Goal: Task Accomplishment & Management: Use online tool/utility

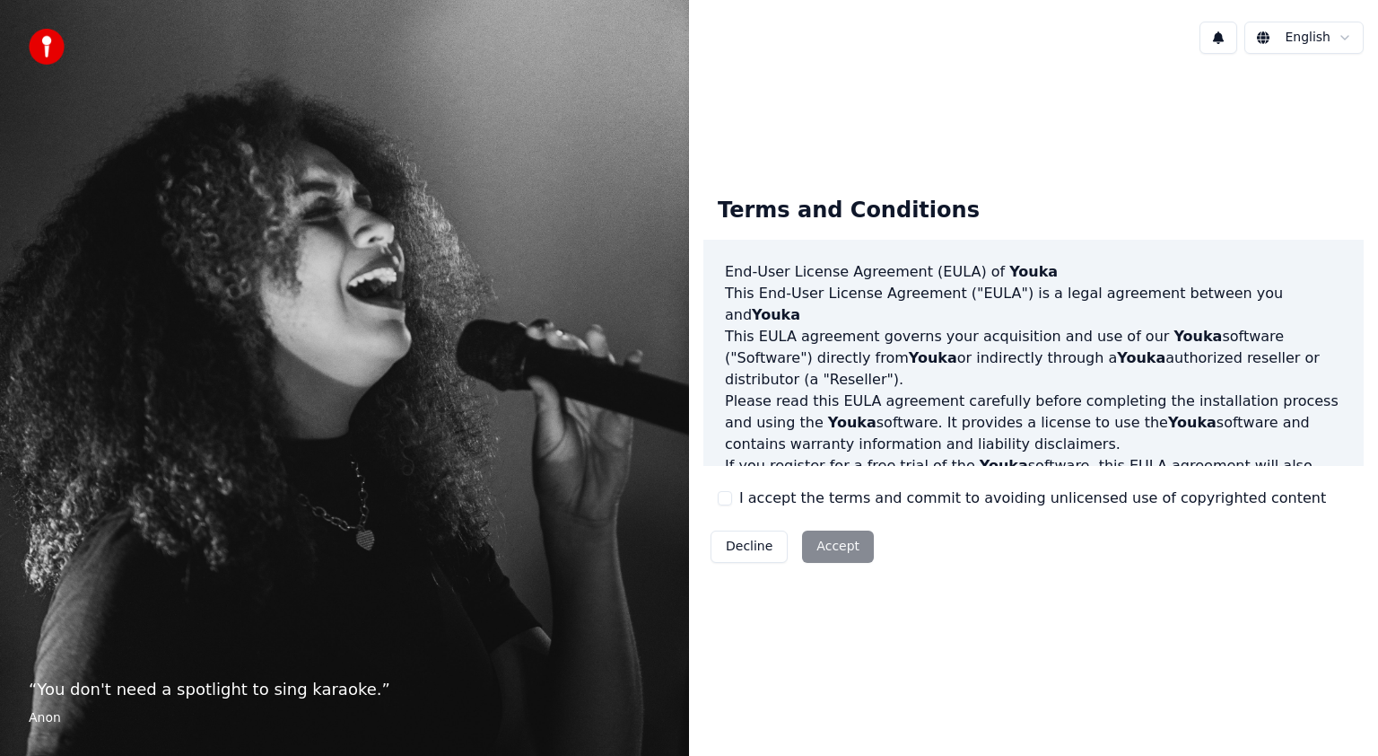
click at [835, 545] on div "Decline Accept" at bounding box center [793, 546] width 178 height 47
click at [721, 497] on button "I accept the terms and commit to avoiding unlicensed use of copyrighted content" at bounding box center [725, 498] width 14 height 14
click at [831, 553] on button "Accept" at bounding box center [838, 546] width 72 height 32
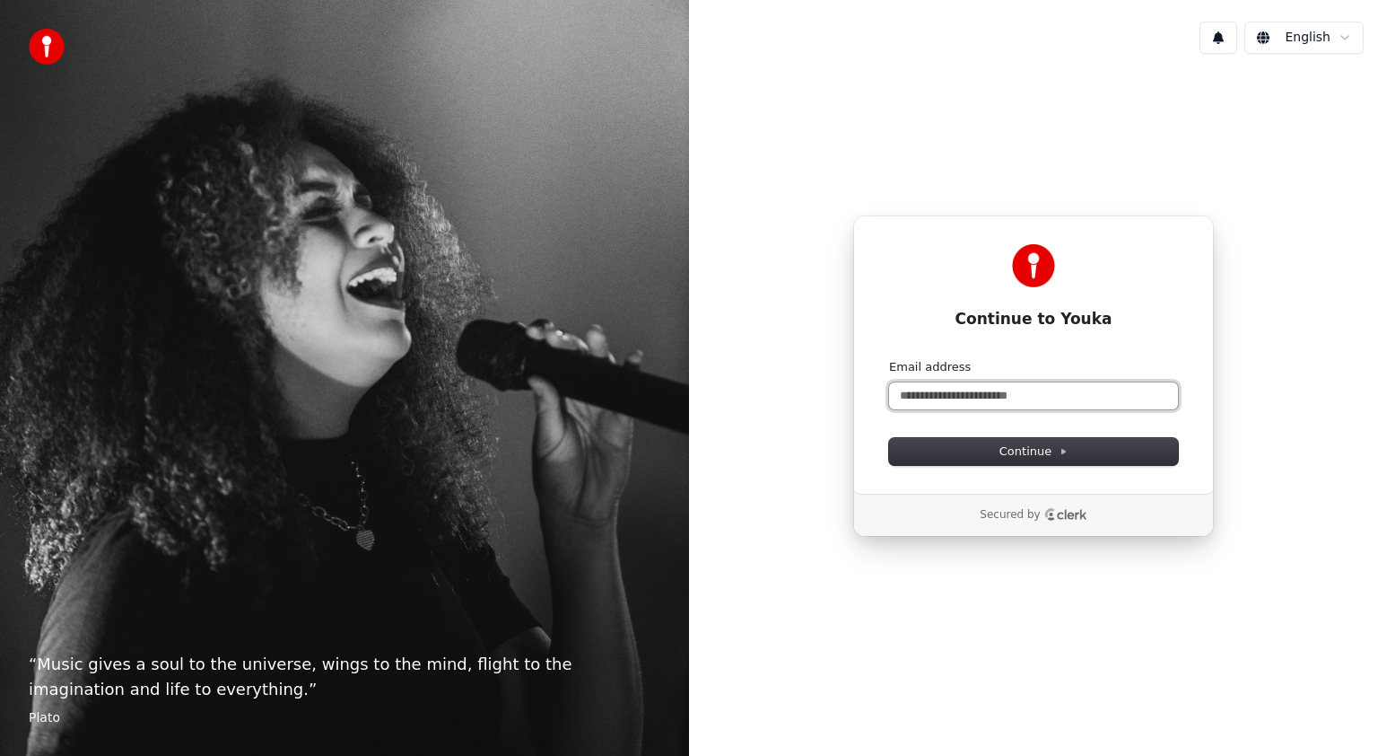
click at [966, 391] on input "Email address" at bounding box center [1033, 395] width 289 height 27
click at [938, 394] on input "Email address" at bounding box center [1033, 395] width 289 height 27
click at [1016, 450] on span "Continue" at bounding box center [1034, 451] width 68 height 16
type input "**********"
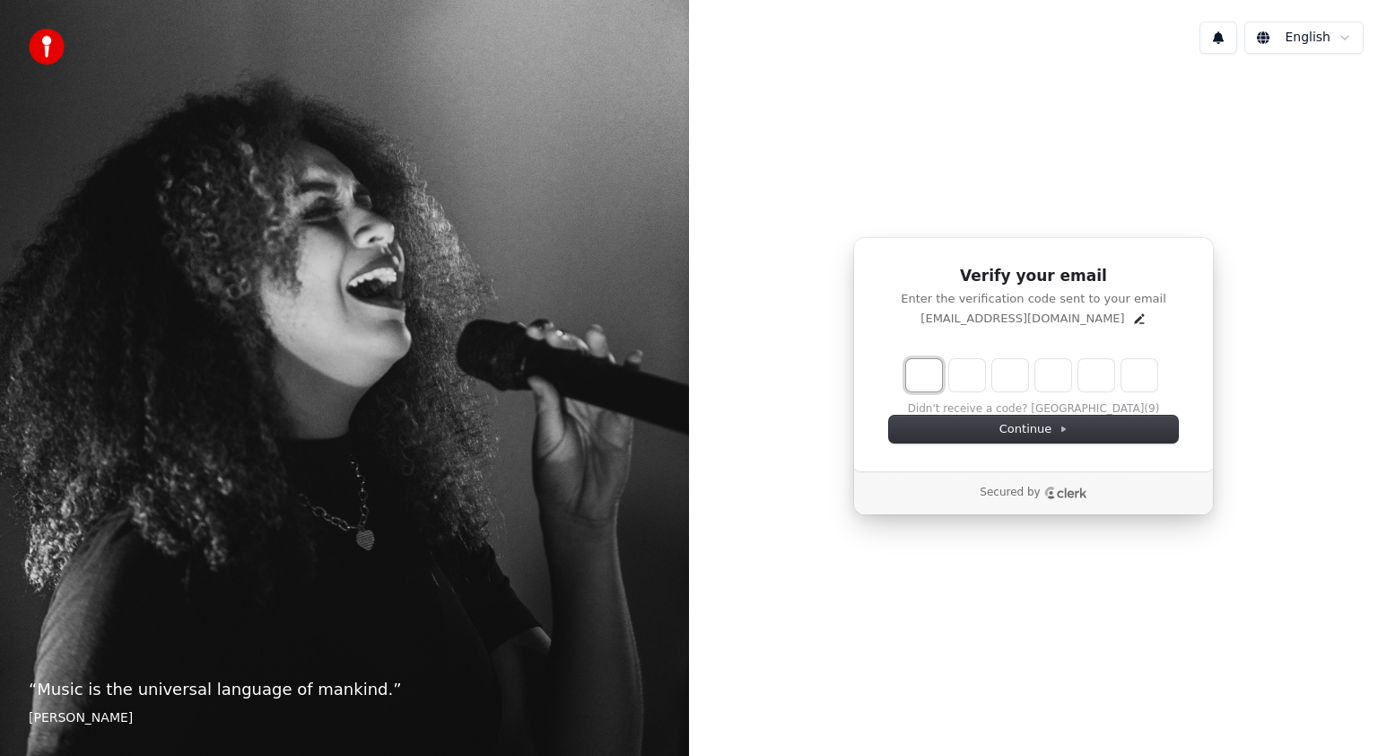
drag, startPoint x: 927, startPoint y: 382, endPoint x: 923, endPoint y: 398, distance: 16.8
click at [927, 382] on input "Enter verification code. Digit 1" at bounding box center [924, 375] width 36 height 32
type input "*"
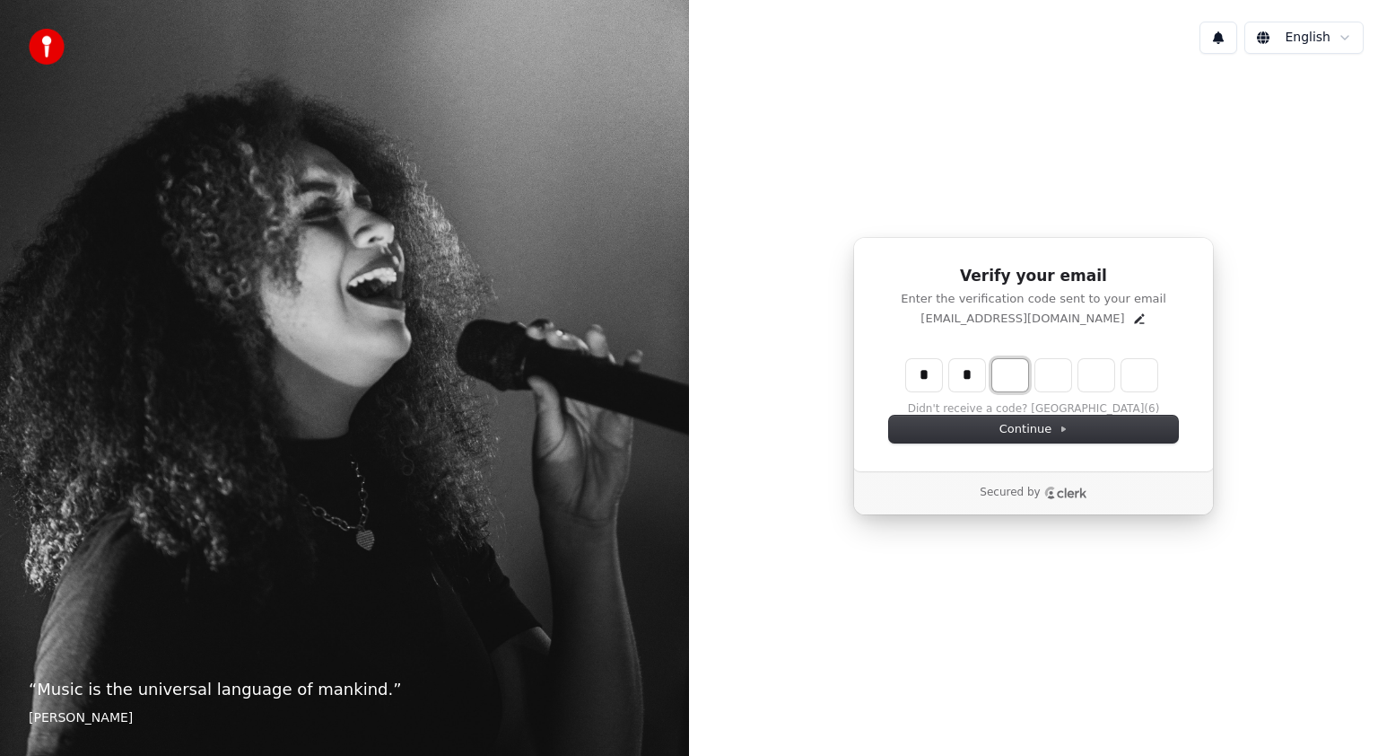
type input "**"
type input "*"
type input "***"
type input "*"
type input "****"
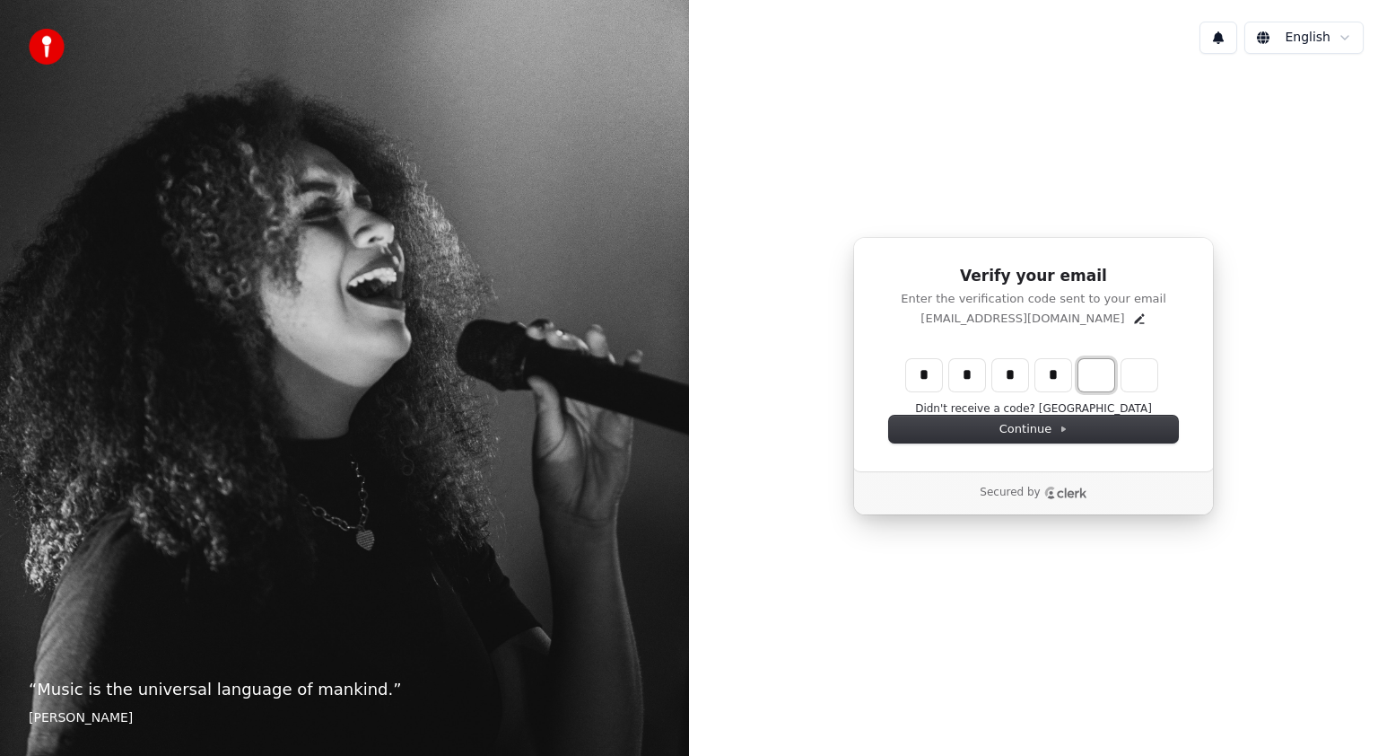
type input "*"
type input "******"
type input "*"
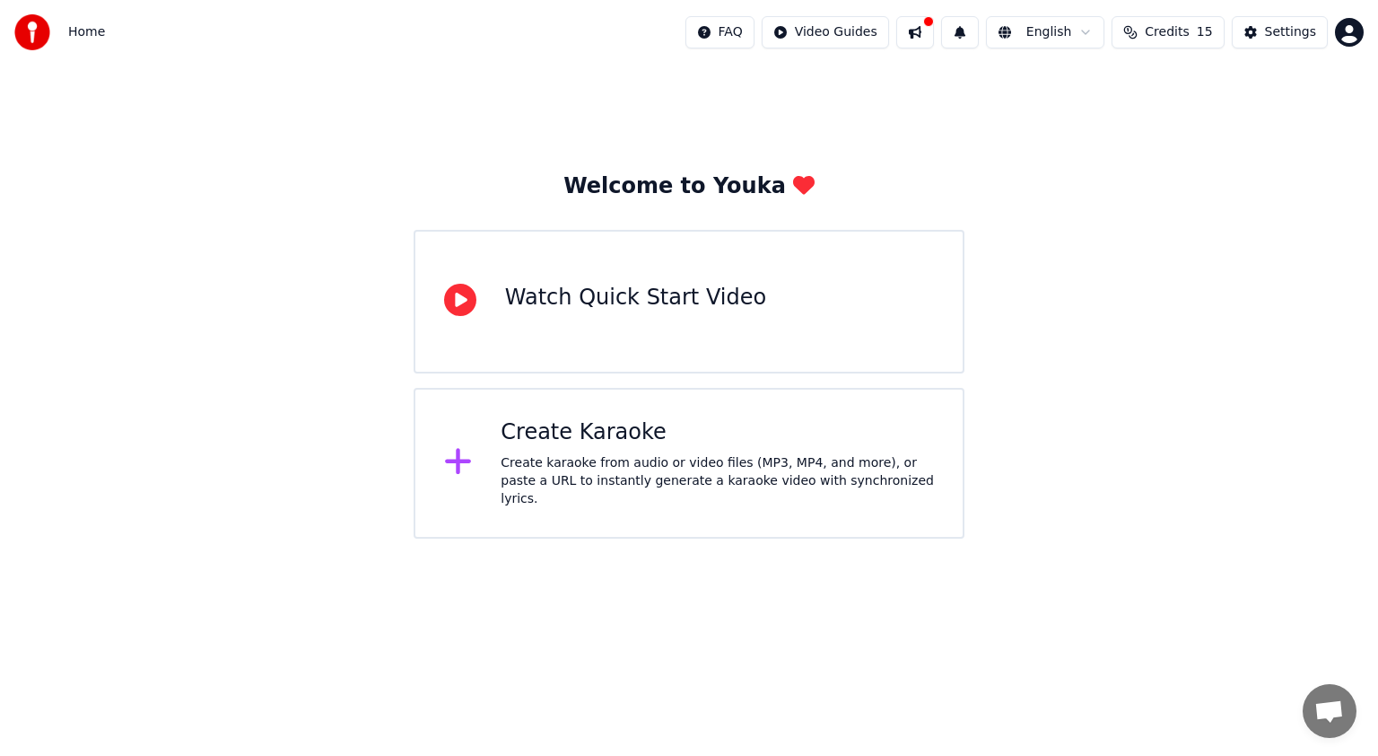
click at [1097, 31] on html "Home FAQ Video Guides English Credits 15 Settings Welcome to Youka Watch Quick …" at bounding box center [689, 269] width 1378 height 538
click at [1115, 468] on html "Home FAQ Video Guides English Credits 15 Settings Welcome to Youka Watch Quick …" at bounding box center [689, 269] width 1378 height 538
click at [527, 439] on div "Create Karaoke" at bounding box center [717, 432] width 433 height 29
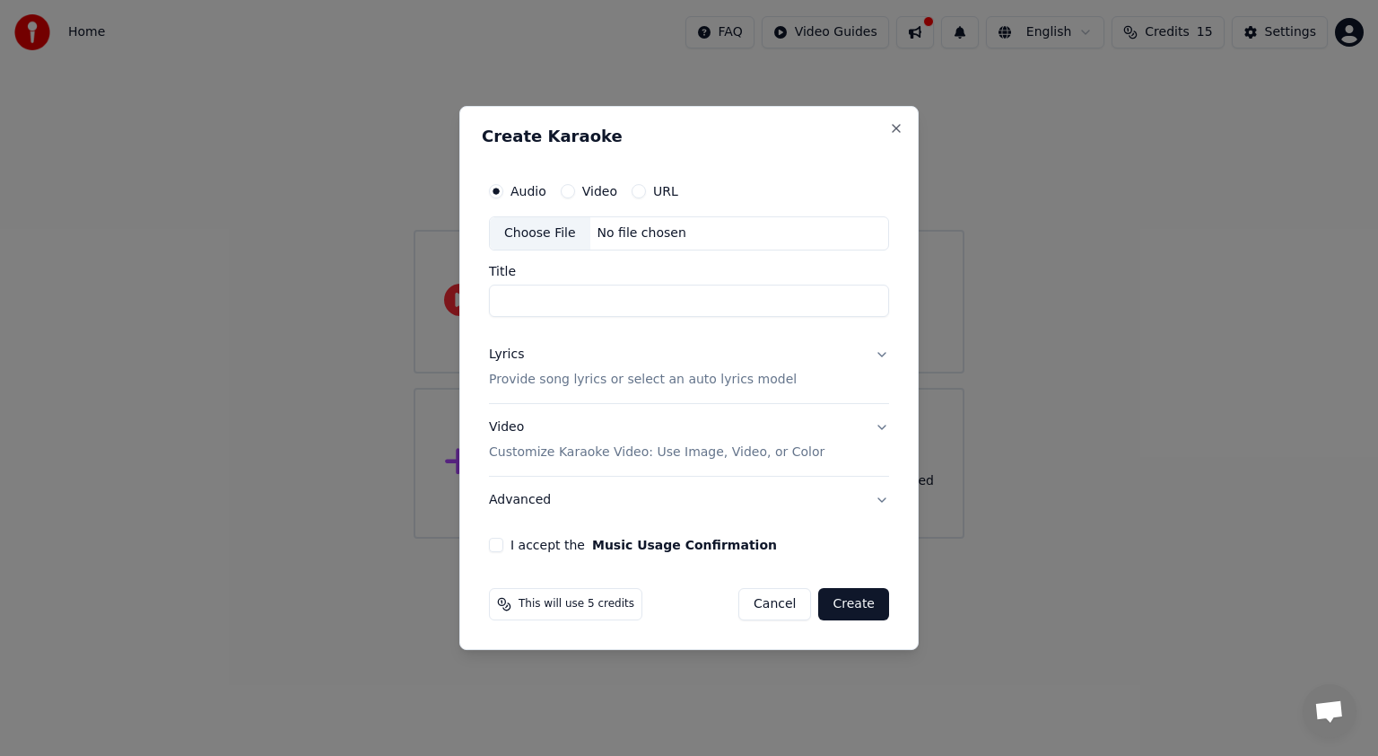
click at [523, 307] on input "Title" at bounding box center [689, 300] width 400 height 32
click at [528, 300] on input "Title" at bounding box center [689, 300] width 400 height 32
click at [537, 233] on div "Choose File" at bounding box center [540, 233] width 101 height 32
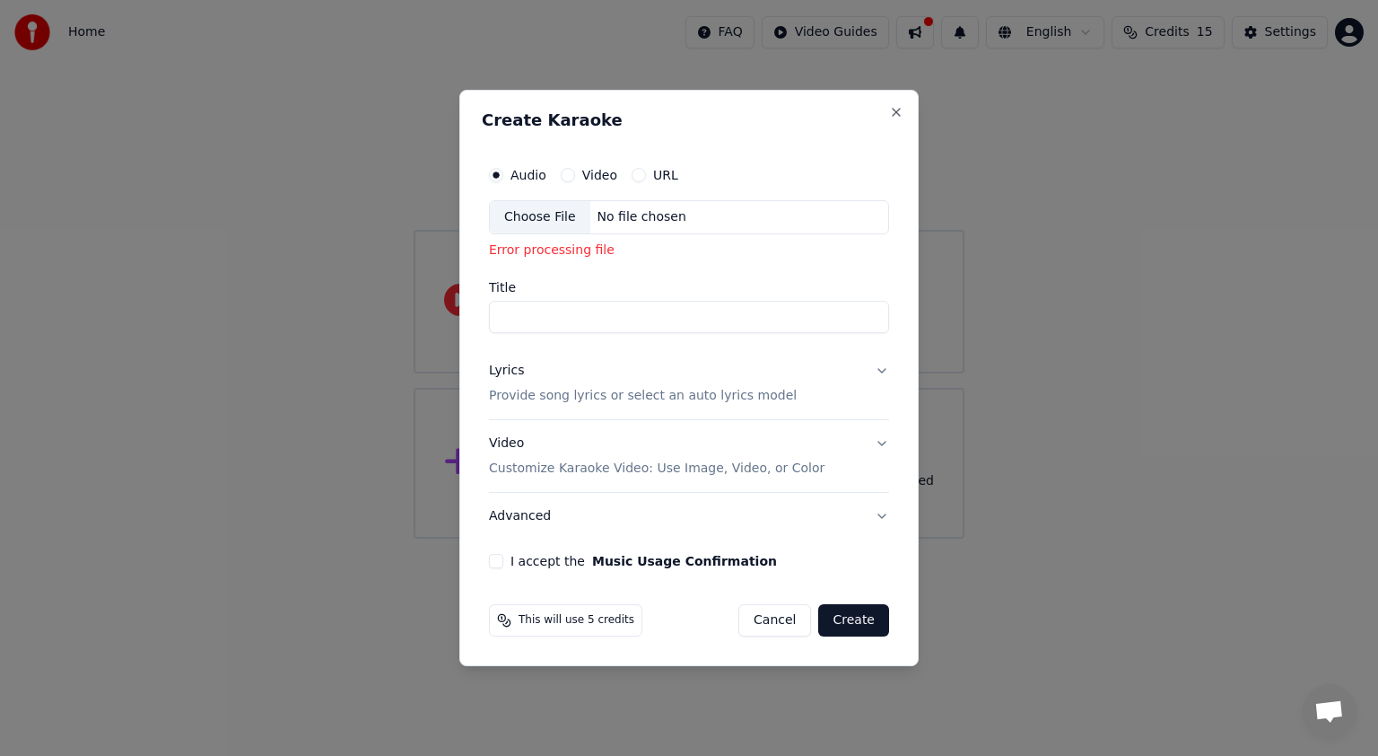
click at [550, 326] on input "Title" at bounding box center [689, 317] width 400 height 32
click at [511, 216] on div "Choose File" at bounding box center [540, 217] width 101 height 32
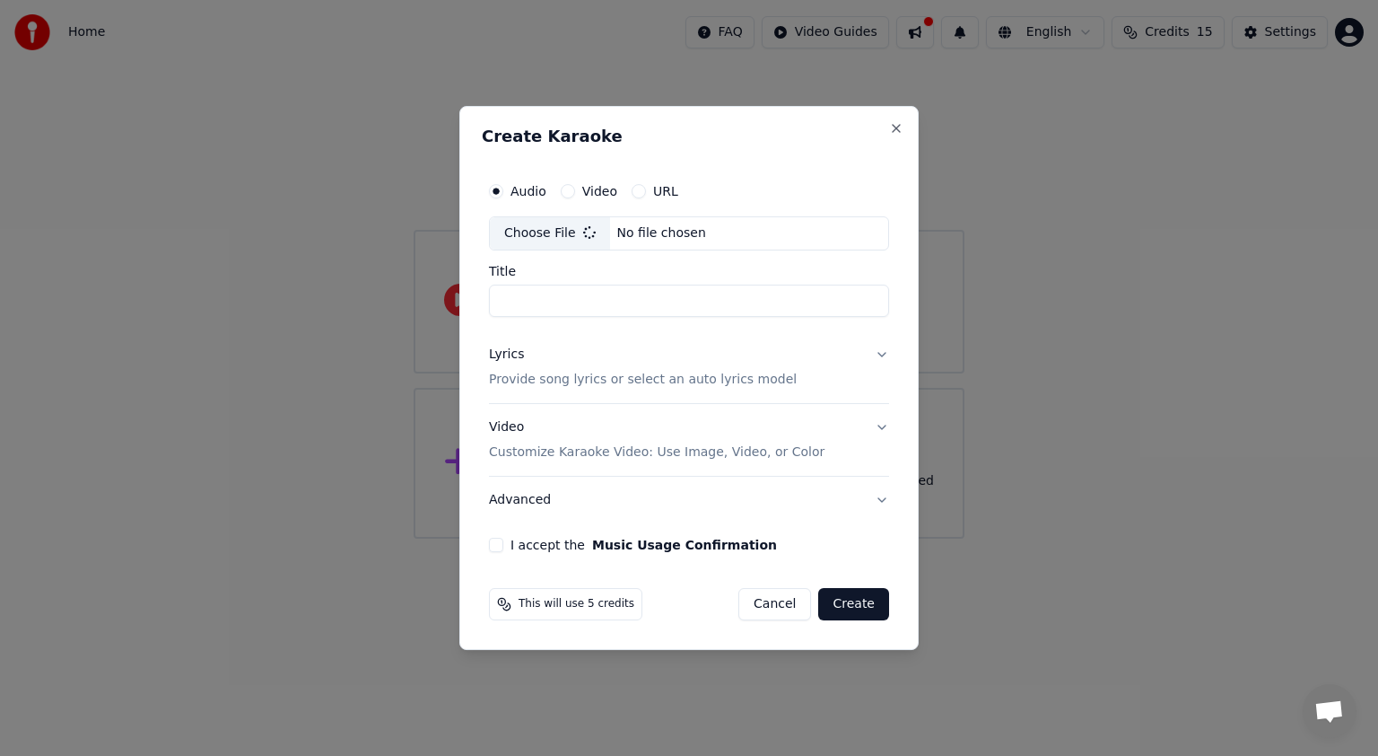
type input "**********"
click at [879, 353] on button "Lyrics Provide song lyrics or select an auto lyrics model" at bounding box center [689, 367] width 400 height 72
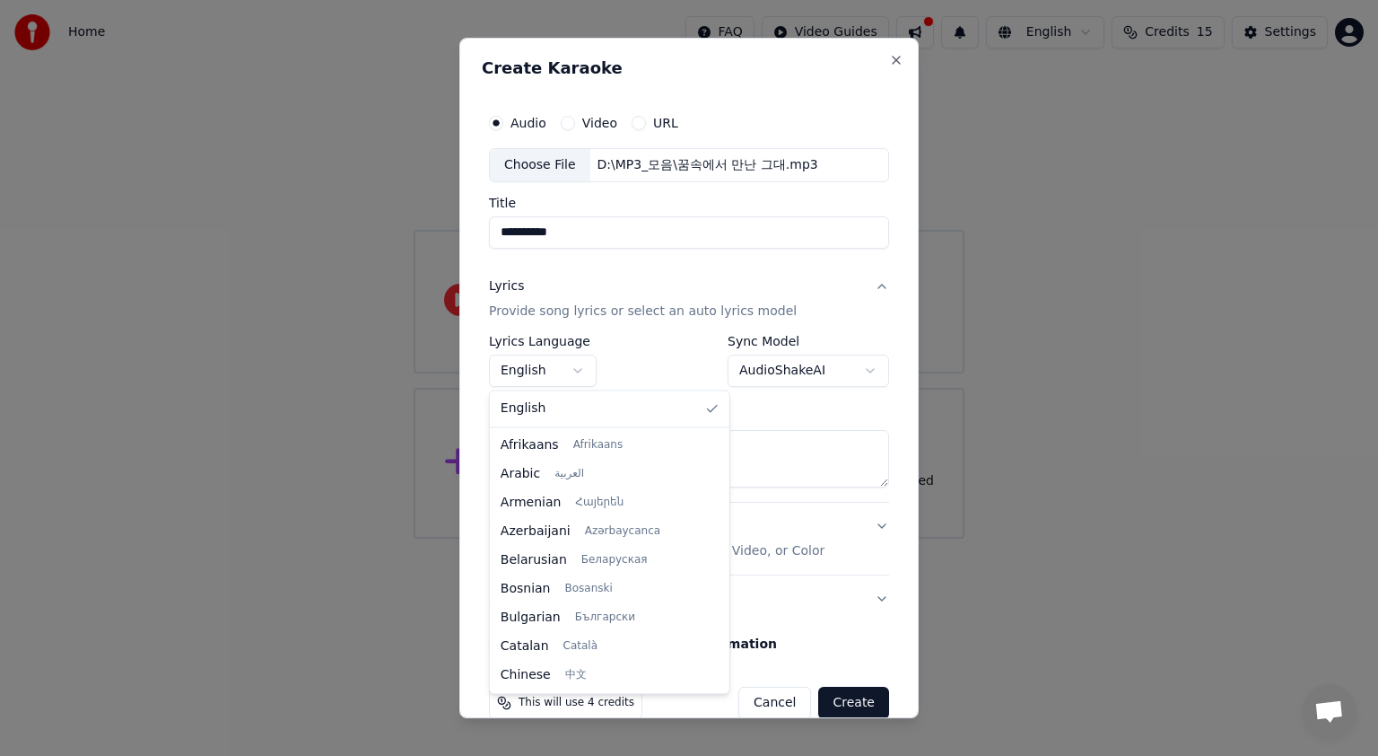
click at [576, 366] on body "**********" at bounding box center [689, 269] width 1378 height 538
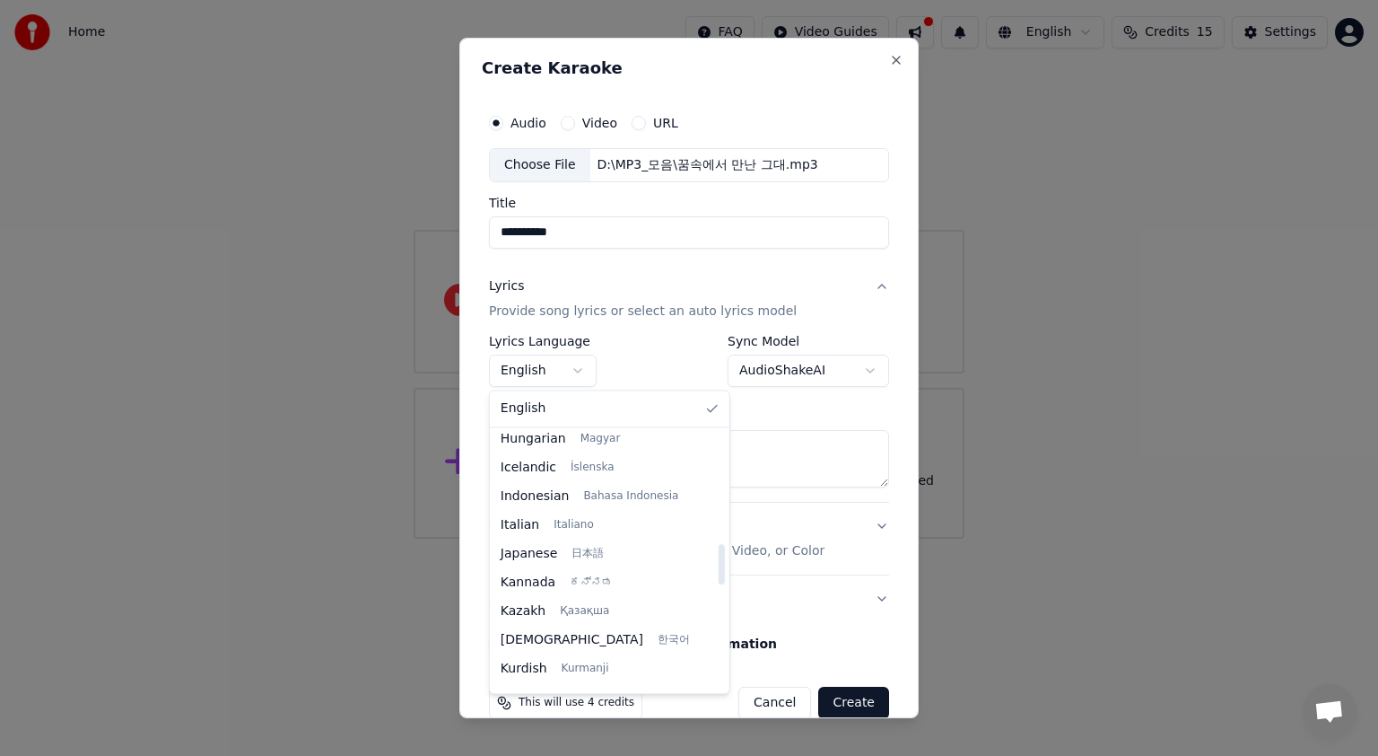
scroll to position [718, 0]
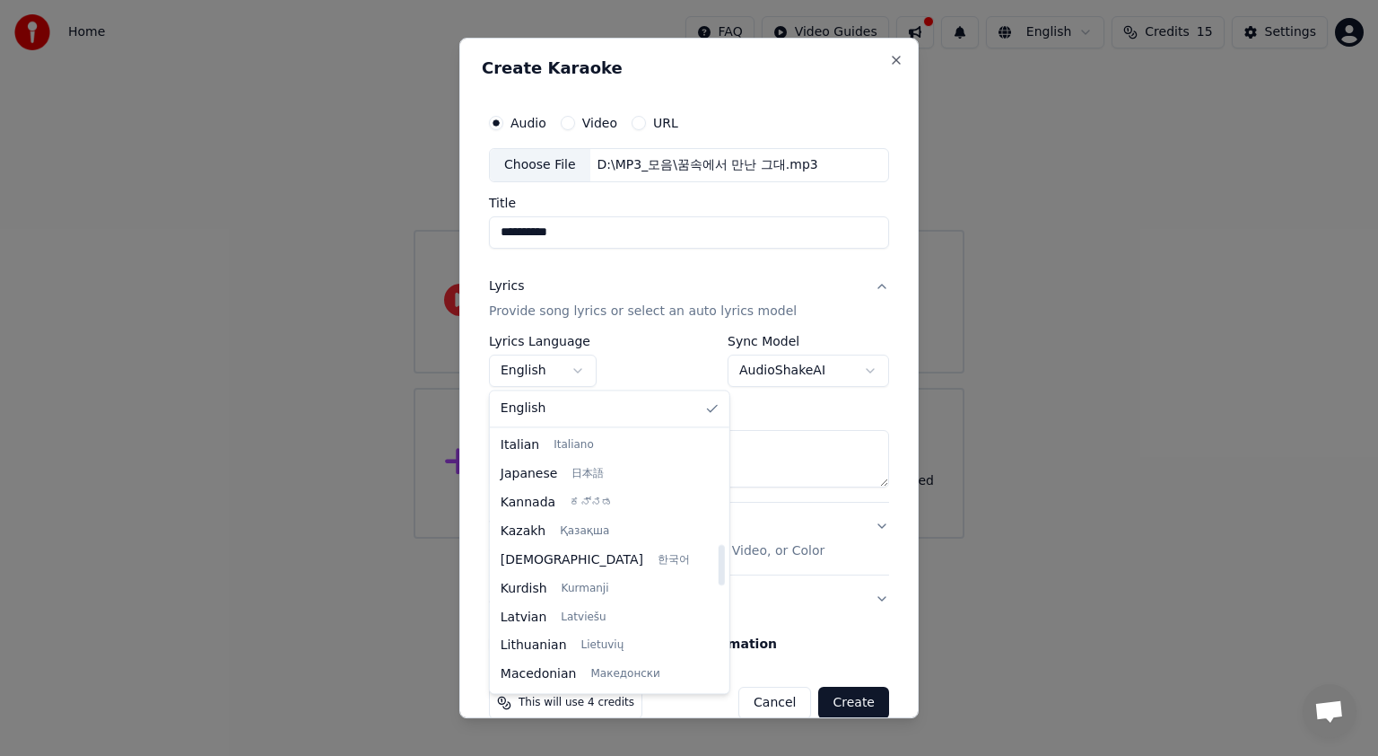
select select "**"
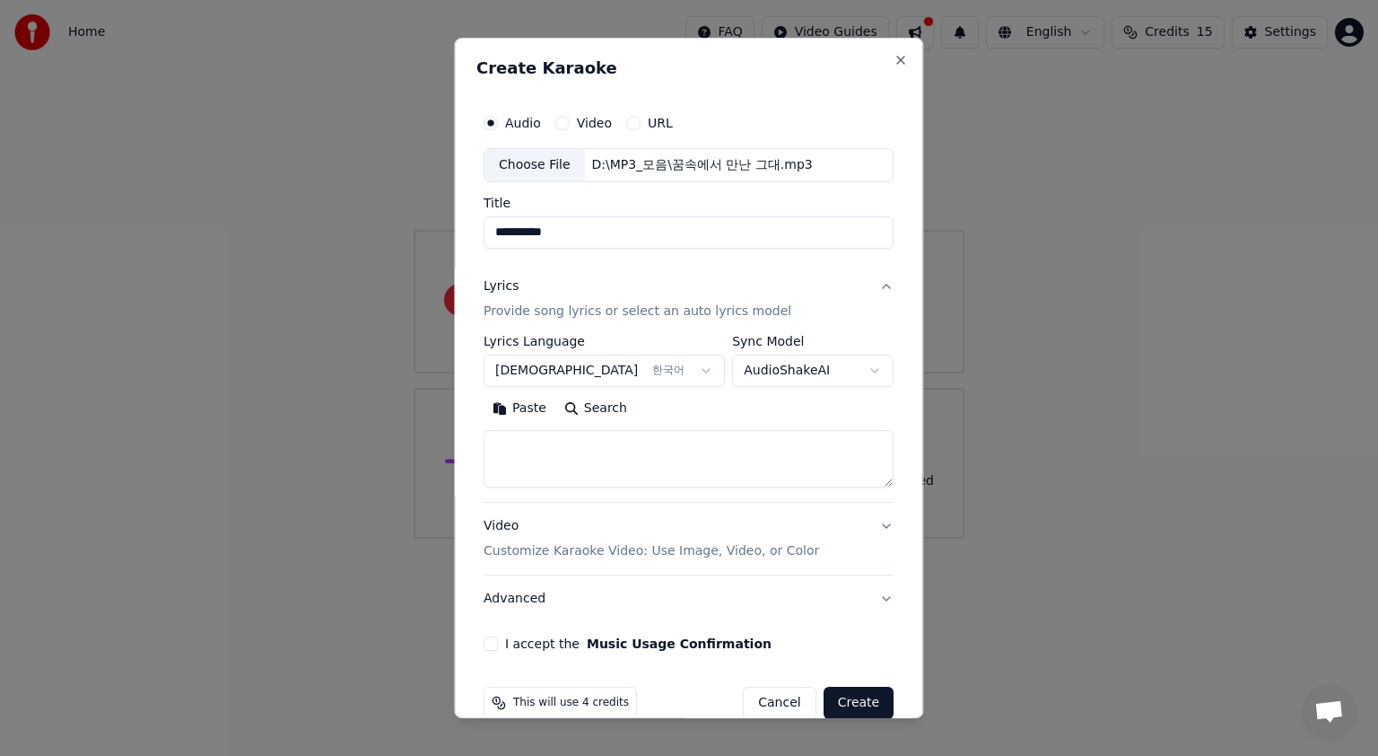
click at [854, 369] on body "**********" at bounding box center [689, 269] width 1378 height 538
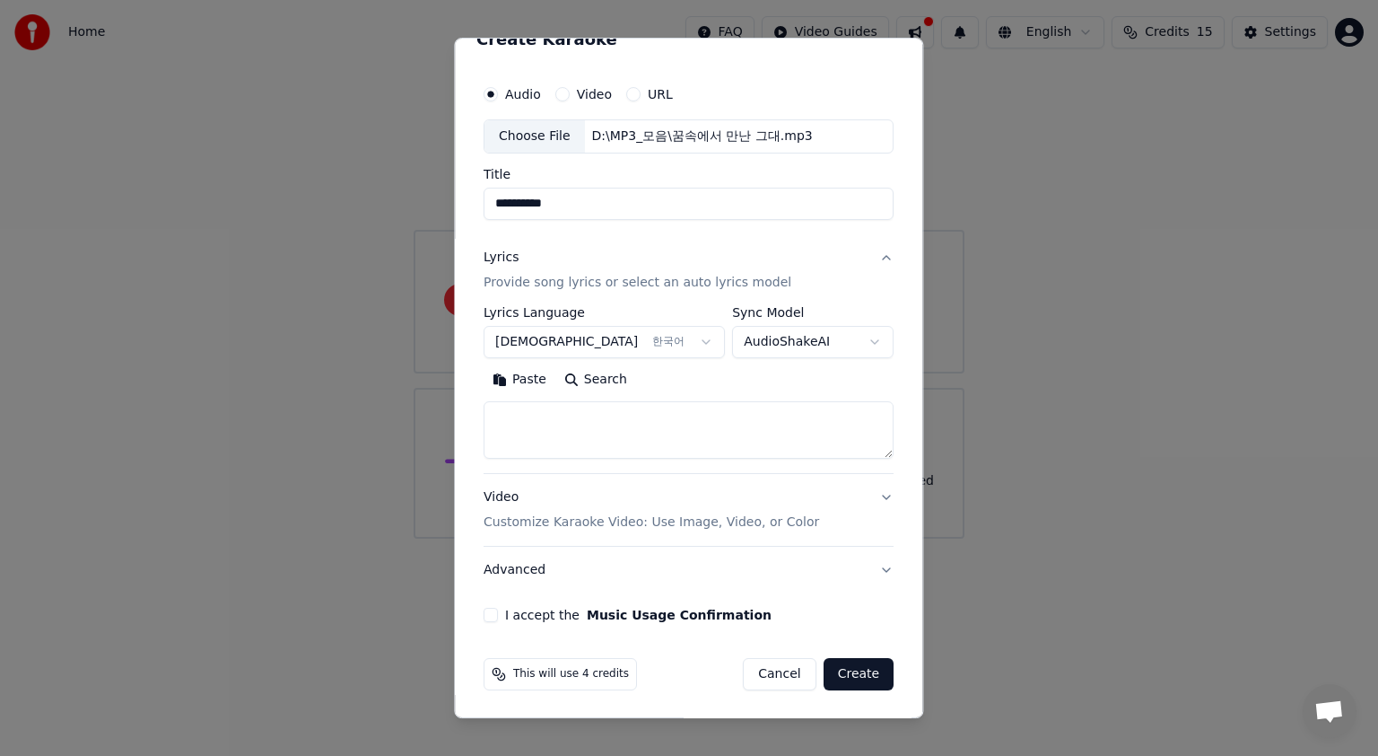
click at [867, 494] on button "Video Customize Karaoke Video: Use Image, Video, or Color" at bounding box center [689, 510] width 410 height 72
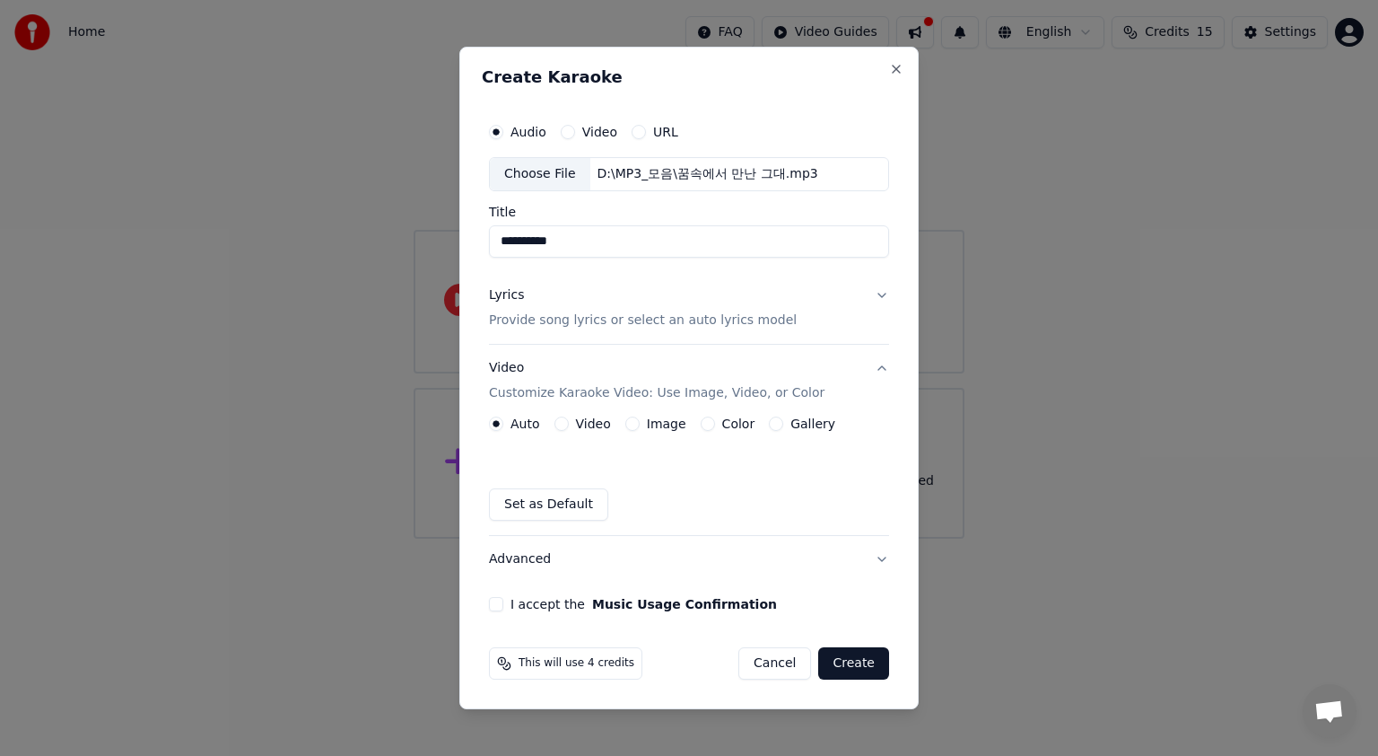
click at [585, 424] on label "Video" at bounding box center [593, 423] width 35 height 13
click at [569, 424] on button "Video" at bounding box center [562, 423] width 14 height 14
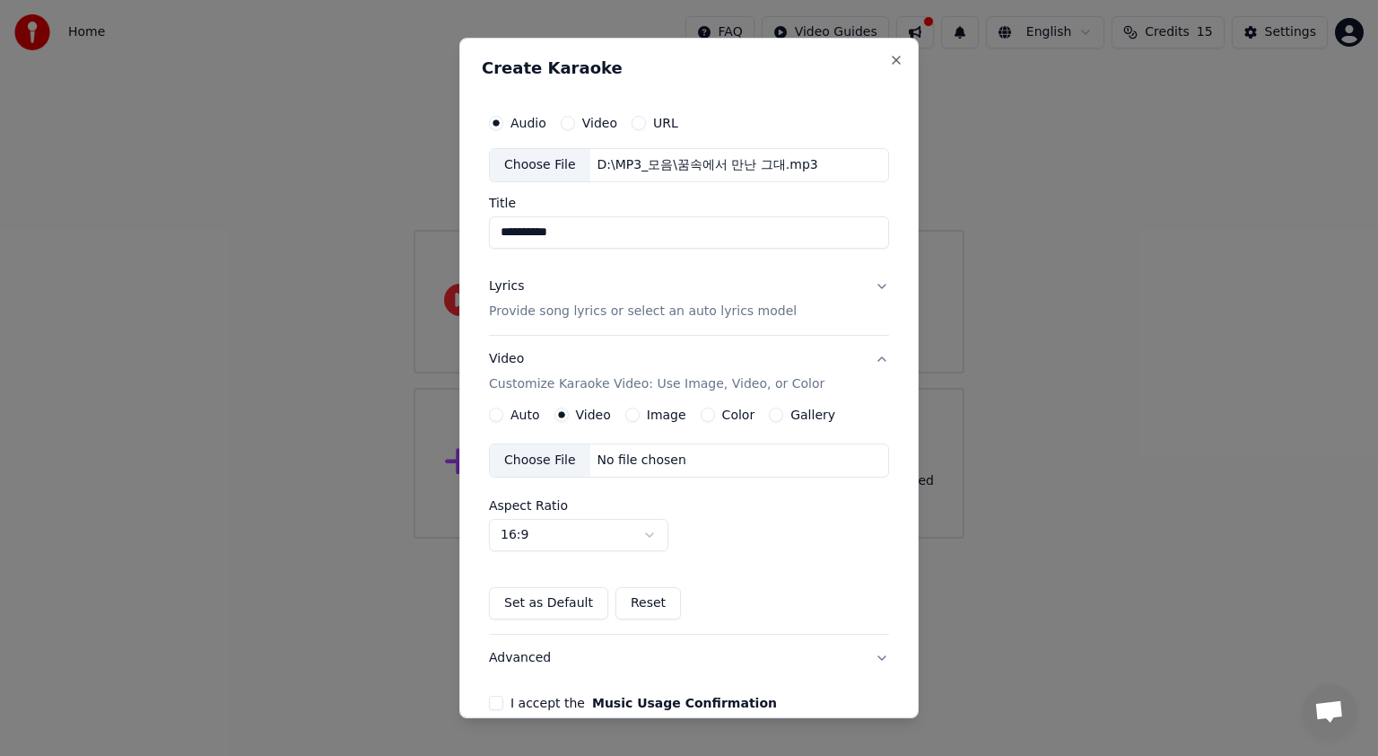
click at [529, 463] on div "Choose File" at bounding box center [540, 460] width 101 height 32
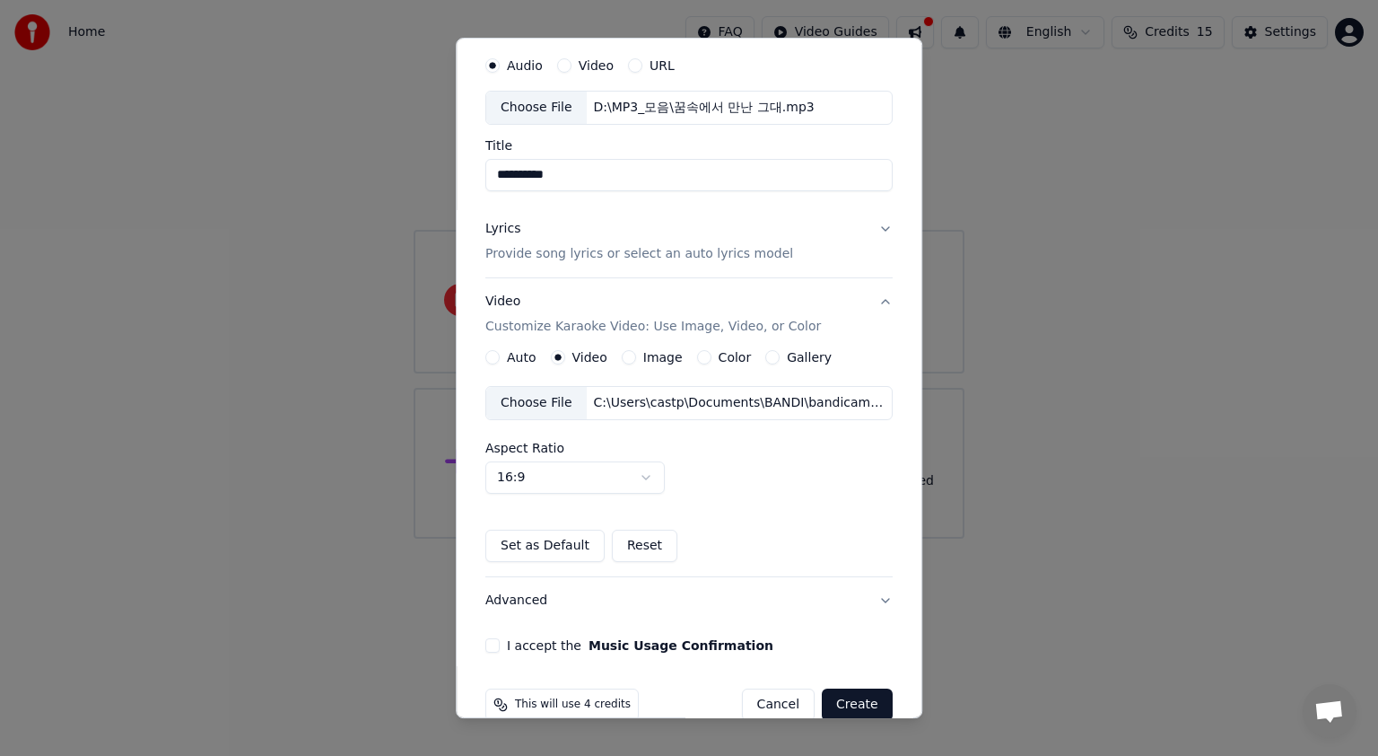
scroll to position [88, 0]
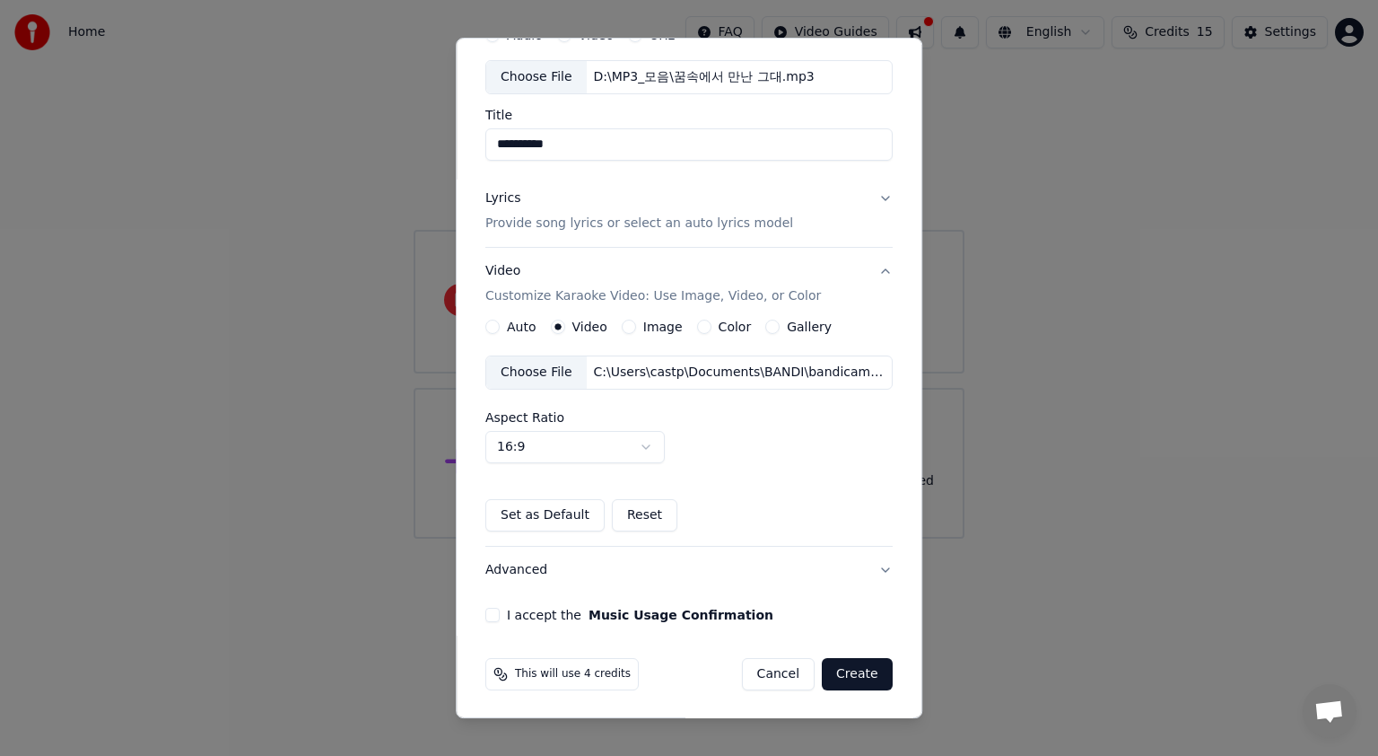
click at [485, 612] on button "I accept the Music Usage Confirmation" at bounding box center [492, 615] width 14 height 14
click at [841, 669] on button "Create" at bounding box center [857, 674] width 71 height 32
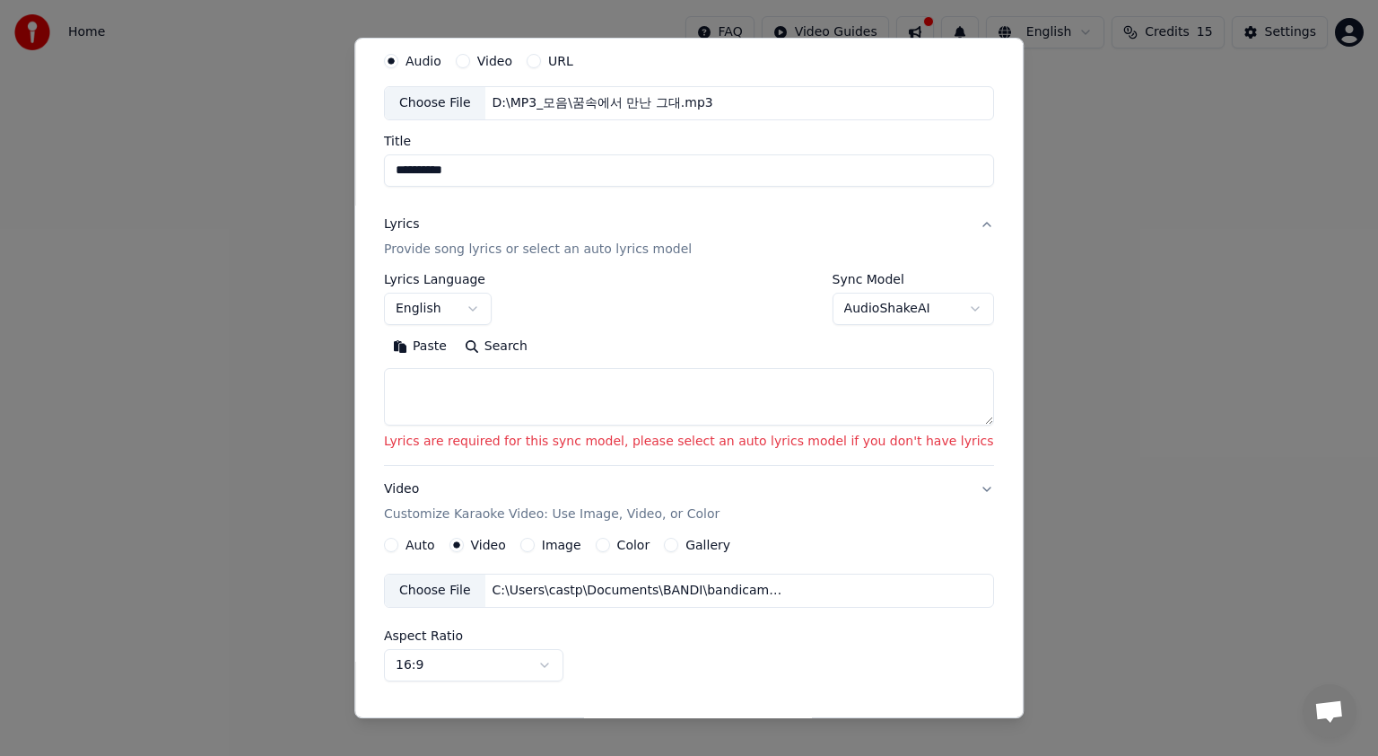
scroll to position [54, 0]
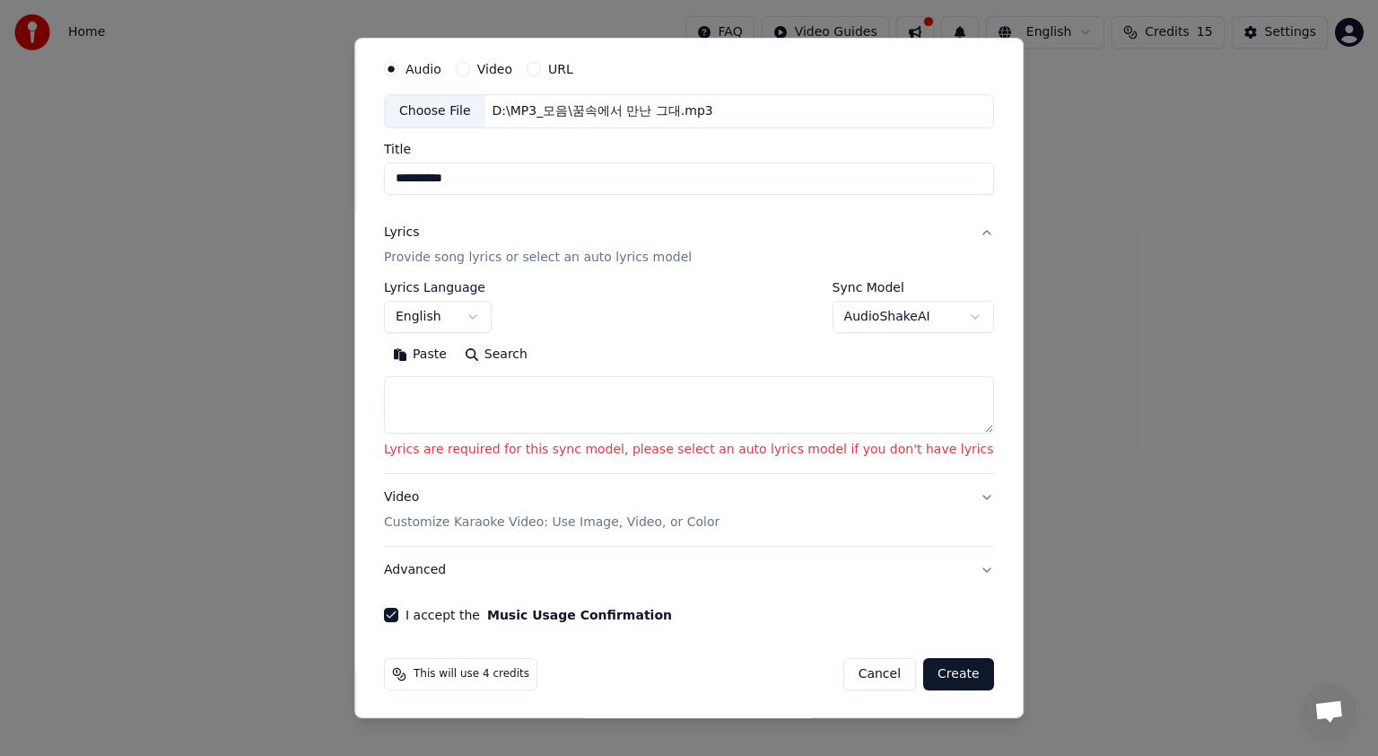
click at [933, 667] on button "Create" at bounding box center [958, 674] width 71 height 32
click at [923, 669] on button "Create" at bounding box center [958, 674] width 71 height 32
click at [949, 495] on button "Video Customize Karaoke Video: Use Image, Video, or Color" at bounding box center [689, 510] width 610 height 72
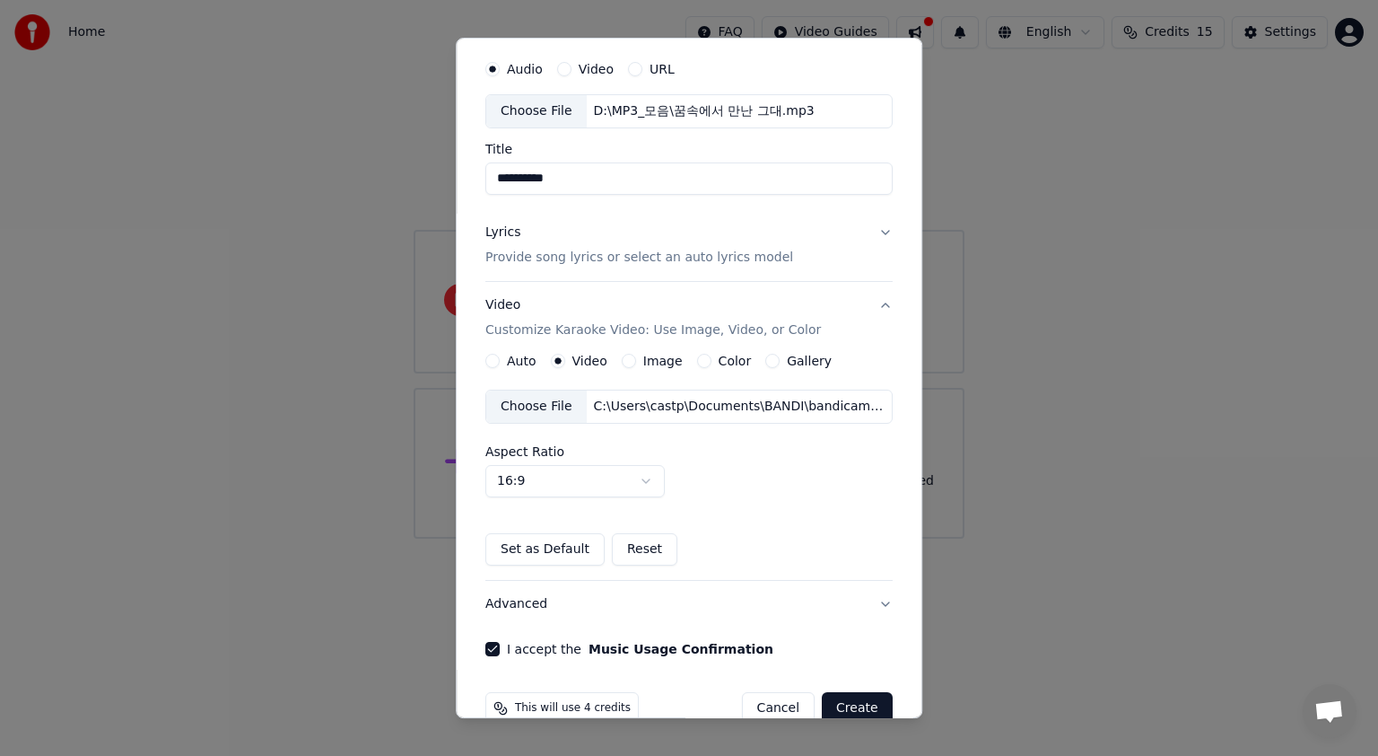
click at [721, 359] on label "Color" at bounding box center [735, 360] width 33 height 13
click at [712, 359] on button "Color" at bounding box center [704, 361] width 14 height 14
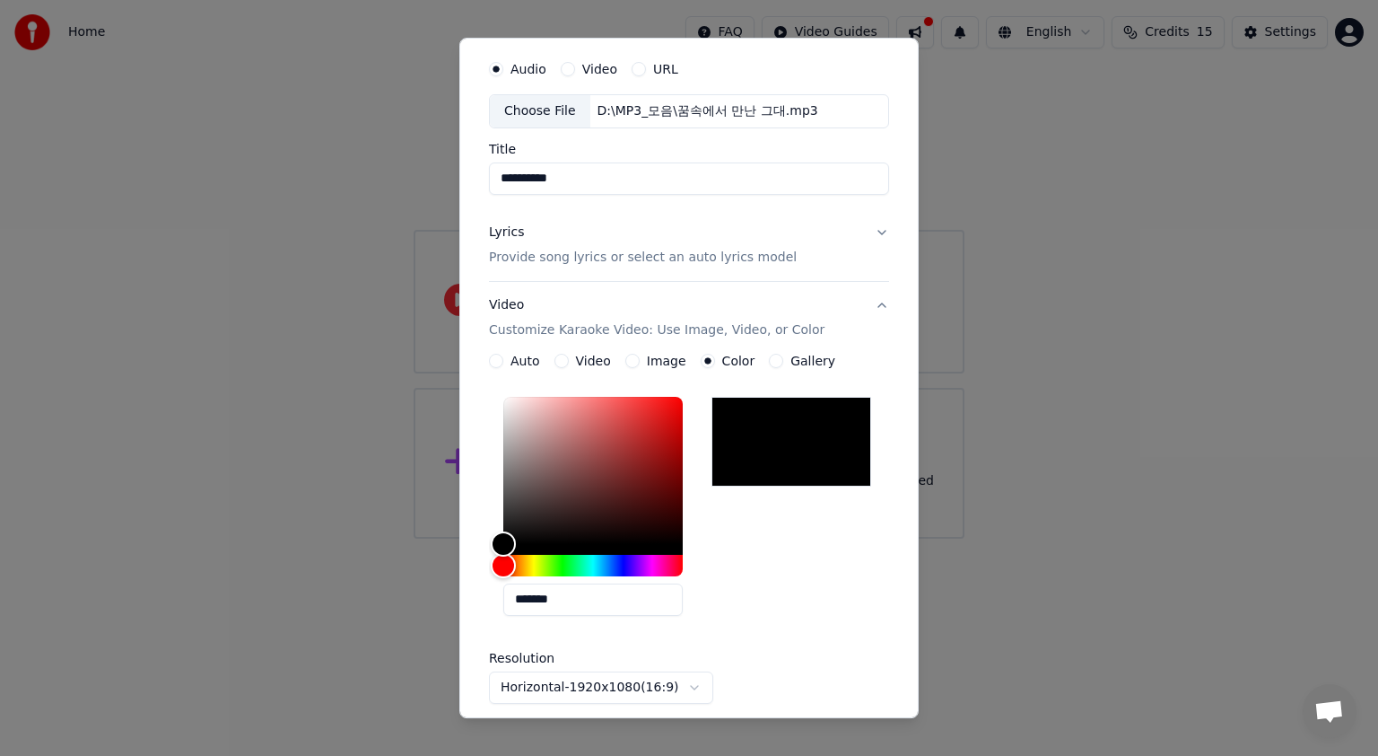
click at [660, 357] on label "Image" at bounding box center [666, 360] width 39 height 13
click at [640, 357] on button "Image" at bounding box center [632, 361] width 14 height 14
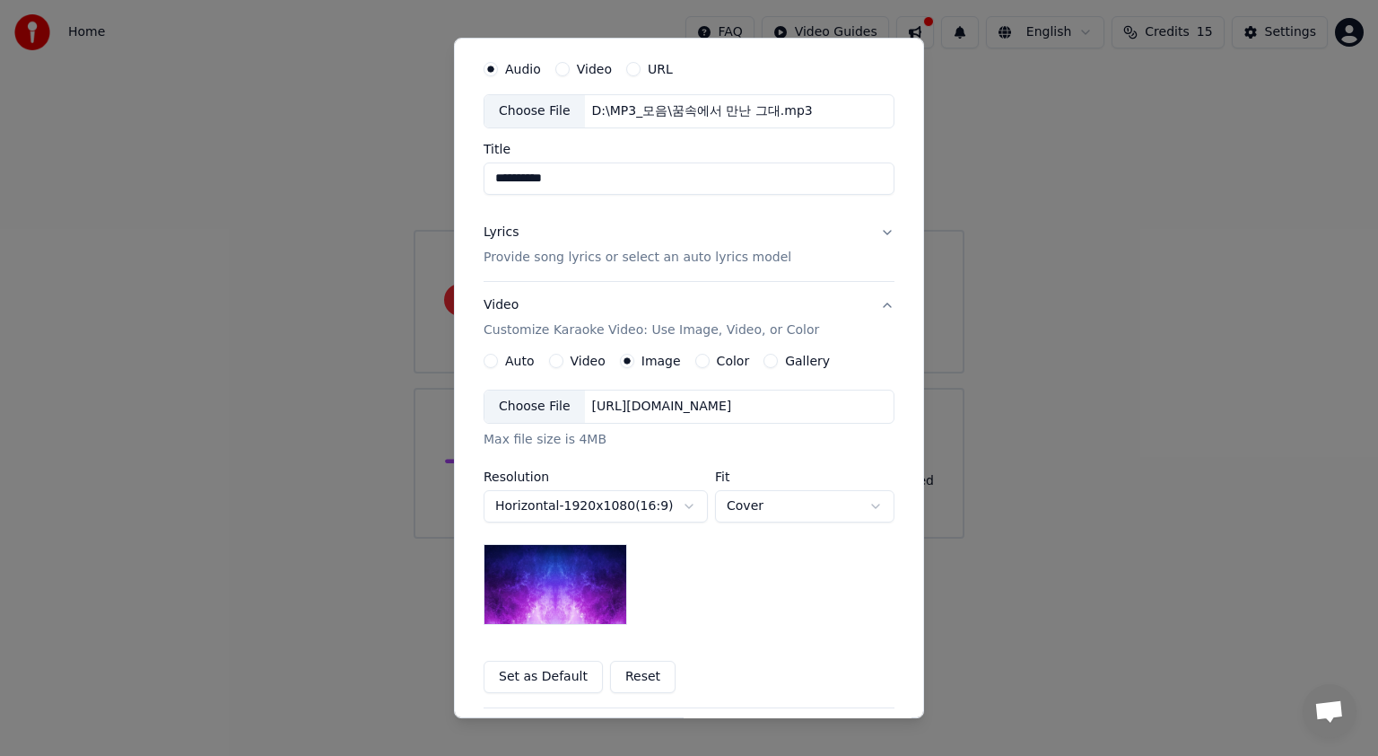
click at [533, 406] on div "Choose File" at bounding box center [535, 406] width 101 height 32
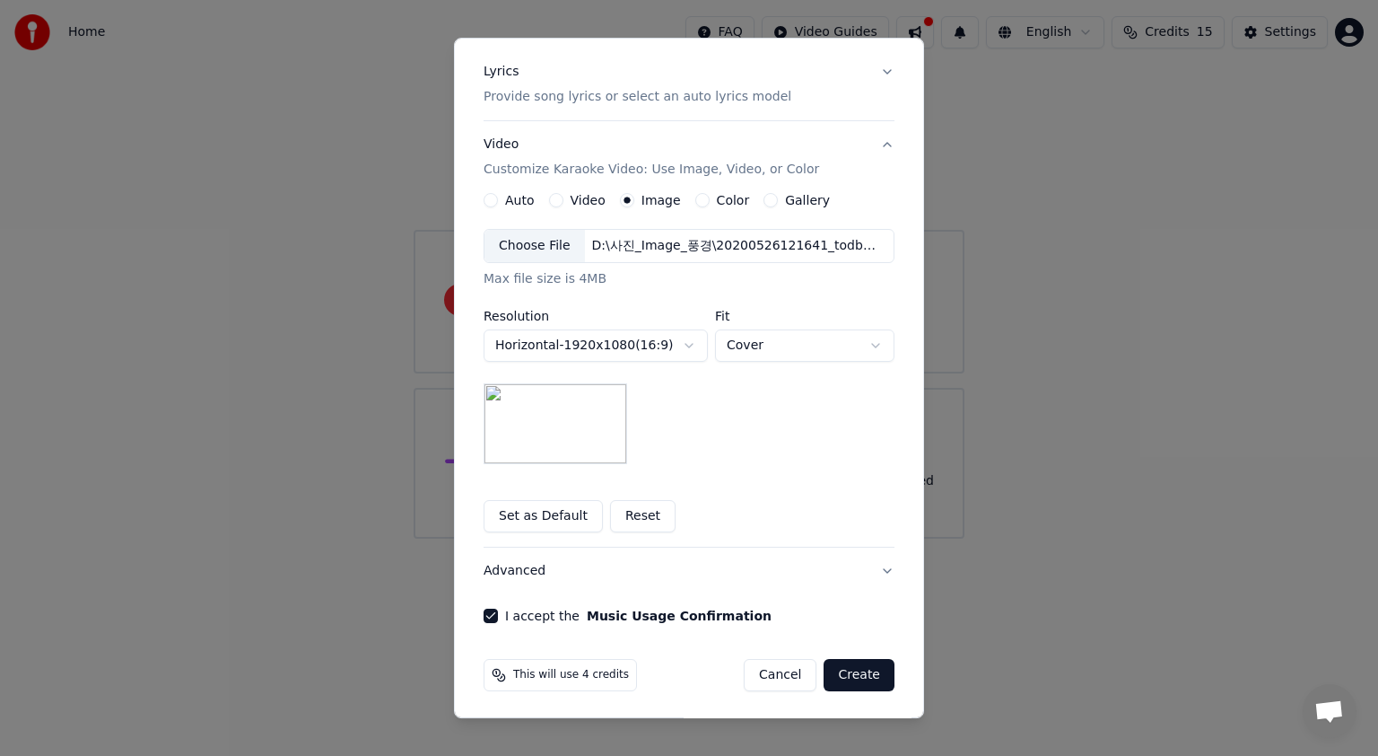
scroll to position [215, 0]
click at [855, 673] on button "Create" at bounding box center [859, 674] width 71 height 32
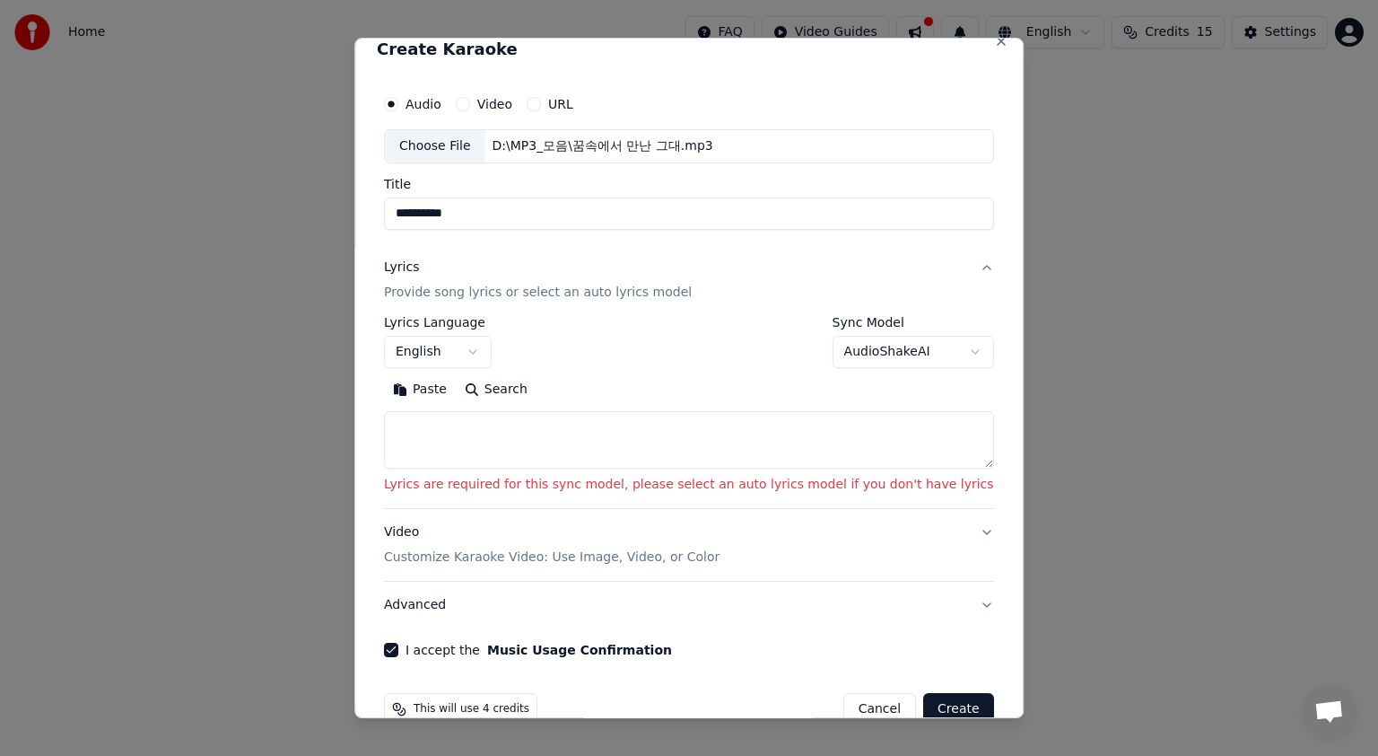
scroll to position [0, 0]
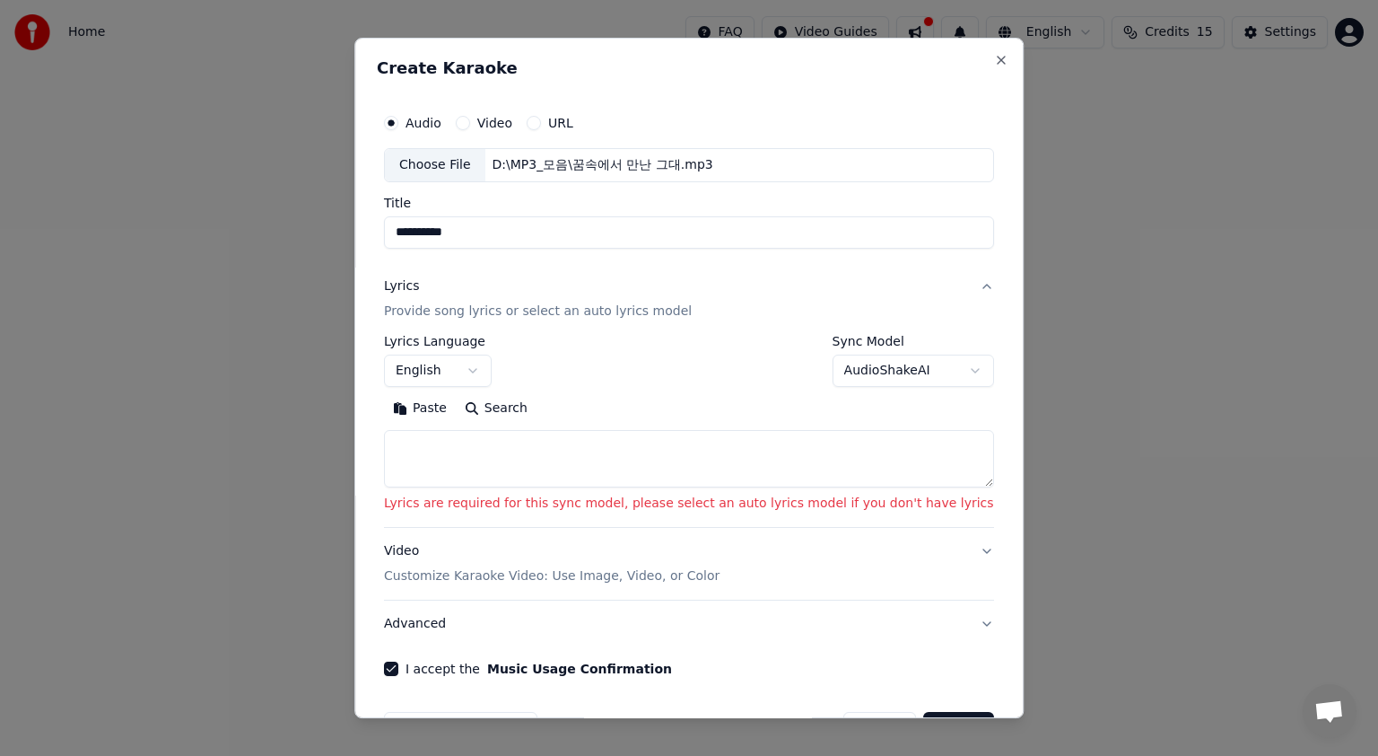
click at [492, 370] on body "**********" at bounding box center [689, 269] width 1378 height 538
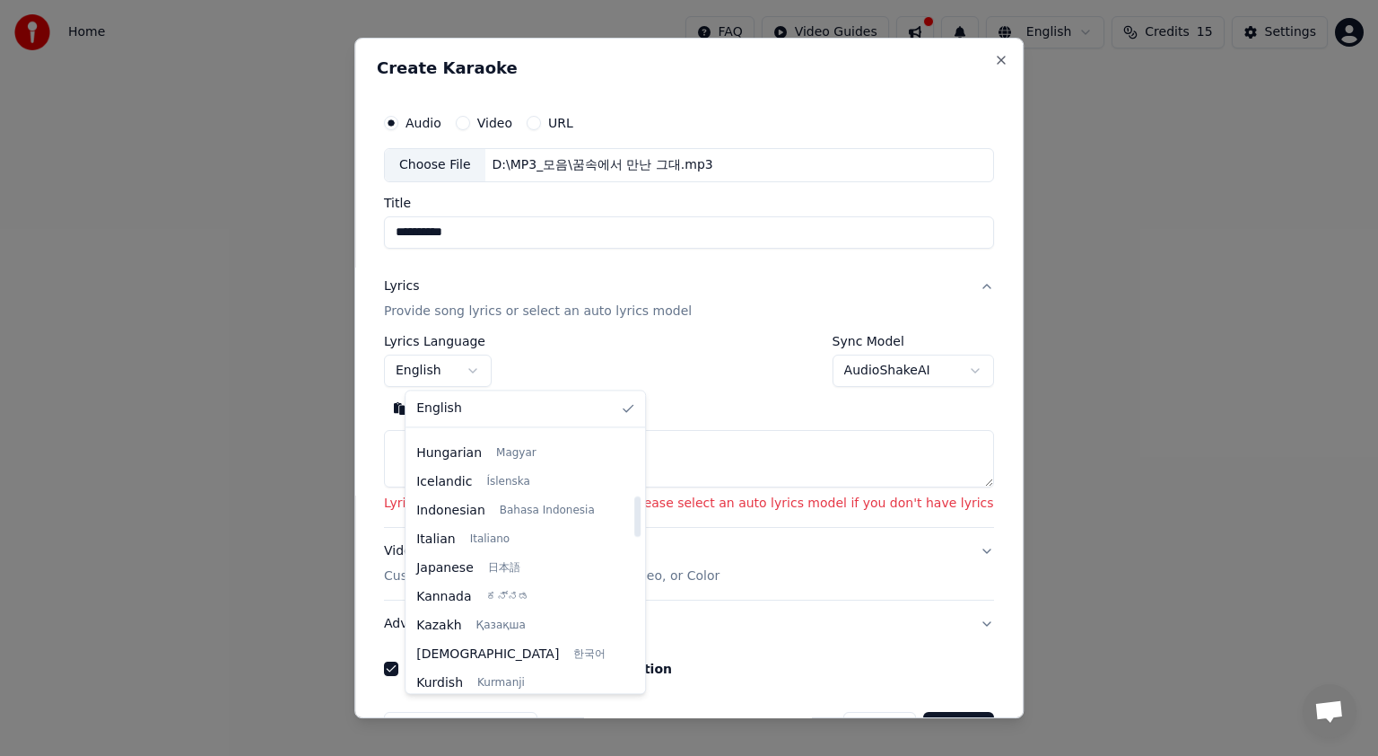
scroll to position [718, 0]
select select "**"
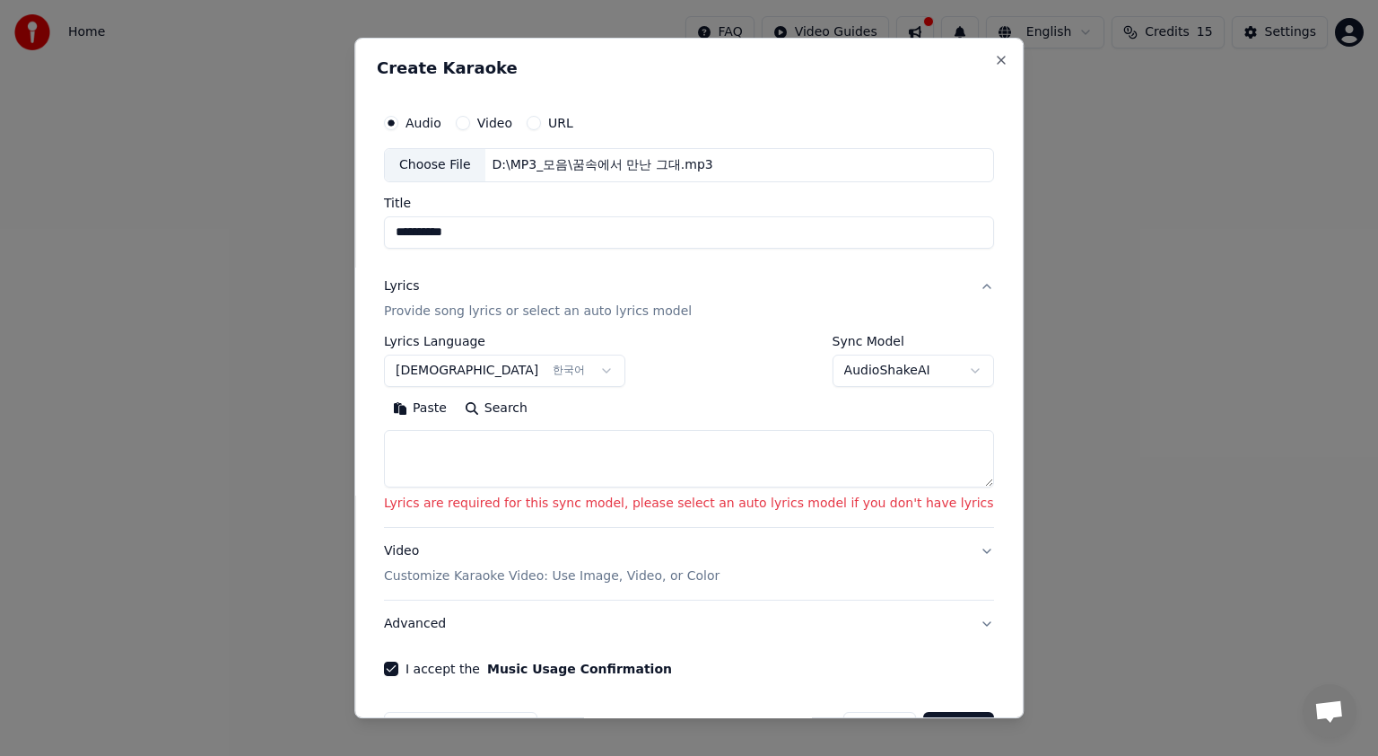
click at [951, 550] on button "Video Customize Karaoke Video: Use Image, Video, or Color" at bounding box center [689, 564] width 610 height 72
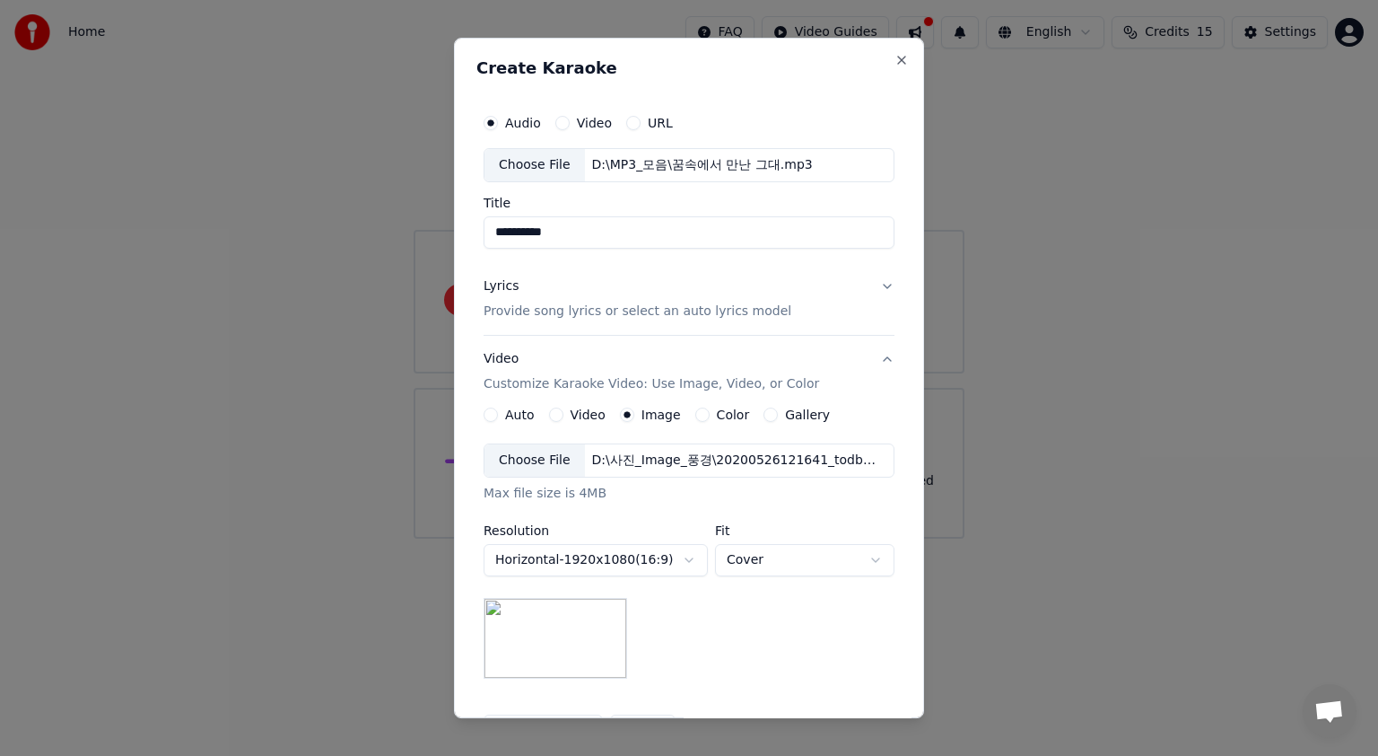
click at [717, 413] on label "Color" at bounding box center [733, 414] width 33 height 13
click at [710, 413] on button "Color" at bounding box center [702, 414] width 14 height 14
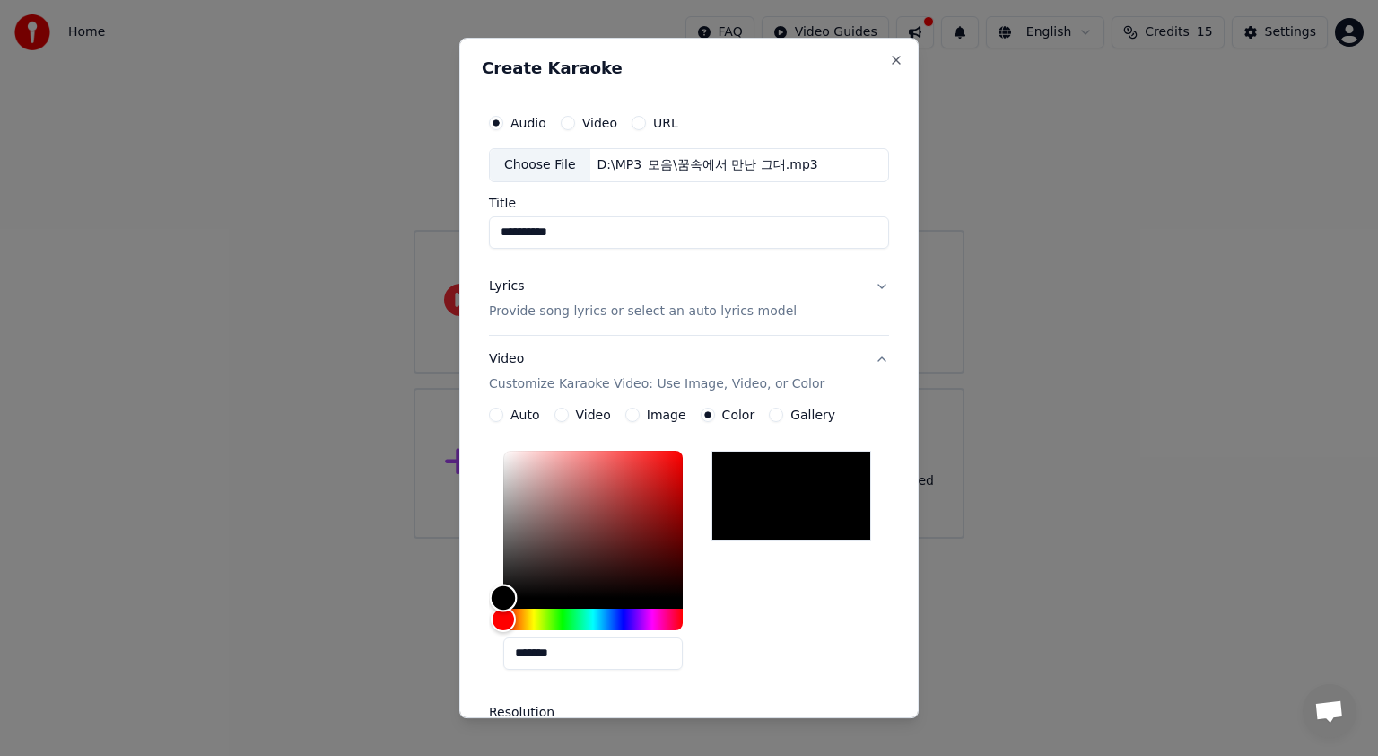
type input "*******"
click at [589, 503] on div "Color" at bounding box center [592, 523] width 179 height 147
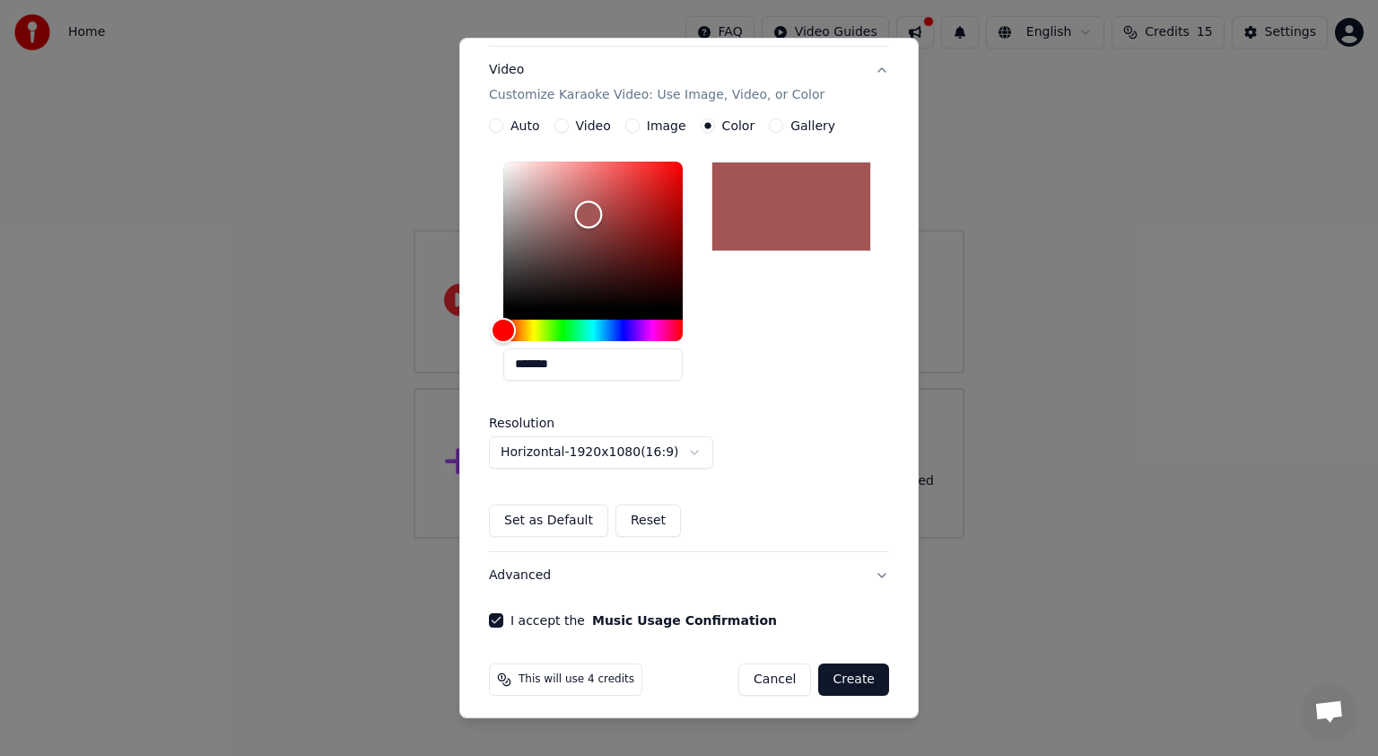
scroll to position [294, 0]
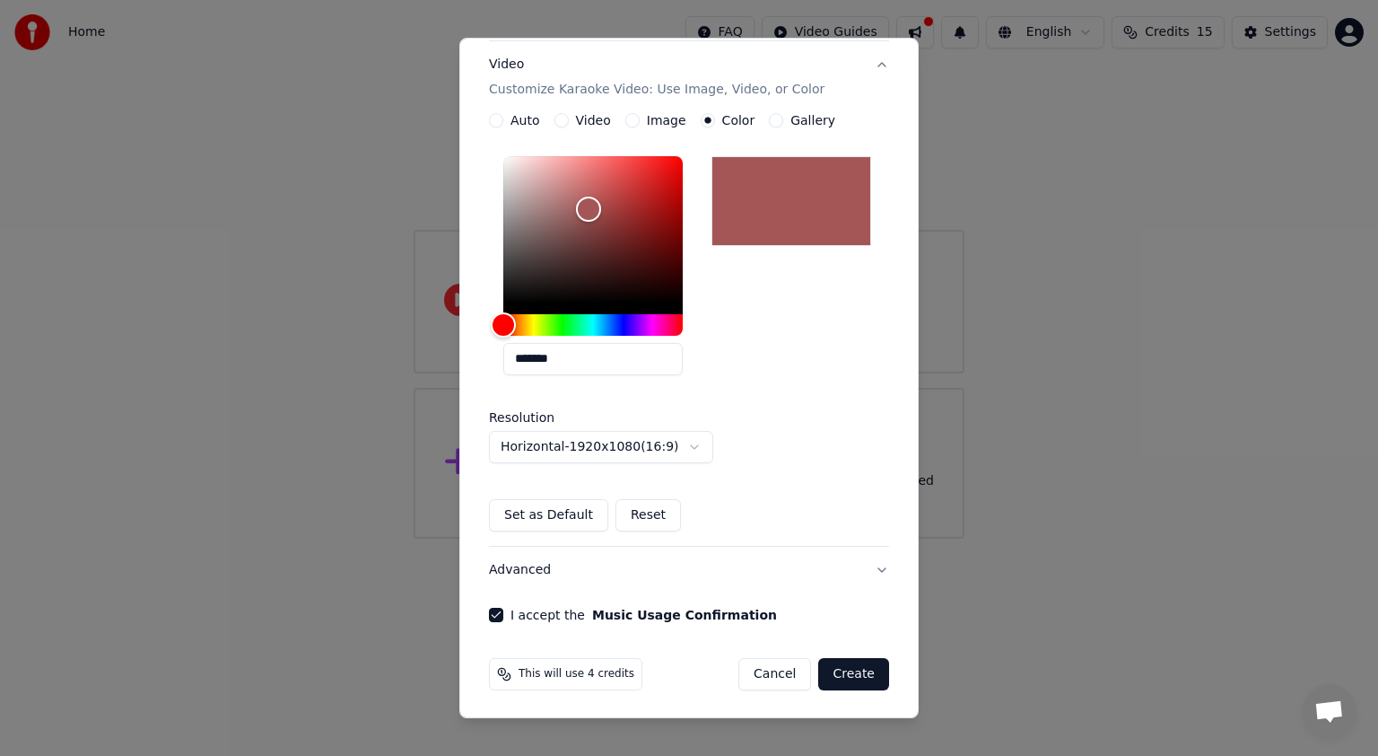
click at [844, 671] on button "Create" at bounding box center [853, 674] width 71 height 32
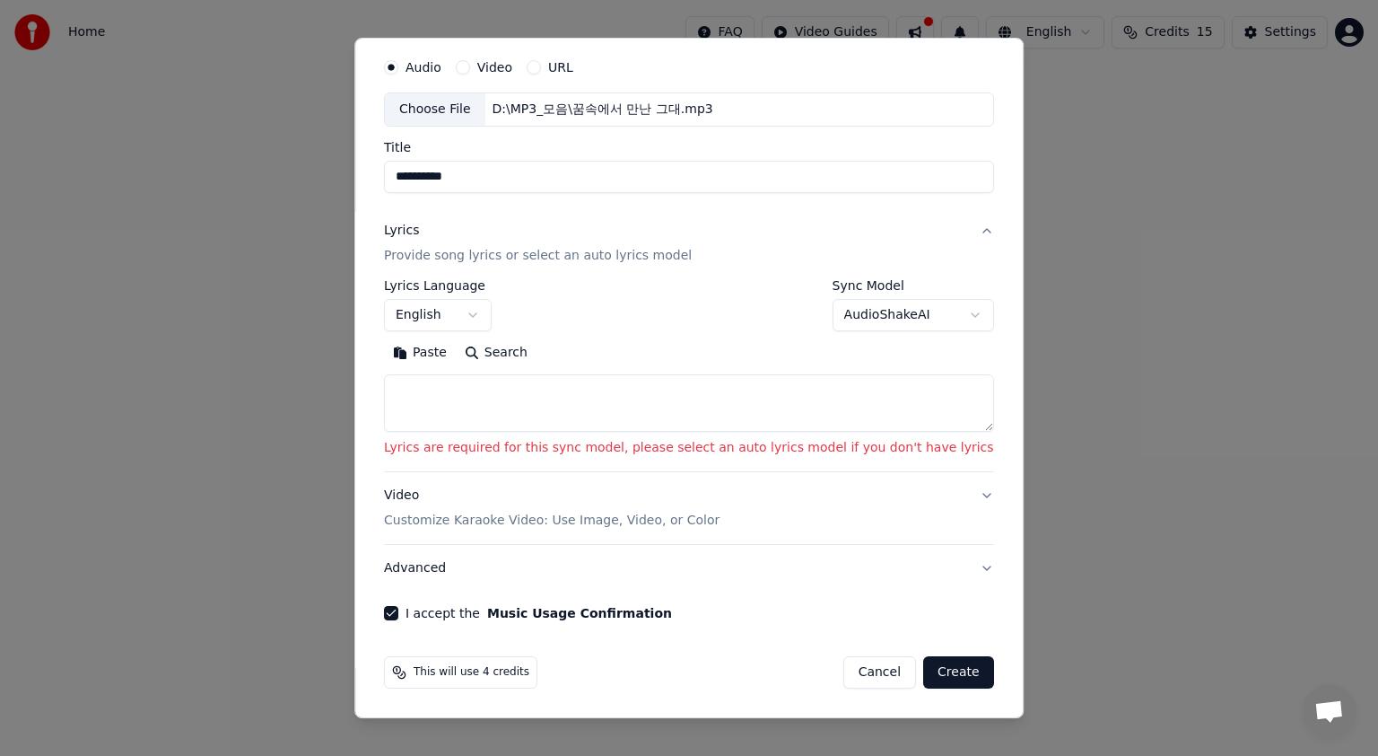
scroll to position [54, 0]
click at [678, 520] on p "Customize Karaoke Video: Use Image, Video, or Color" at bounding box center [552, 522] width 336 height 18
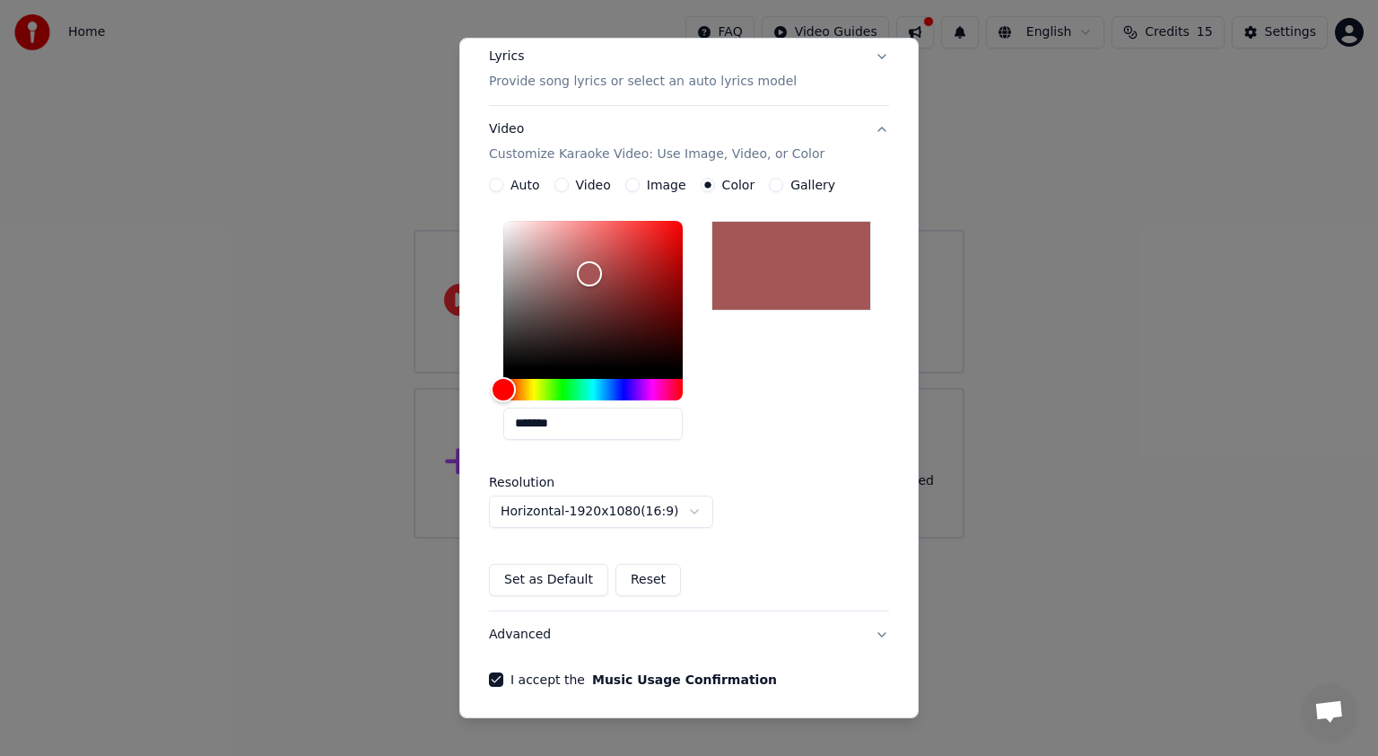
scroll to position [233, 0]
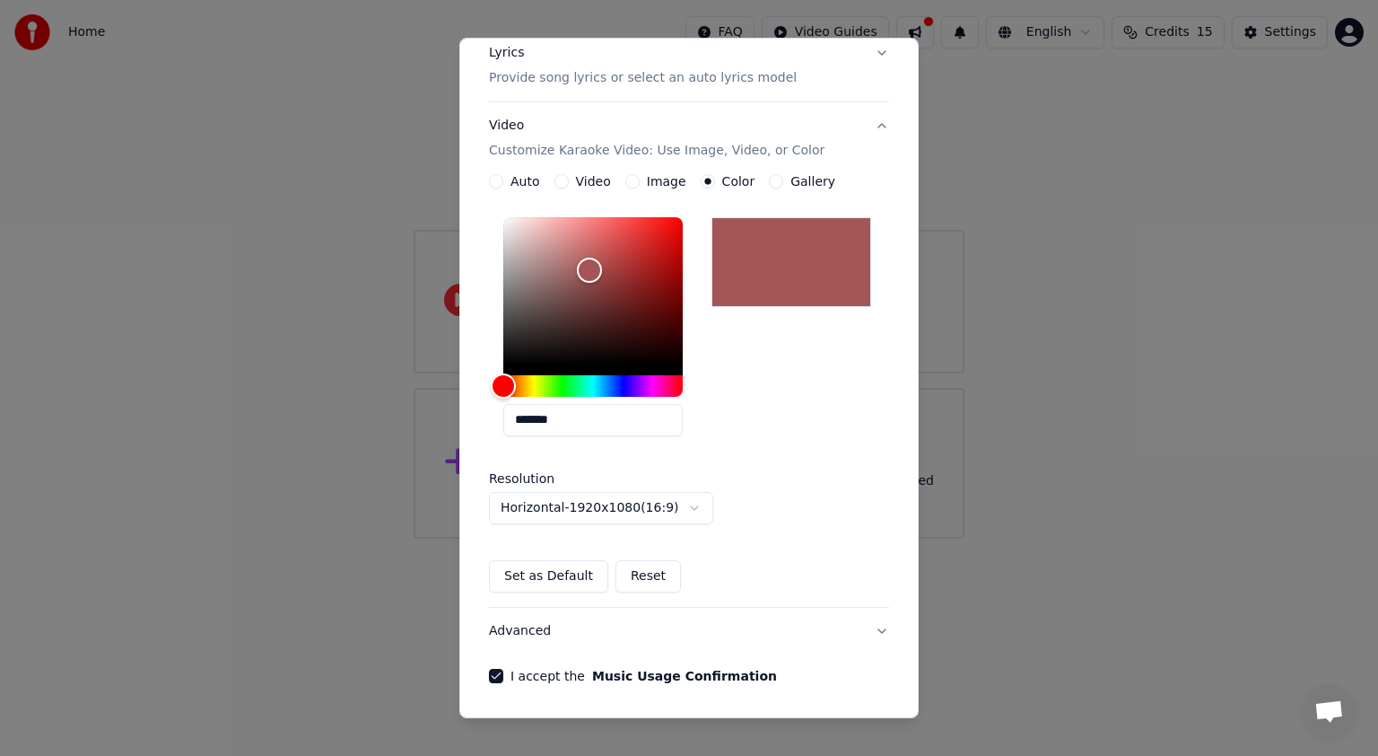
click at [546, 569] on button "Set as Default" at bounding box center [548, 576] width 119 height 32
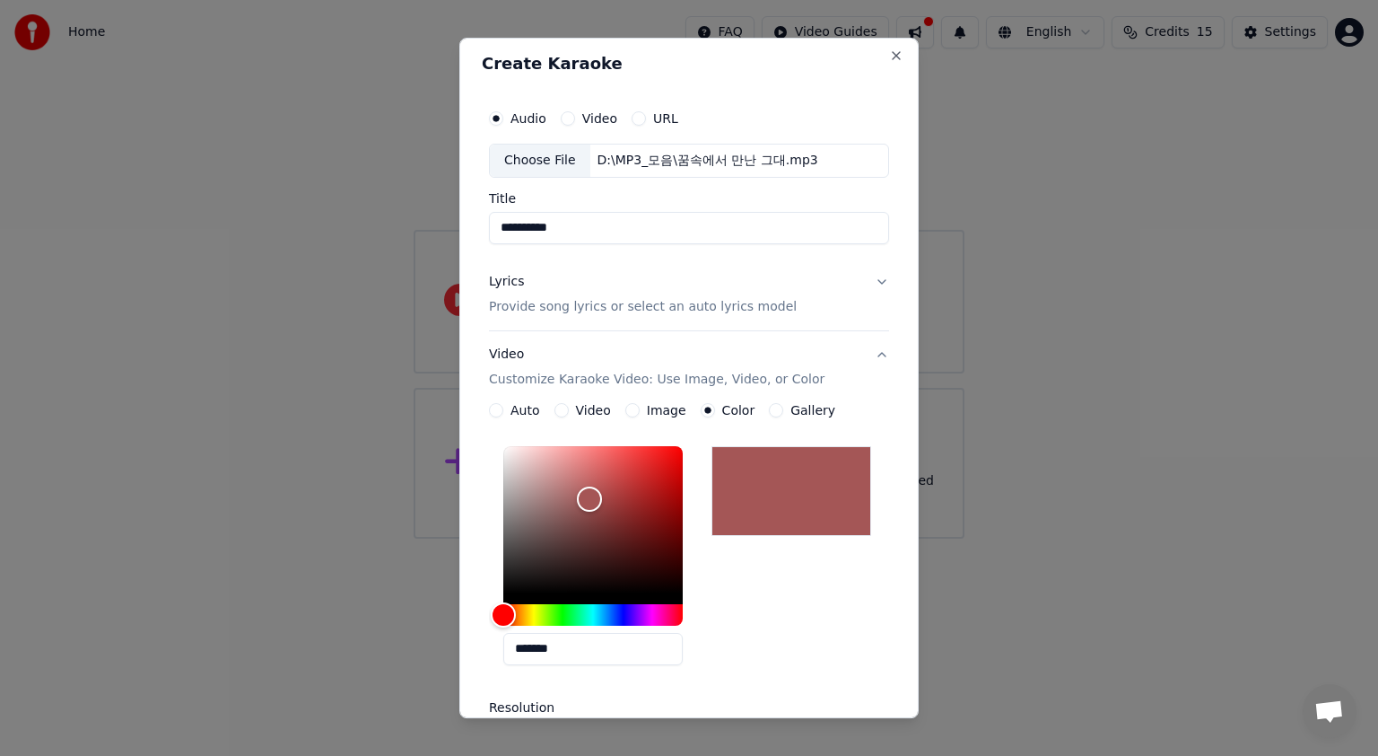
scroll to position [0, 0]
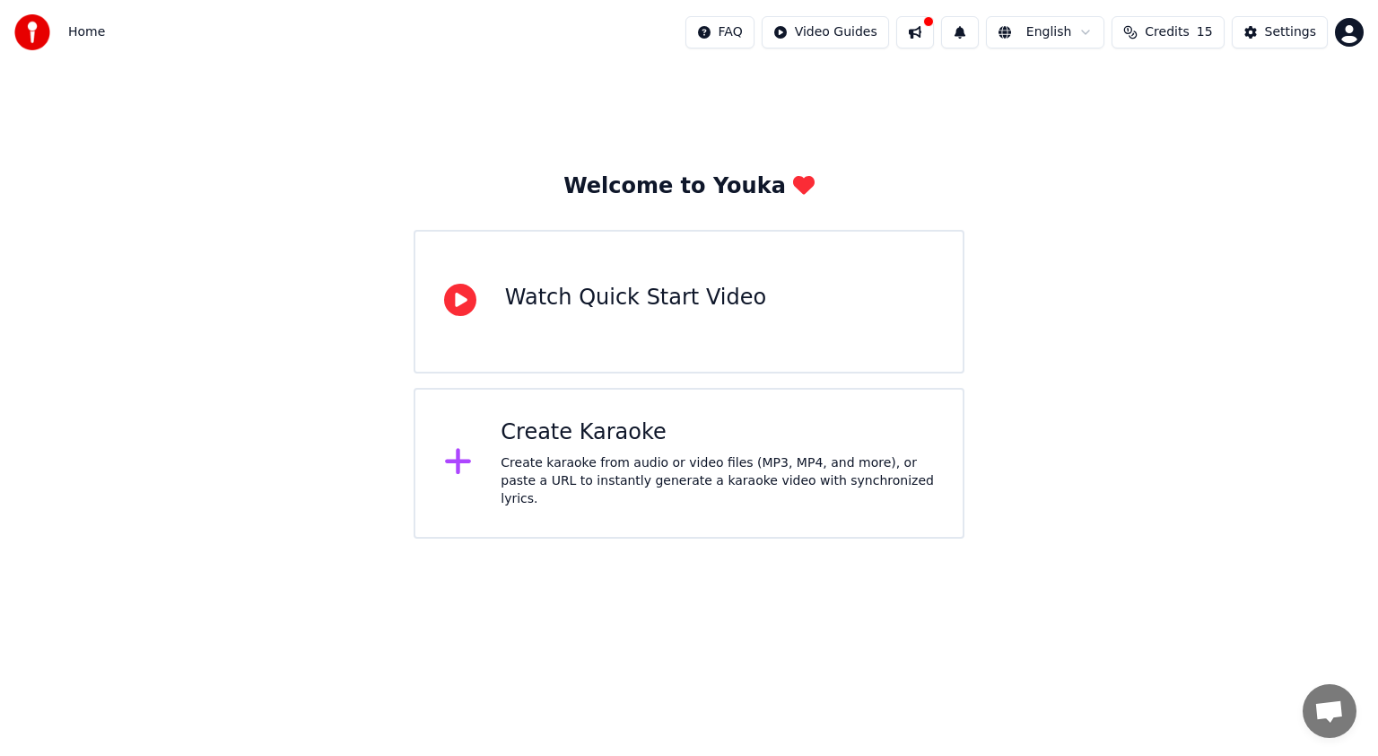
click at [462, 452] on icon at bounding box center [458, 461] width 29 height 32
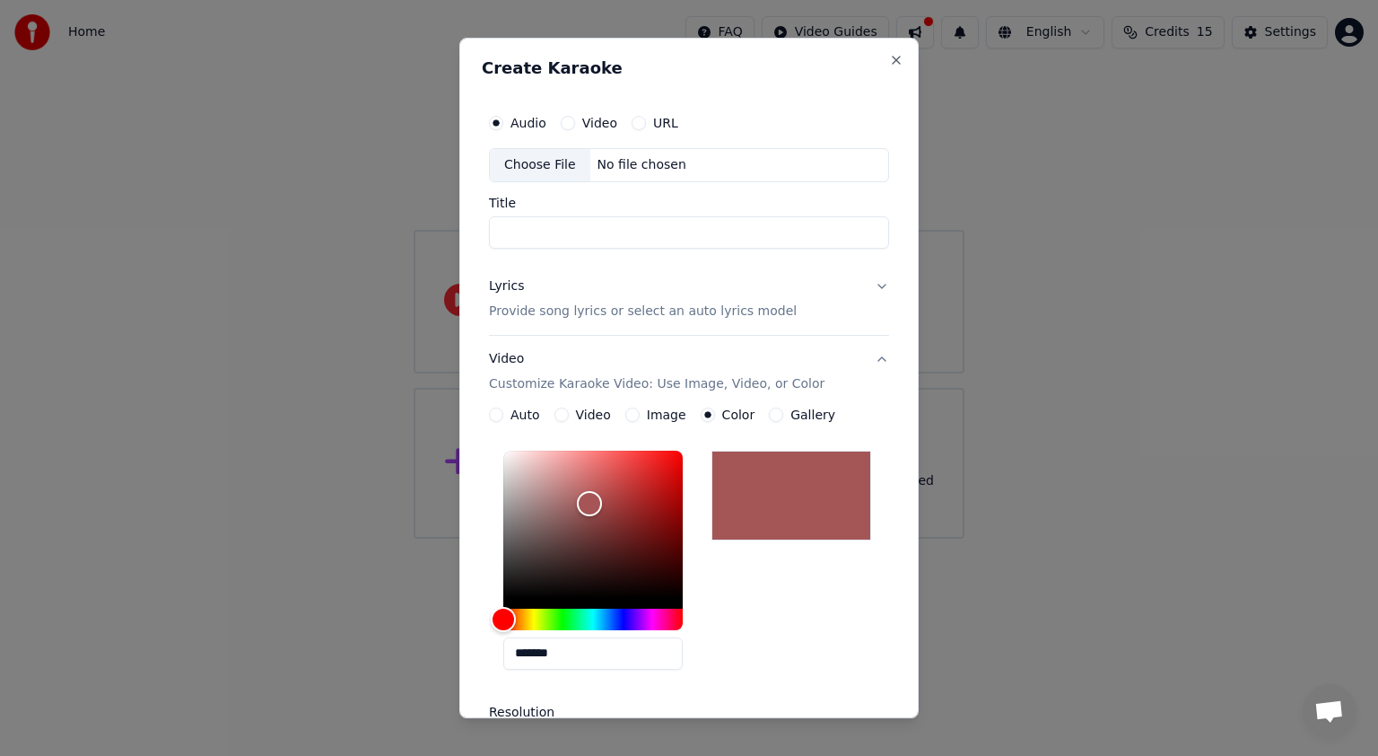
click at [538, 163] on div "Choose File" at bounding box center [540, 165] width 101 height 32
type input "**********"
click at [869, 284] on button "Lyrics Provide song lyrics or select an auto lyrics model" at bounding box center [689, 299] width 400 height 72
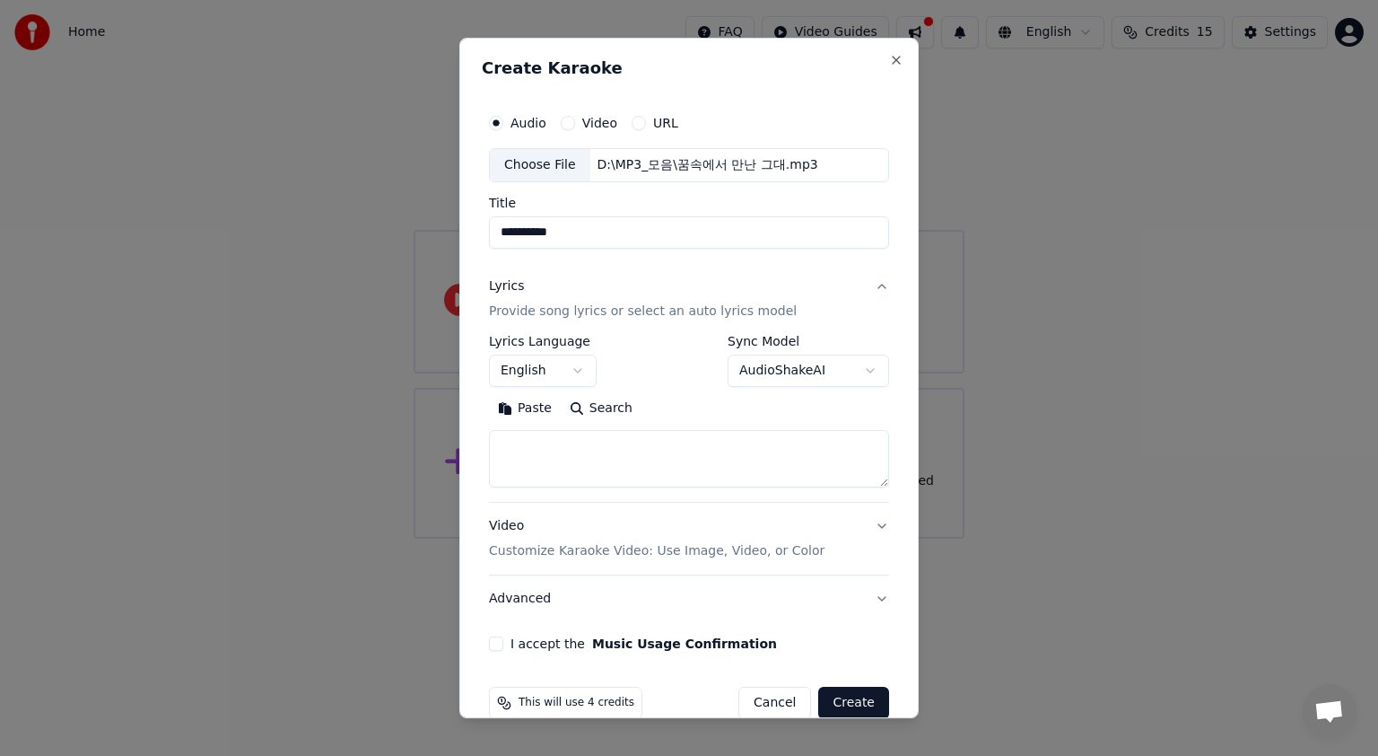
click at [577, 368] on body "**********" at bounding box center [689, 269] width 1378 height 538
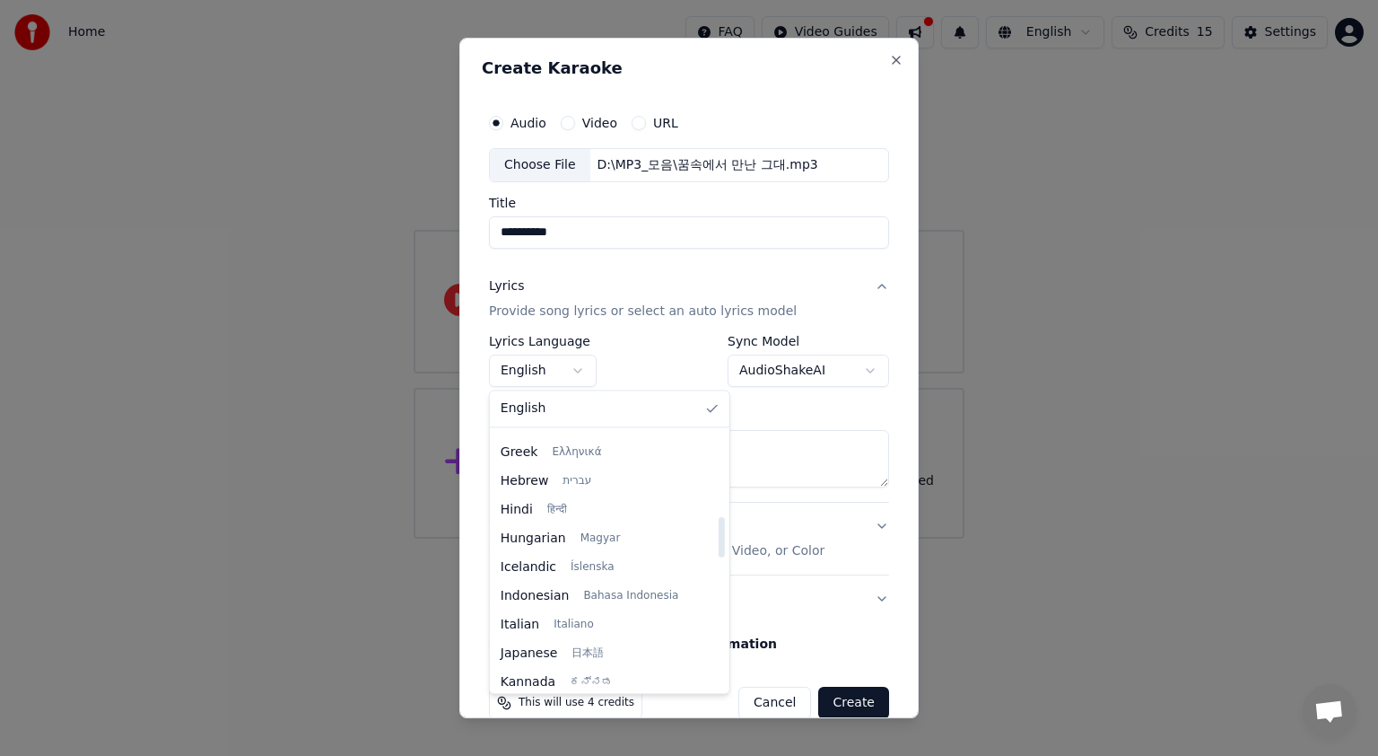
scroll to position [628, 0]
select select "**"
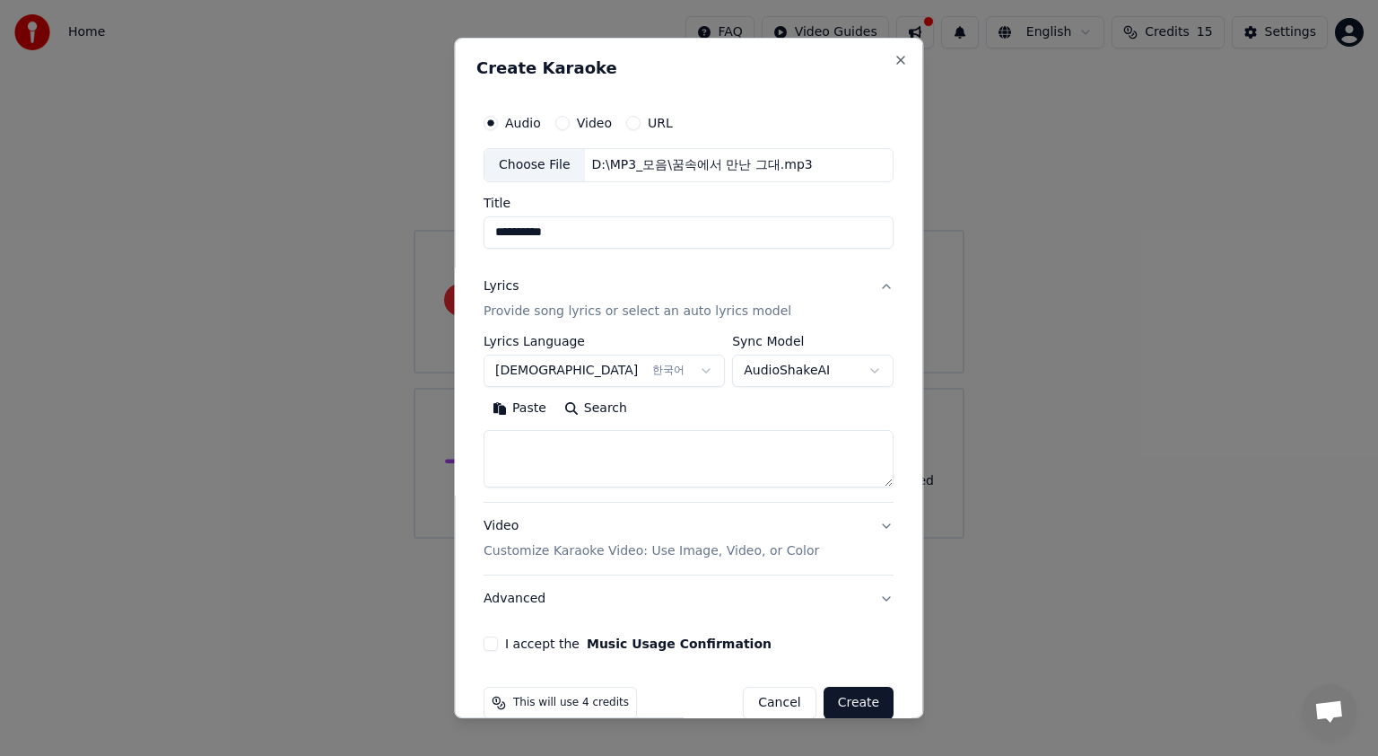
click at [865, 520] on button "Video Customize Karaoke Video: Use Image, Video, or Color" at bounding box center [689, 539] width 410 height 72
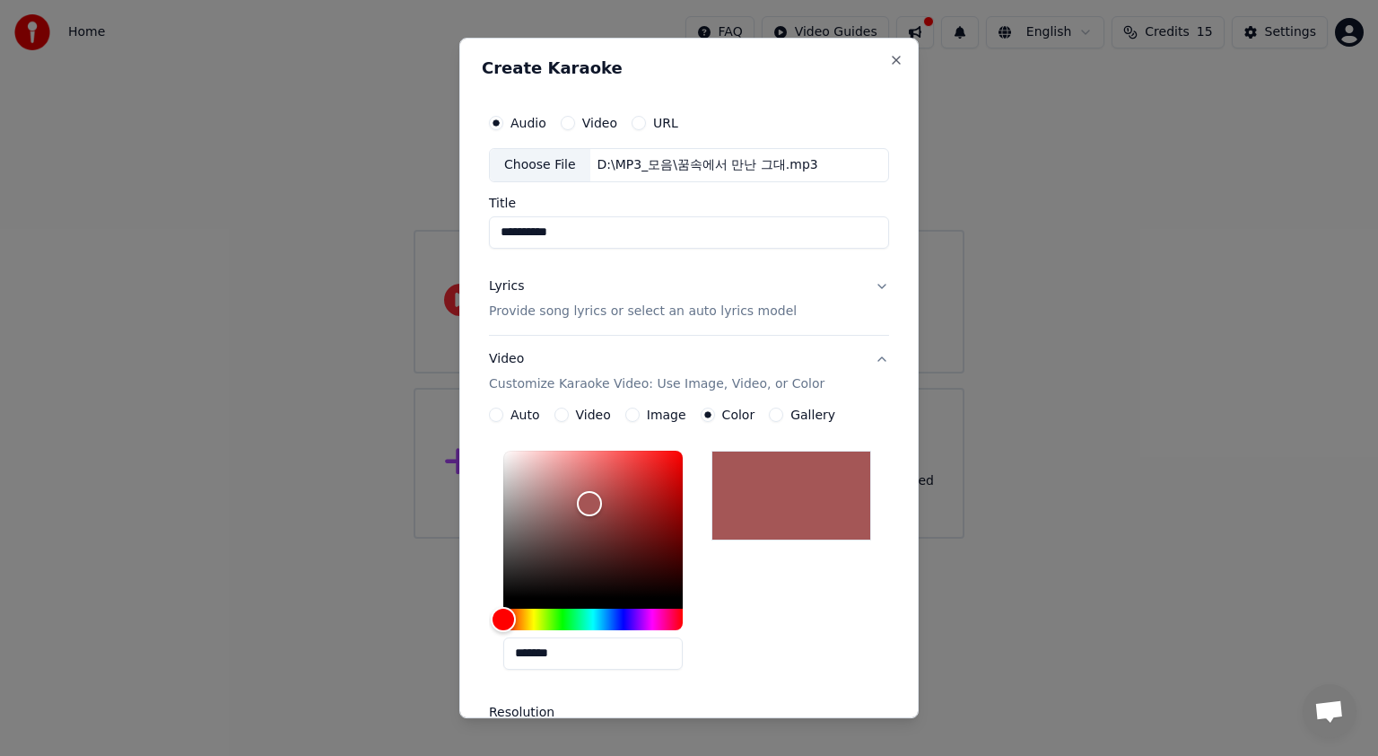
click at [653, 408] on label "Image" at bounding box center [666, 414] width 39 height 13
click at [640, 408] on button "Image" at bounding box center [632, 414] width 14 height 14
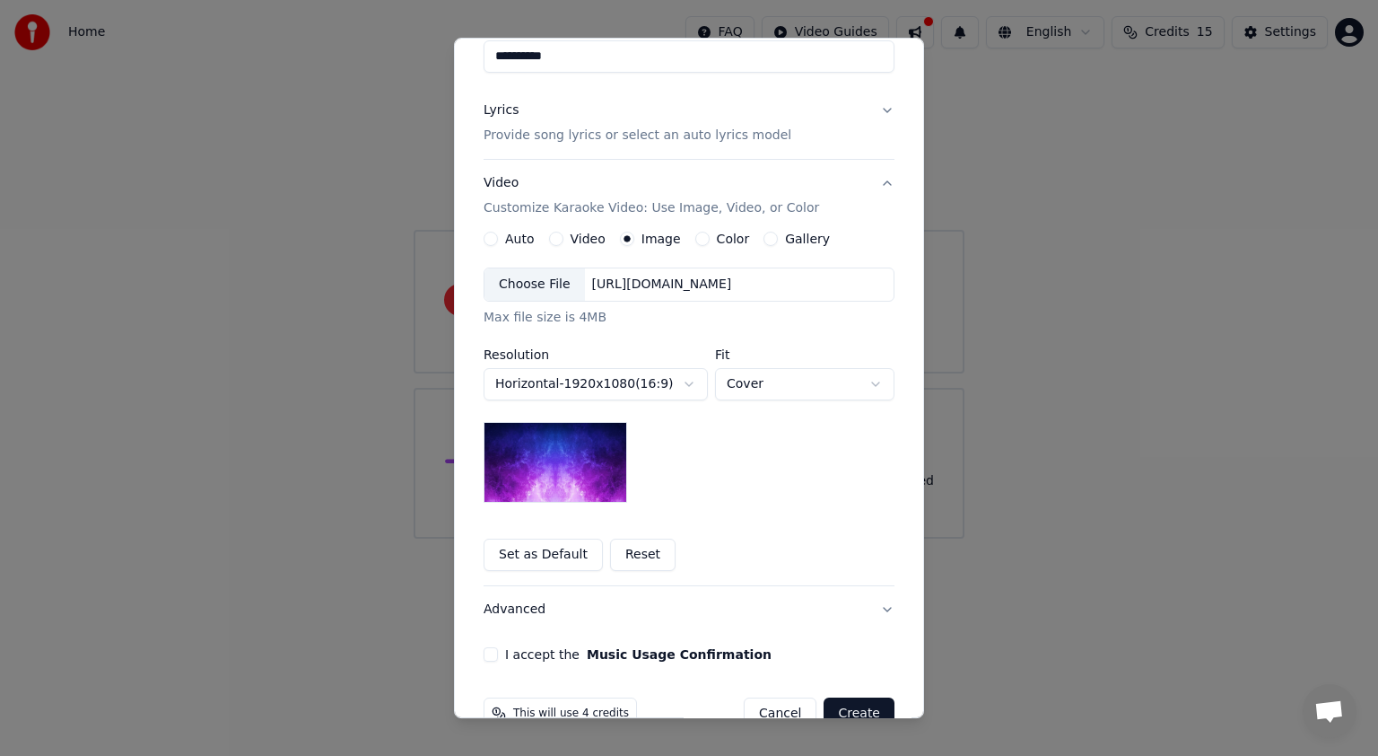
scroll to position [179, 0]
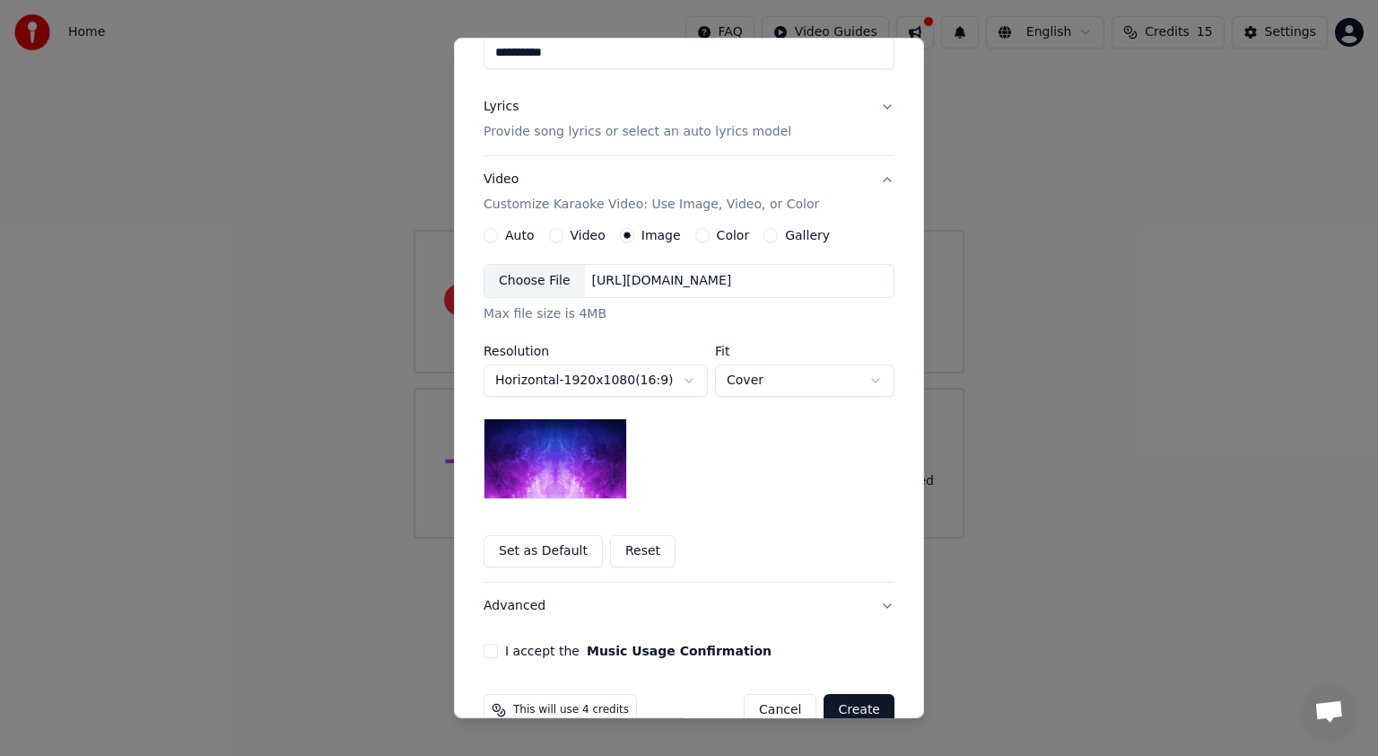
click at [544, 554] on button "Set as Default" at bounding box center [543, 551] width 119 height 32
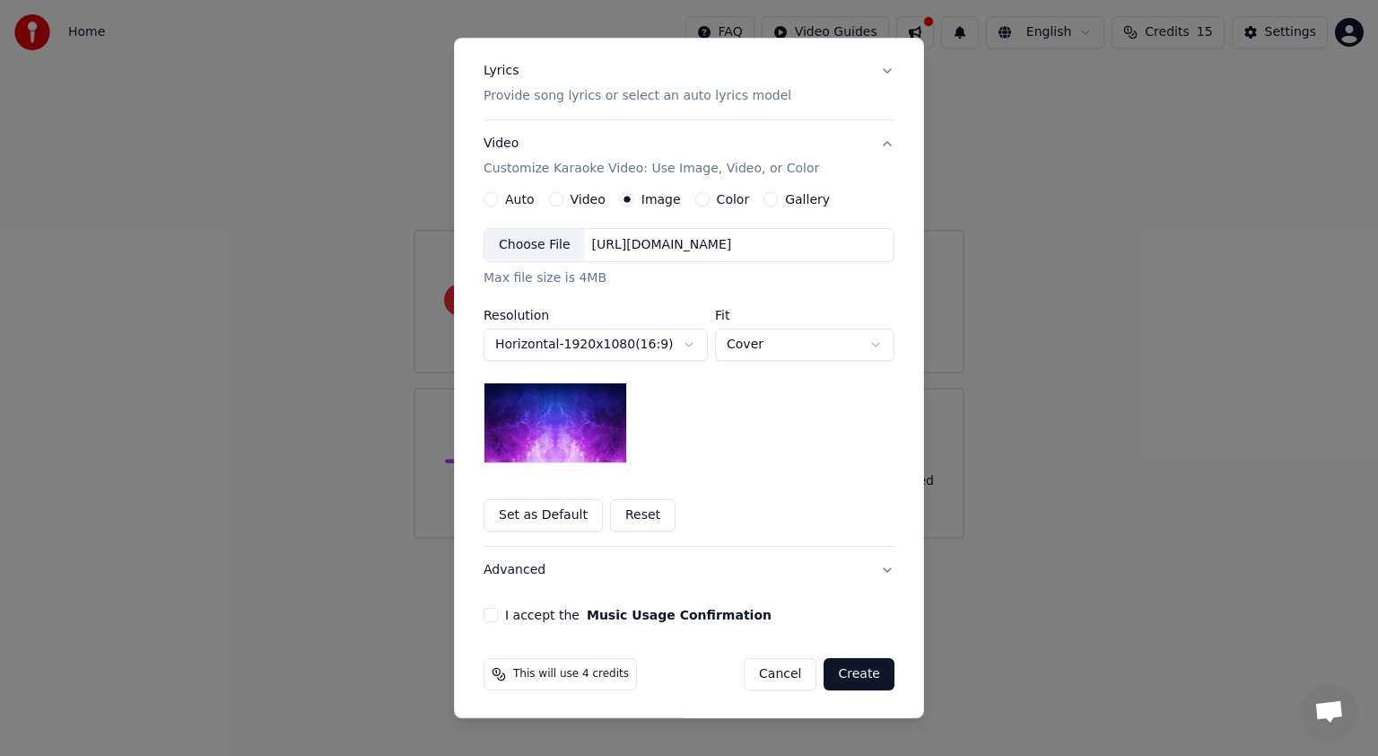
click at [488, 614] on button "I accept the Music Usage Confirmation" at bounding box center [491, 615] width 14 height 14
click at [853, 671] on button "Create" at bounding box center [859, 674] width 71 height 32
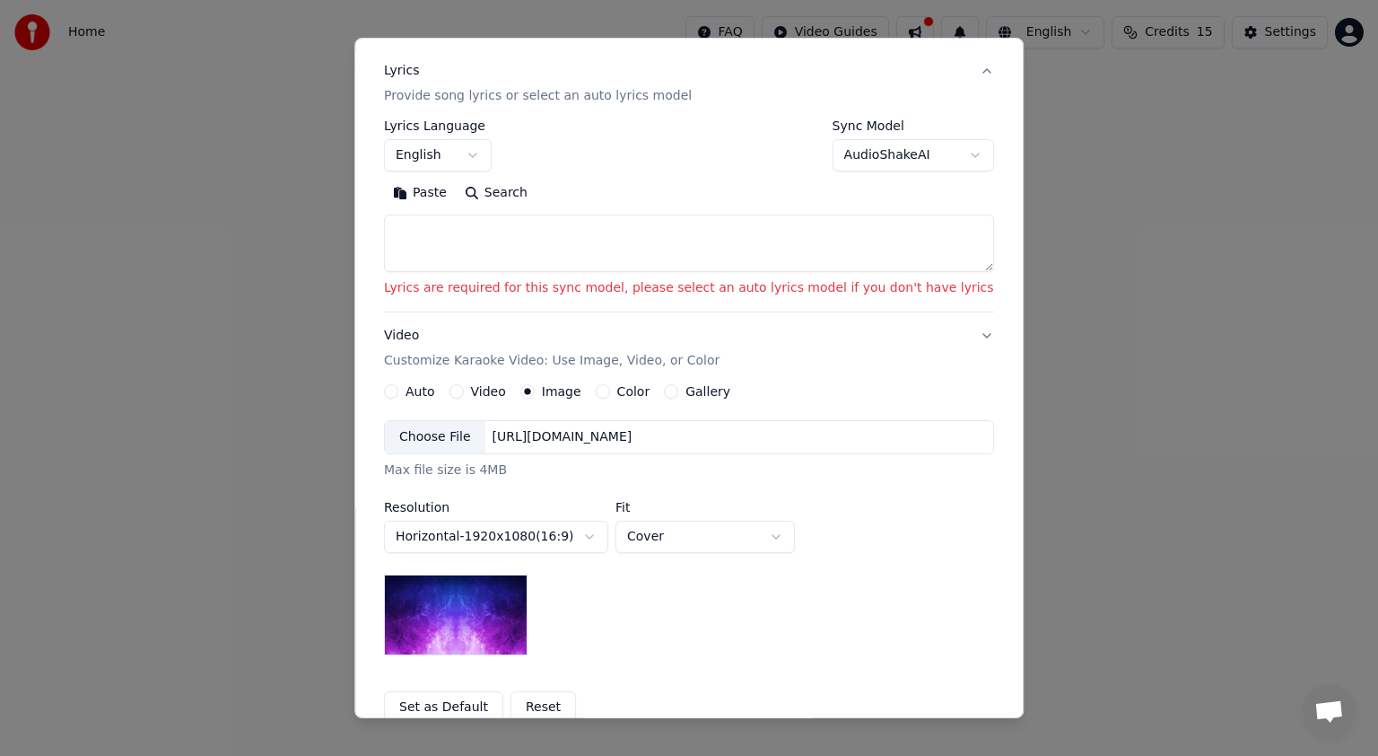
scroll to position [54, 0]
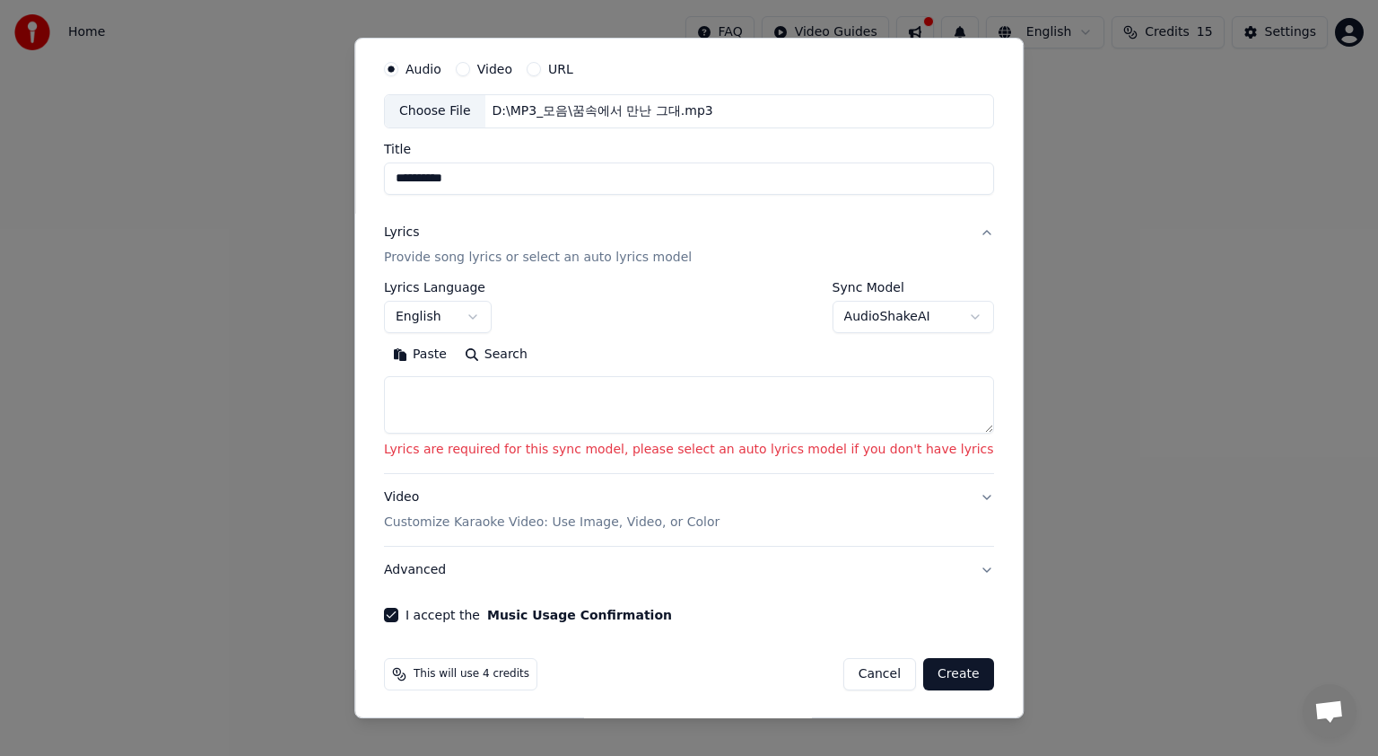
click at [923, 673] on button "Create" at bounding box center [958, 674] width 71 height 32
click at [509, 67] on label "Video" at bounding box center [494, 69] width 35 height 13
click at [470, 67] on button "Video" at bounding box center [463, 69] width 14 height 14
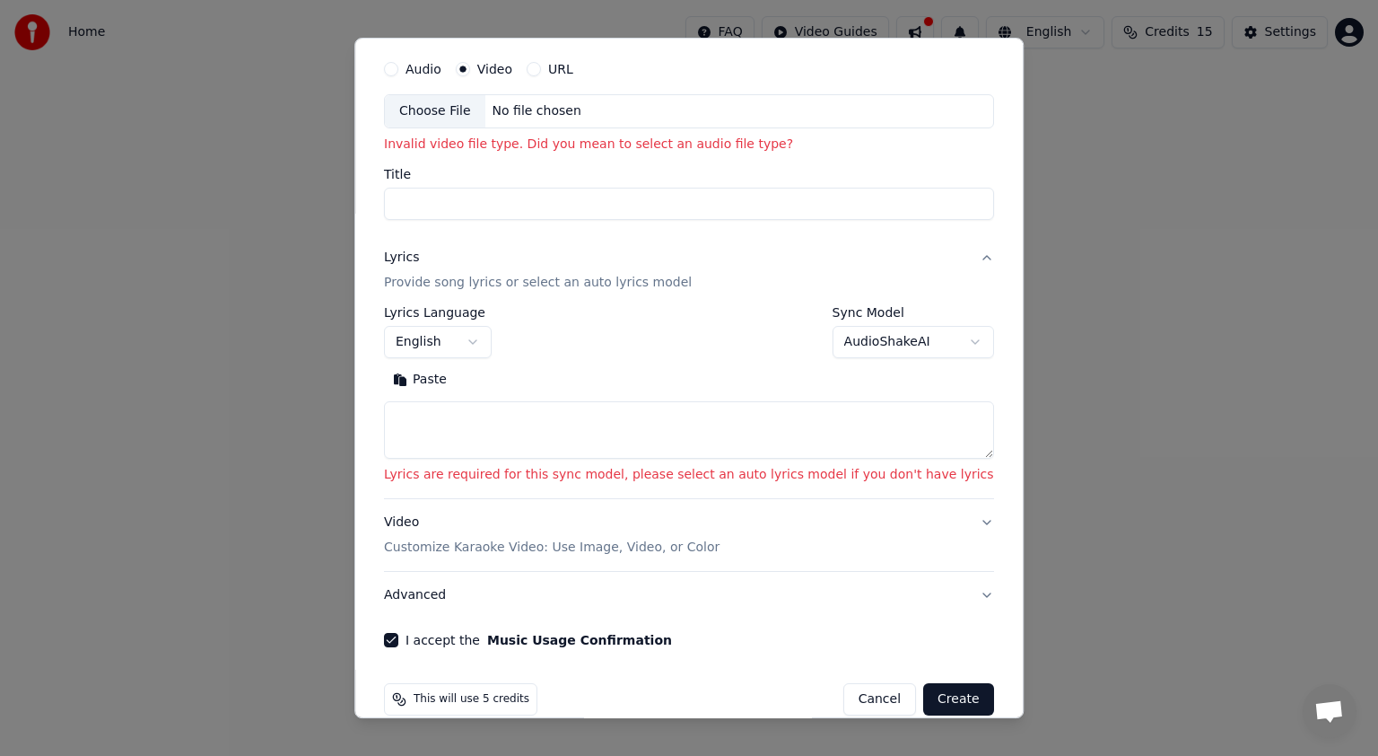
click at [437, 65] on label "Audio" at bounding box center [424, 69] width 36 height 13
click at [398, 65] on button "Audio" at bounding box center [391, 69] width 14 height 14
click at [930, 699] on button "Create" at bounding box center [958, 699] width 71 height 32
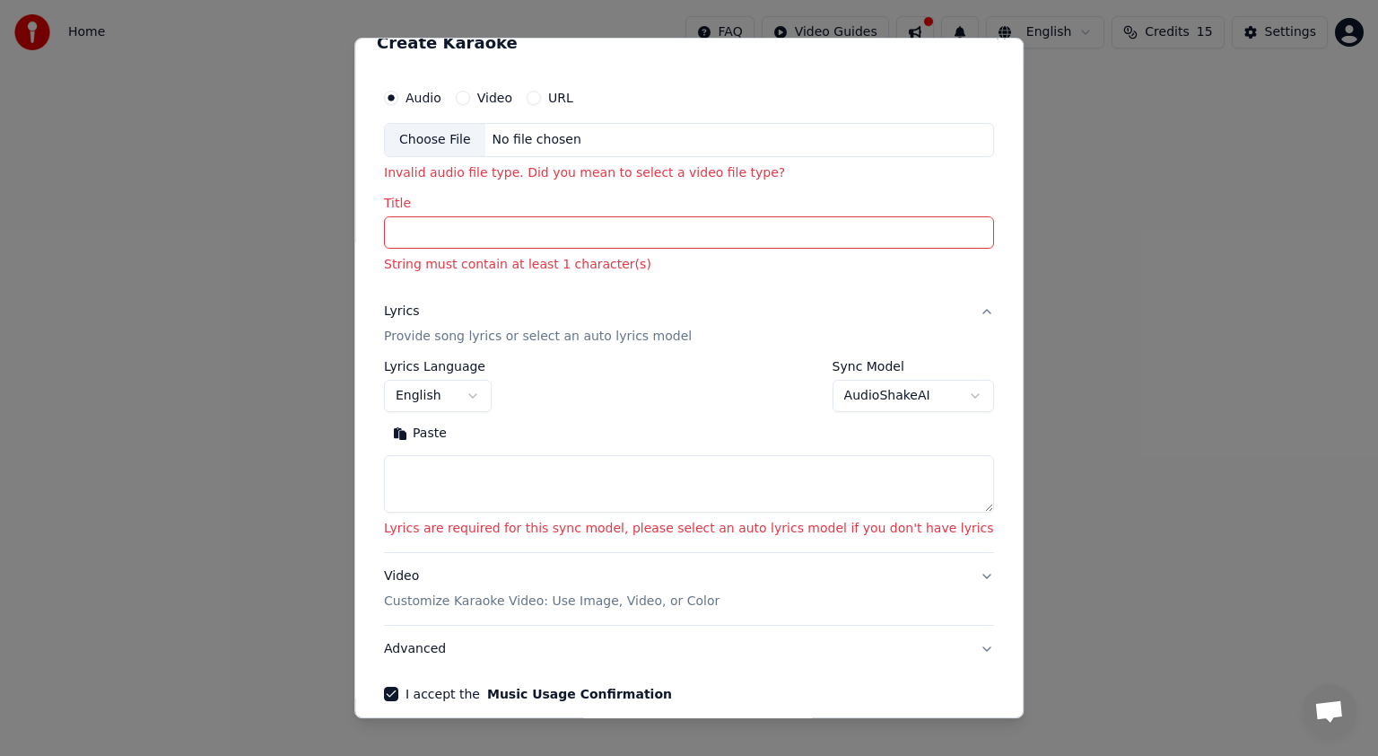
scroll to position [0, 0]
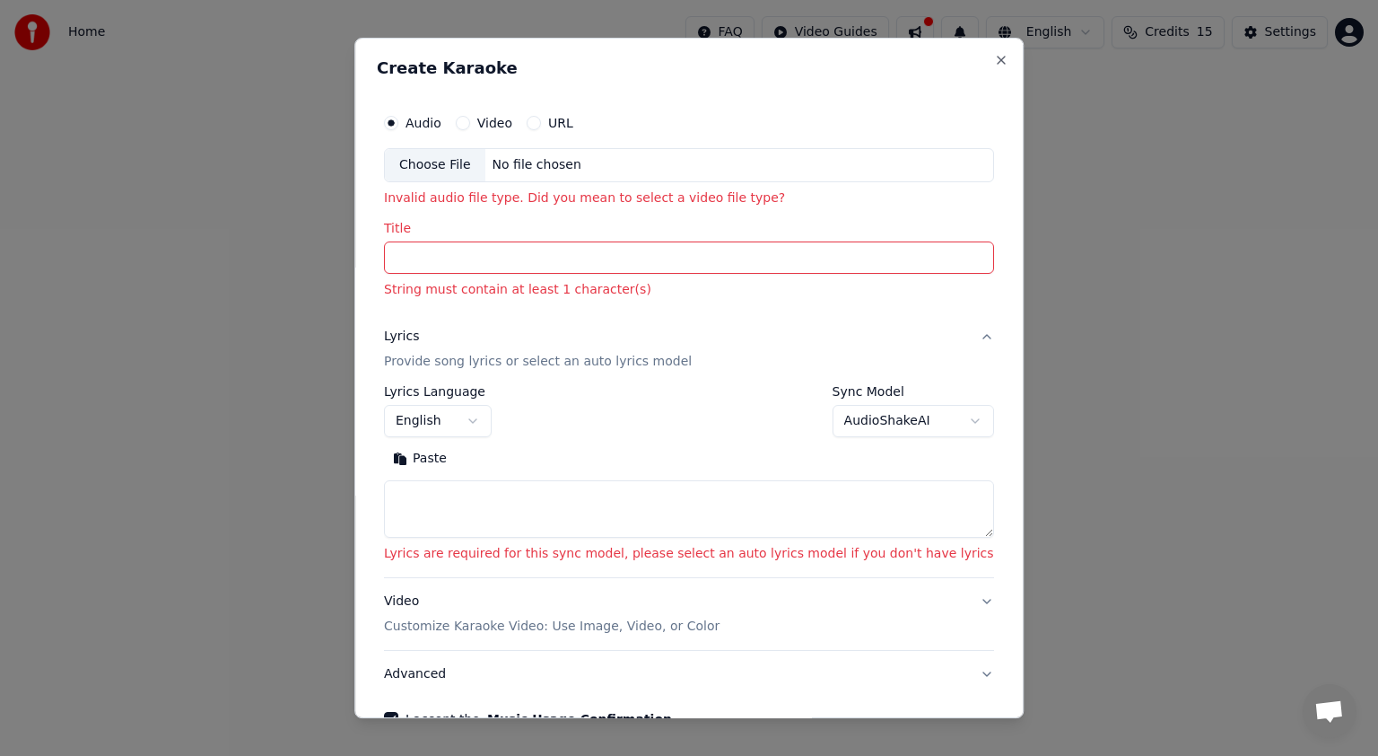
click at [502, 122] on label "Video" at bounding box center [494, 123] width 35 height 13
click at [470, 122] on button "Video" at bounding box center [463, 123] width 14 height 14
click at [994, 58] on button "Close" at bounding box center [1001, 60] width 14 height 14
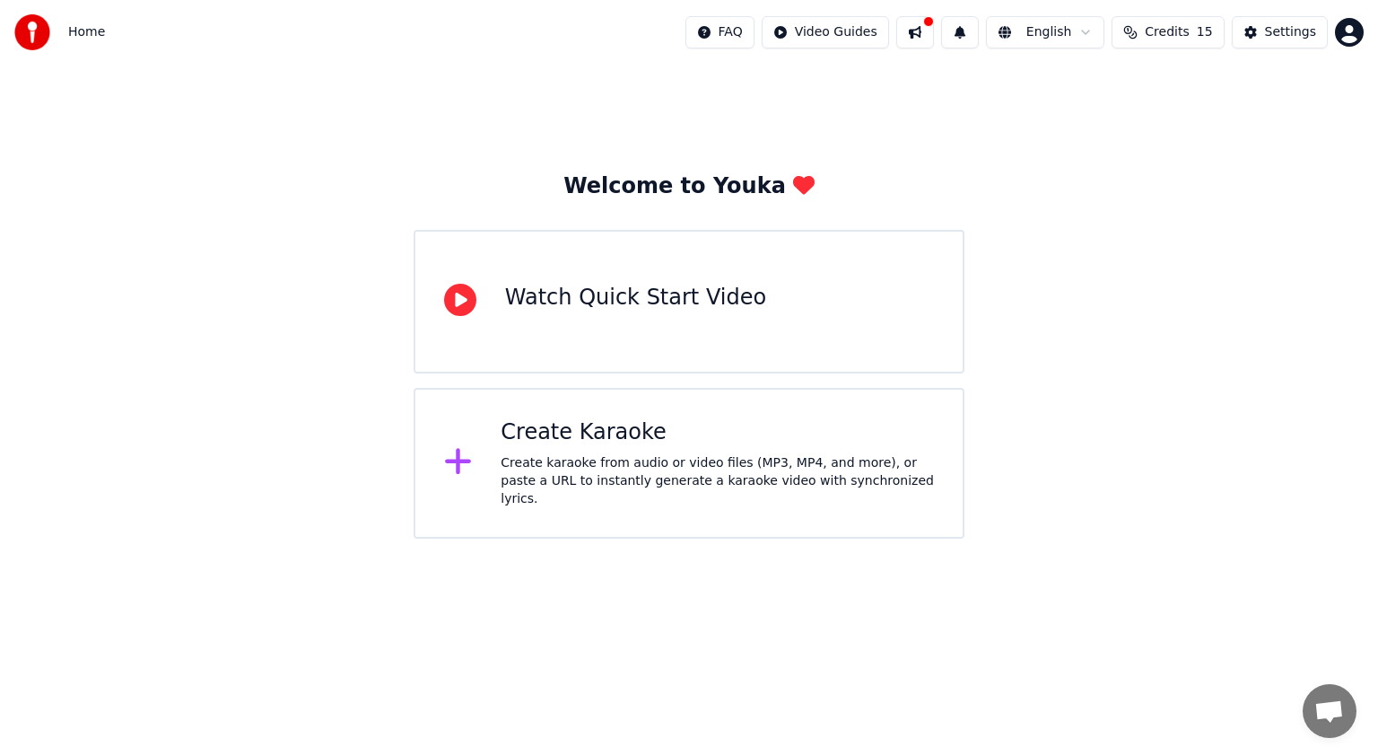
click at [653, 299] on div "Watch Quick Start Video" at bounding box center [635, 298] width 261 height 29
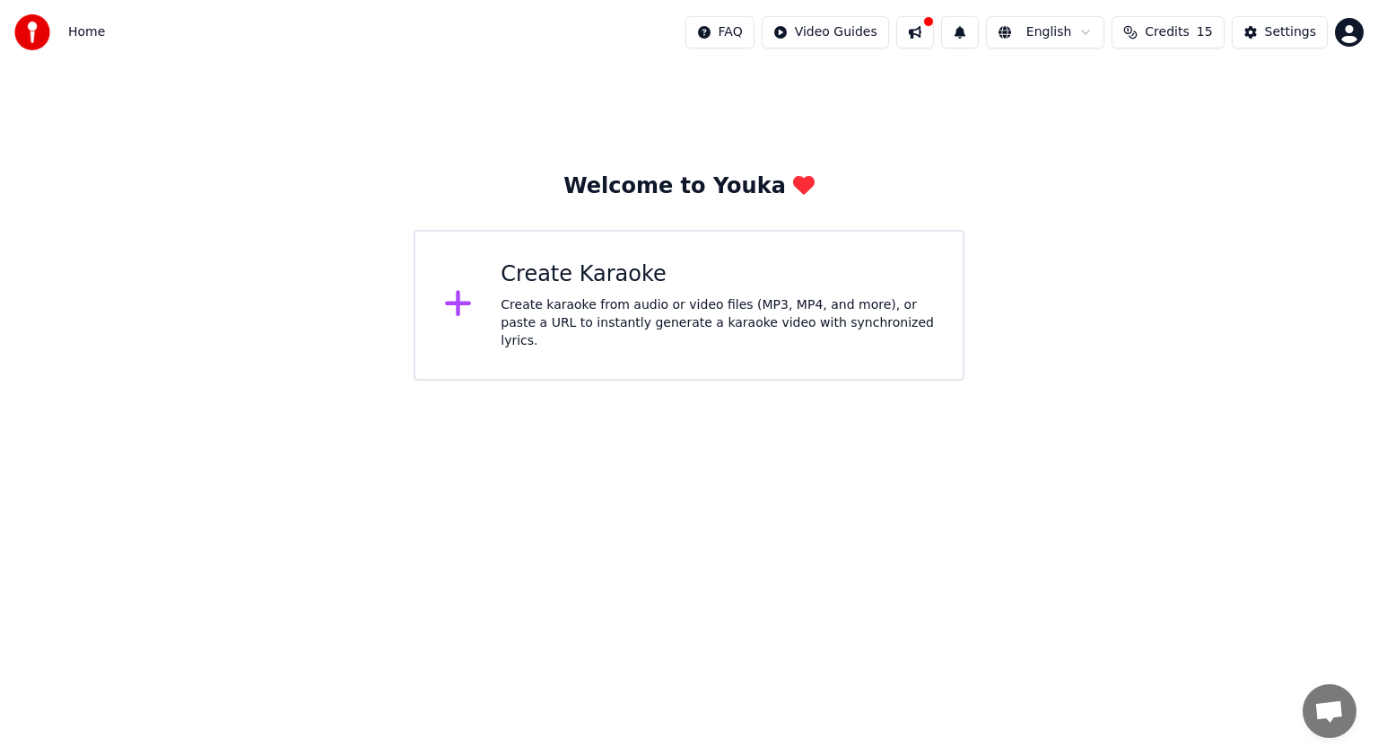
click at [569, 283] on div "Create Karaoke" at bounding box center [717, 274] width 433 height 29
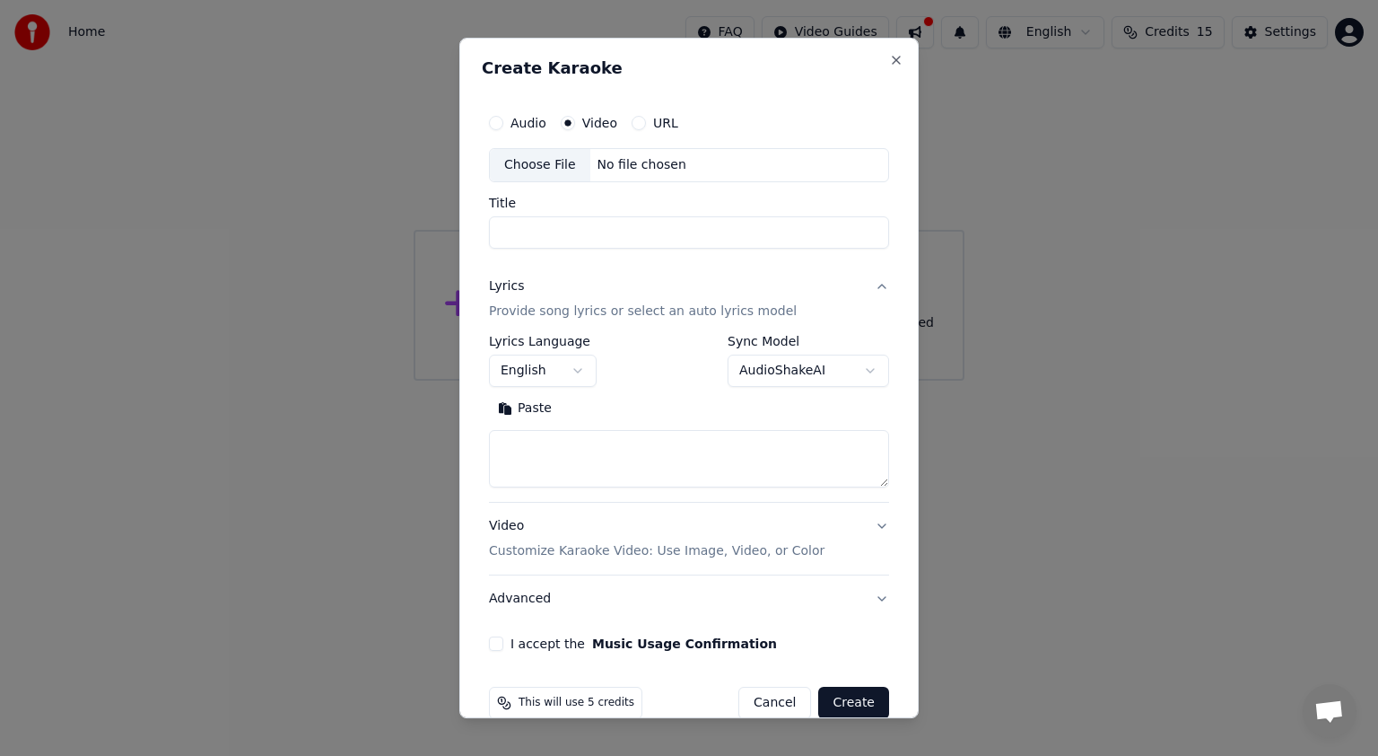
click at [529, 124] on label "Audio" at bounding box center [529, 123] width 36 height 13
click at [503, 124] on button "Audio" at bounding box center [496, 123] width 14 height 14
click at [533, 164] on div "Choose File" at bounding box center [540, 165] width 101 height 32
type input "**********"
click at [575, 372] on body "**********" at bounding box center [689, 190] width 1378 height 380
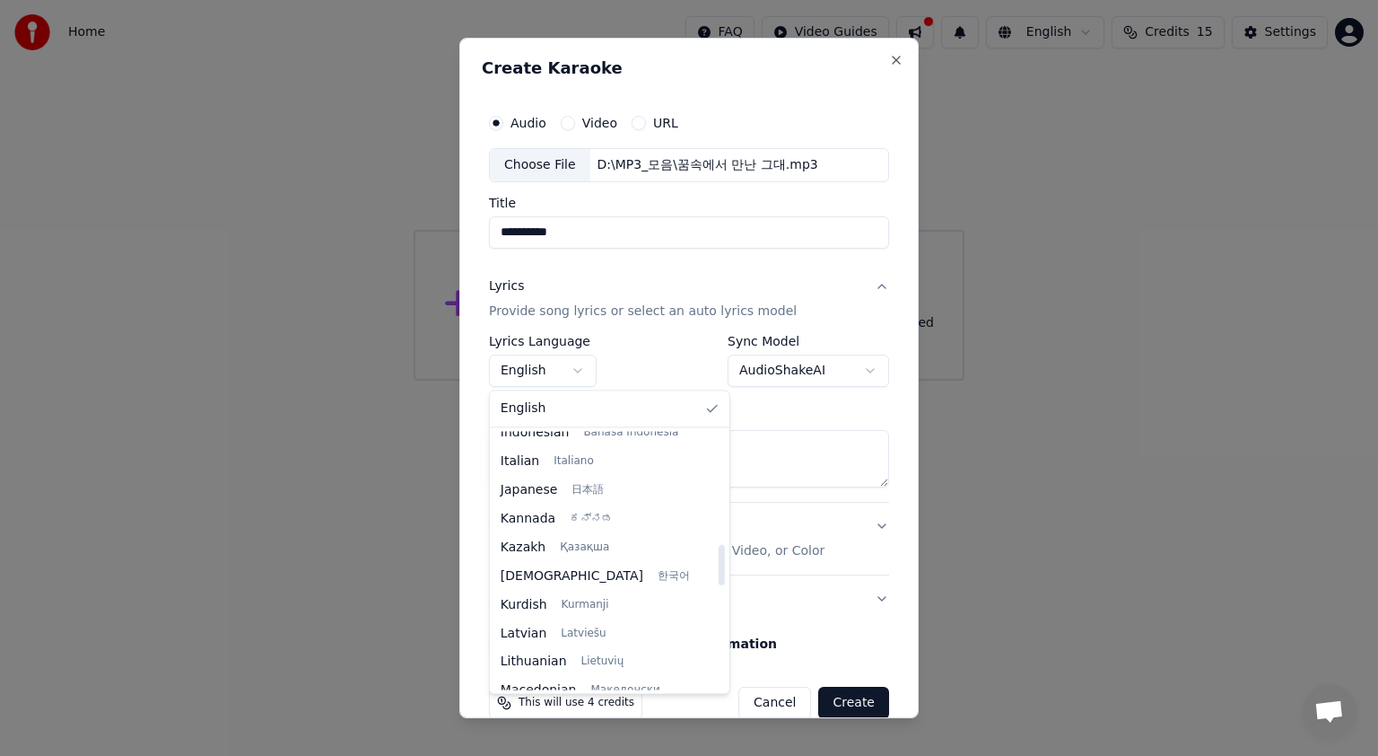
scroll to position [718, 0]
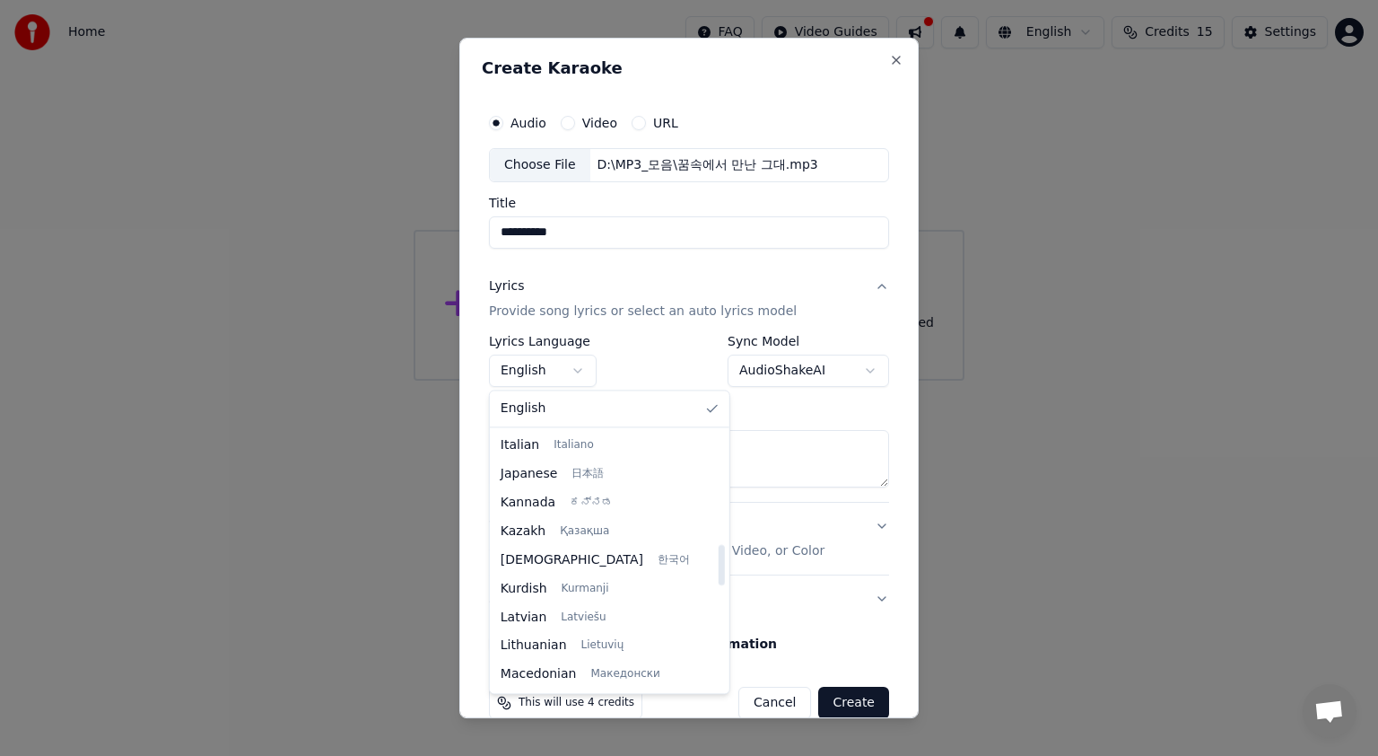
select select "**"
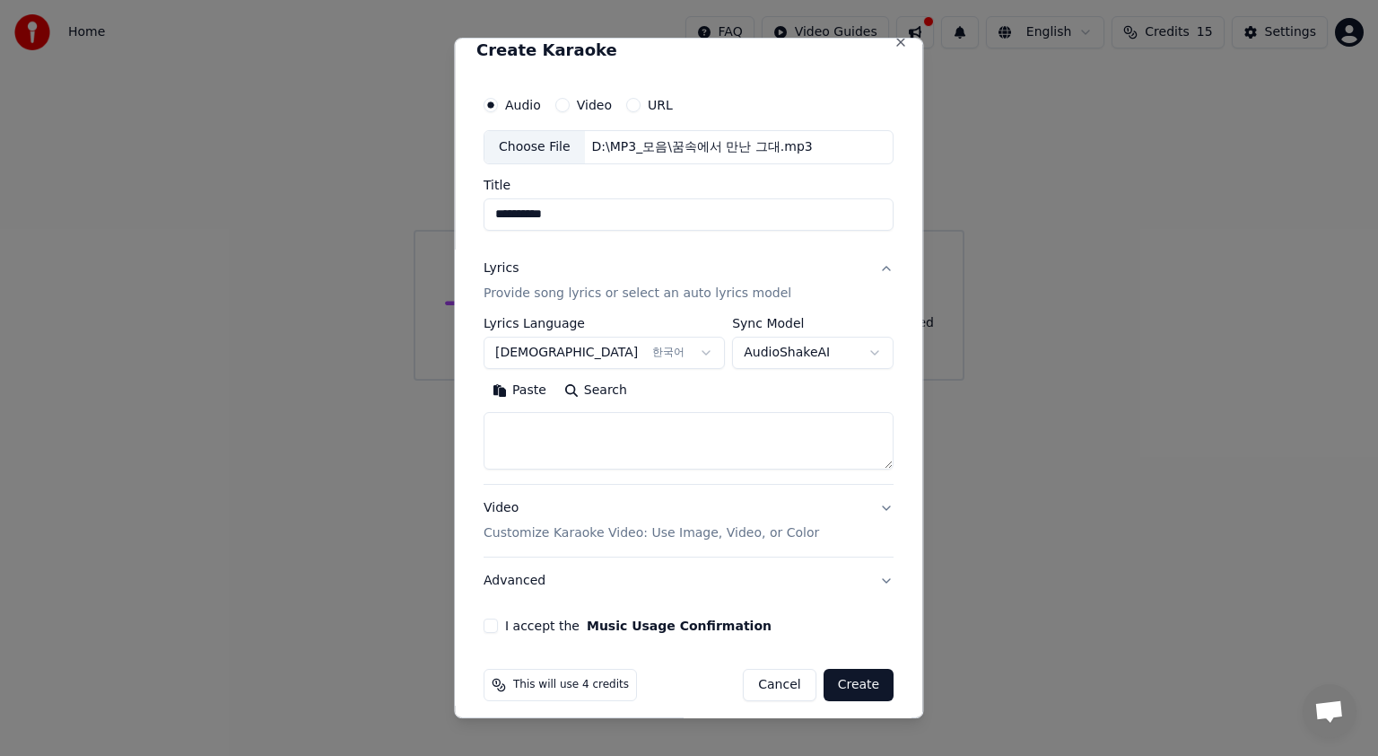
scroll to position [29, 0]
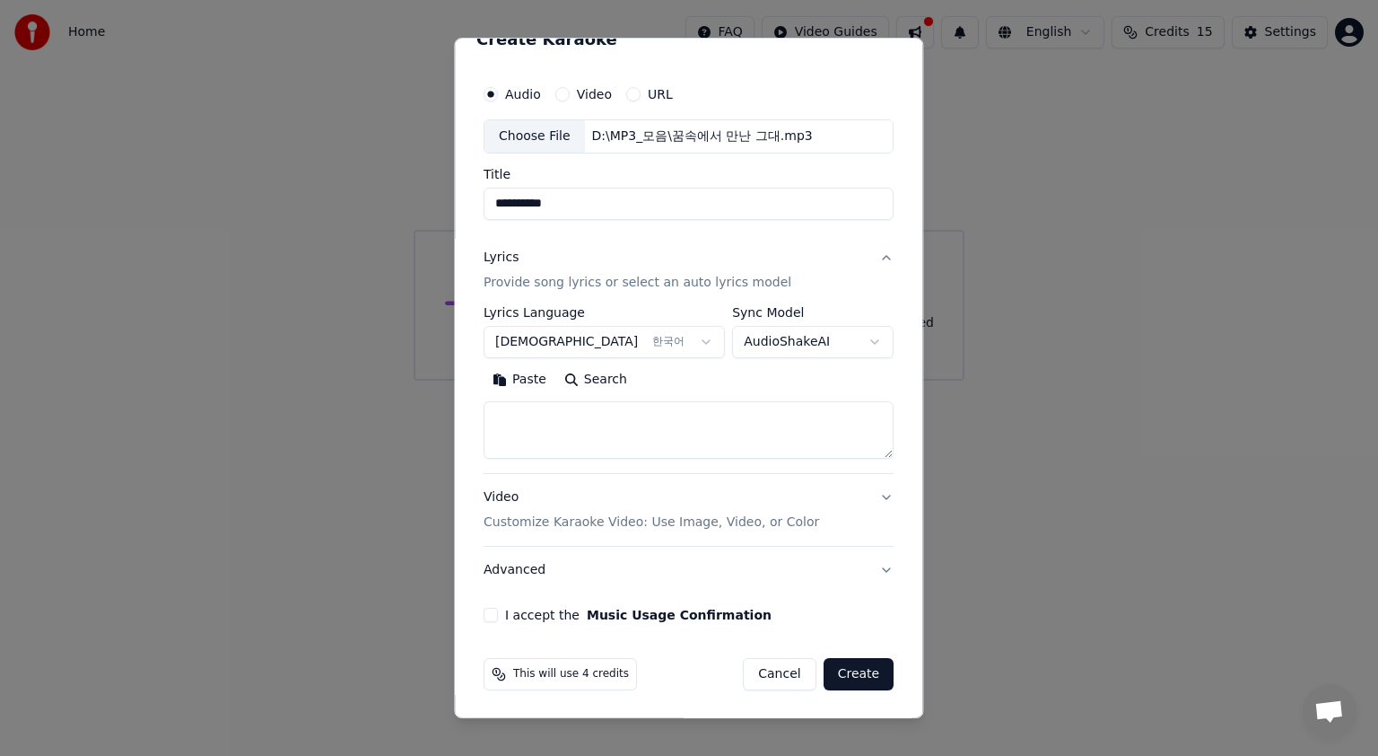
click at [866, 495] on button "Video Customize Karaoke Video: Use Image, Video, or Color" at bounding box center [689, 510] width 410 height 72
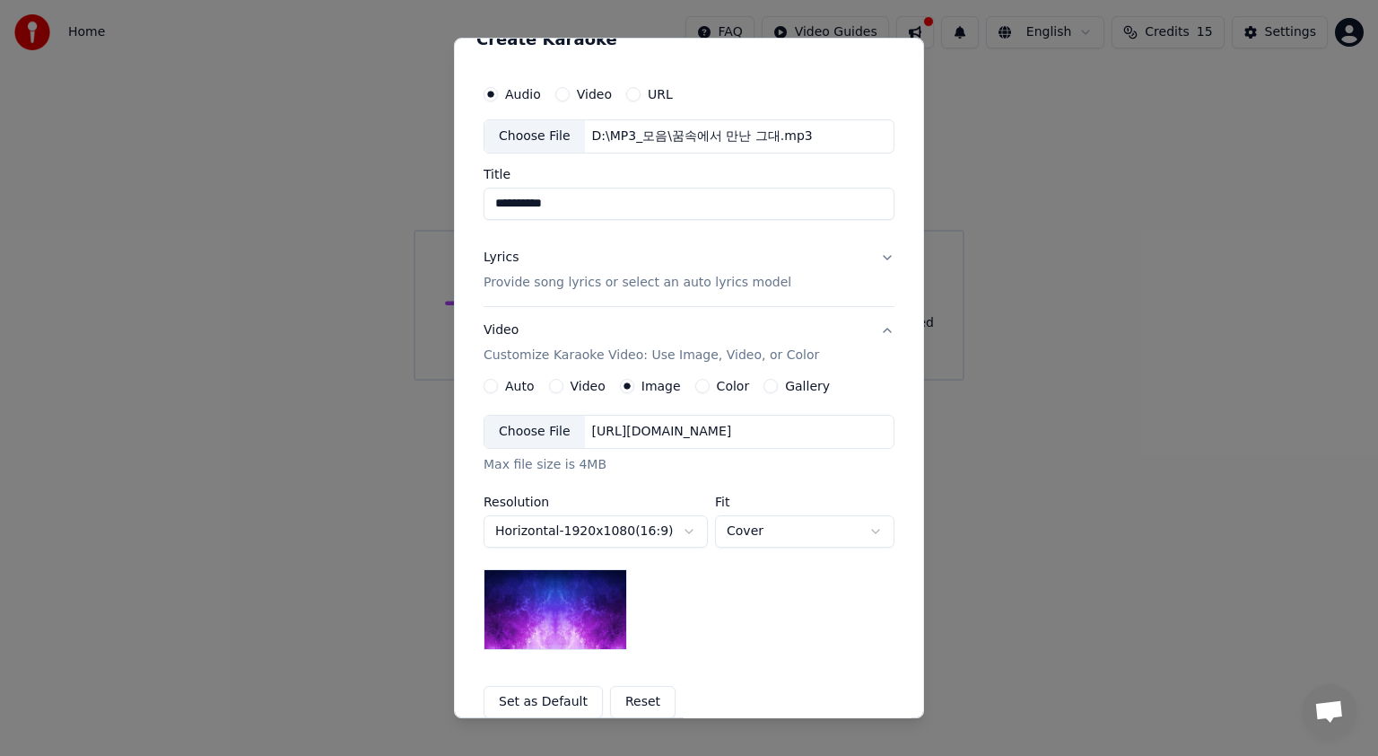
click at [501, 620] on img at bounding box center [556, 609] width 144 height 81
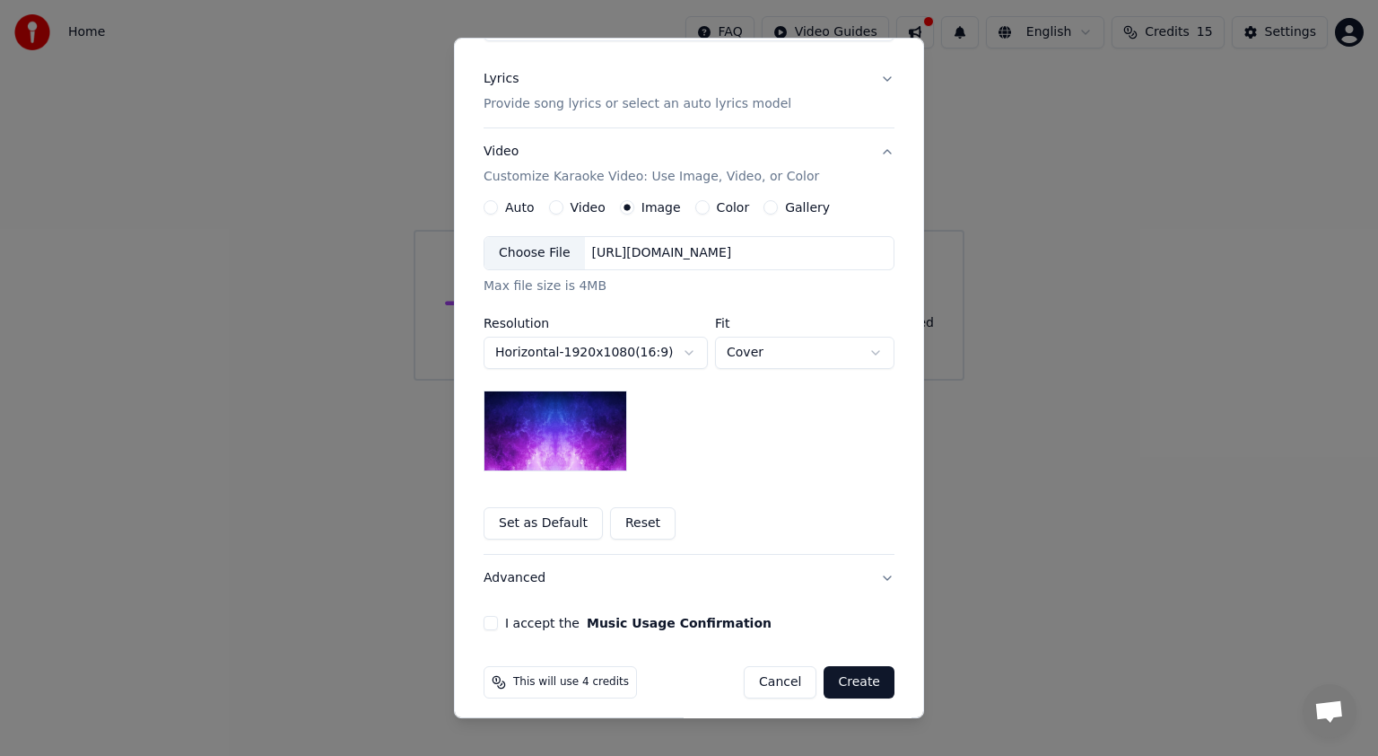
scroll to position [208, 0]
click at [533, 521] on button "Set as Default" at bounding box center [543, 522] width 119 height 32
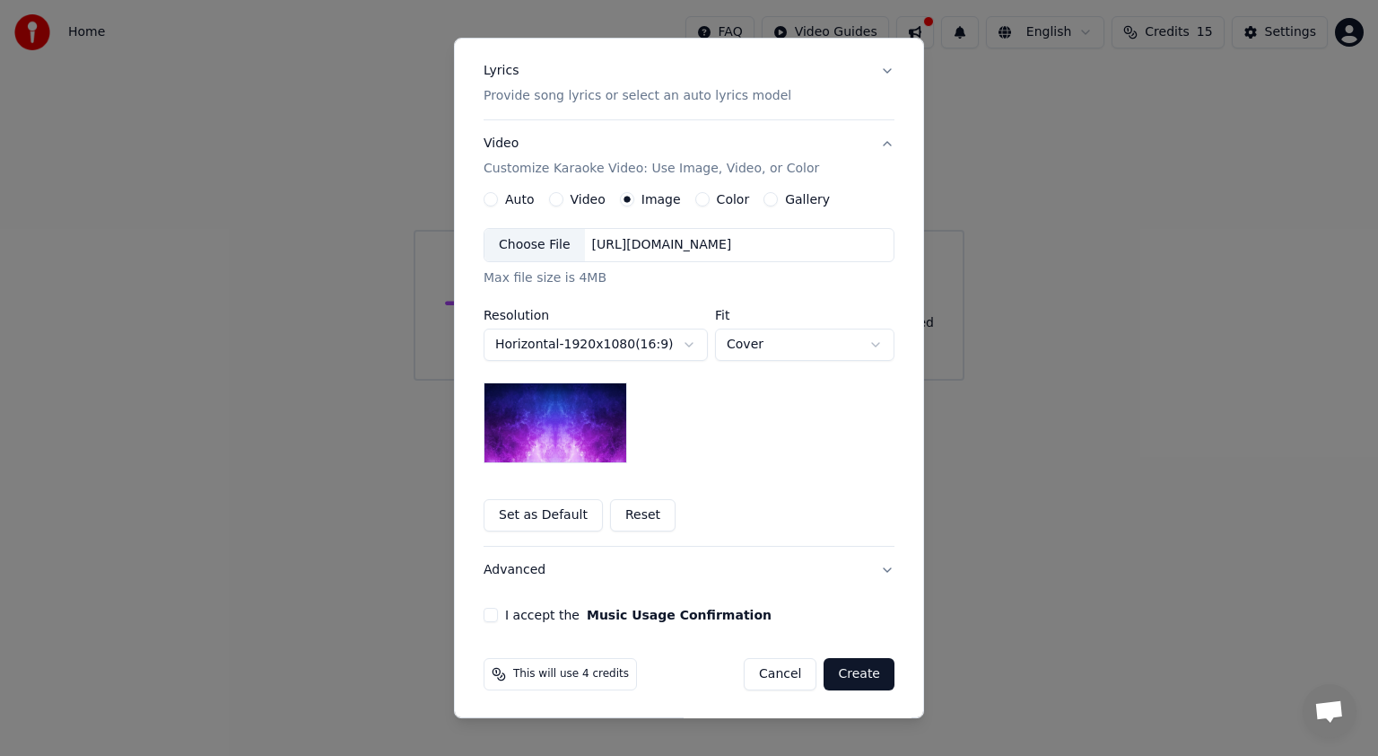
click at [484, 614] on button "I accept the Music Usage Confirmation" at bounding box center [491, 615] width 14 height 14
click at [852, 671] on button "Create" at bounding box center [859, 674] width 71 height 32
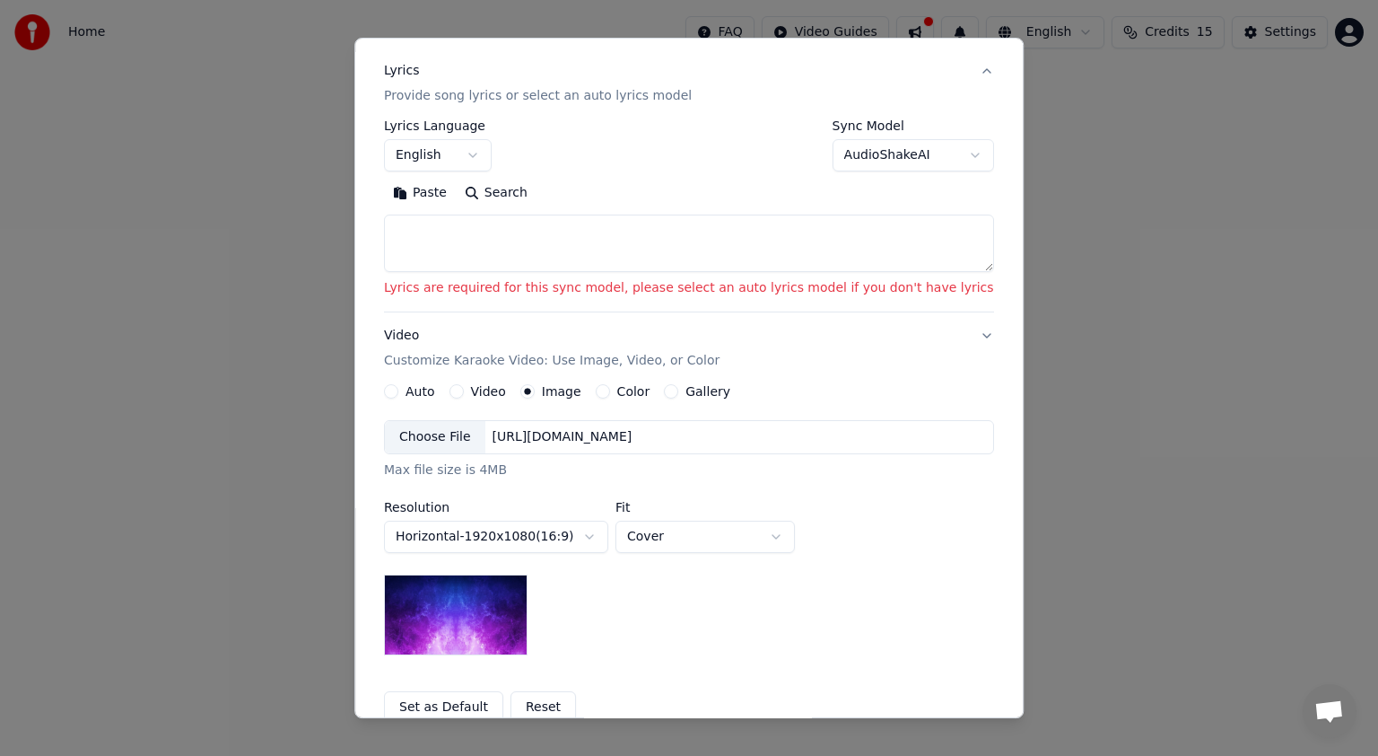
scroll to position [54, 0]
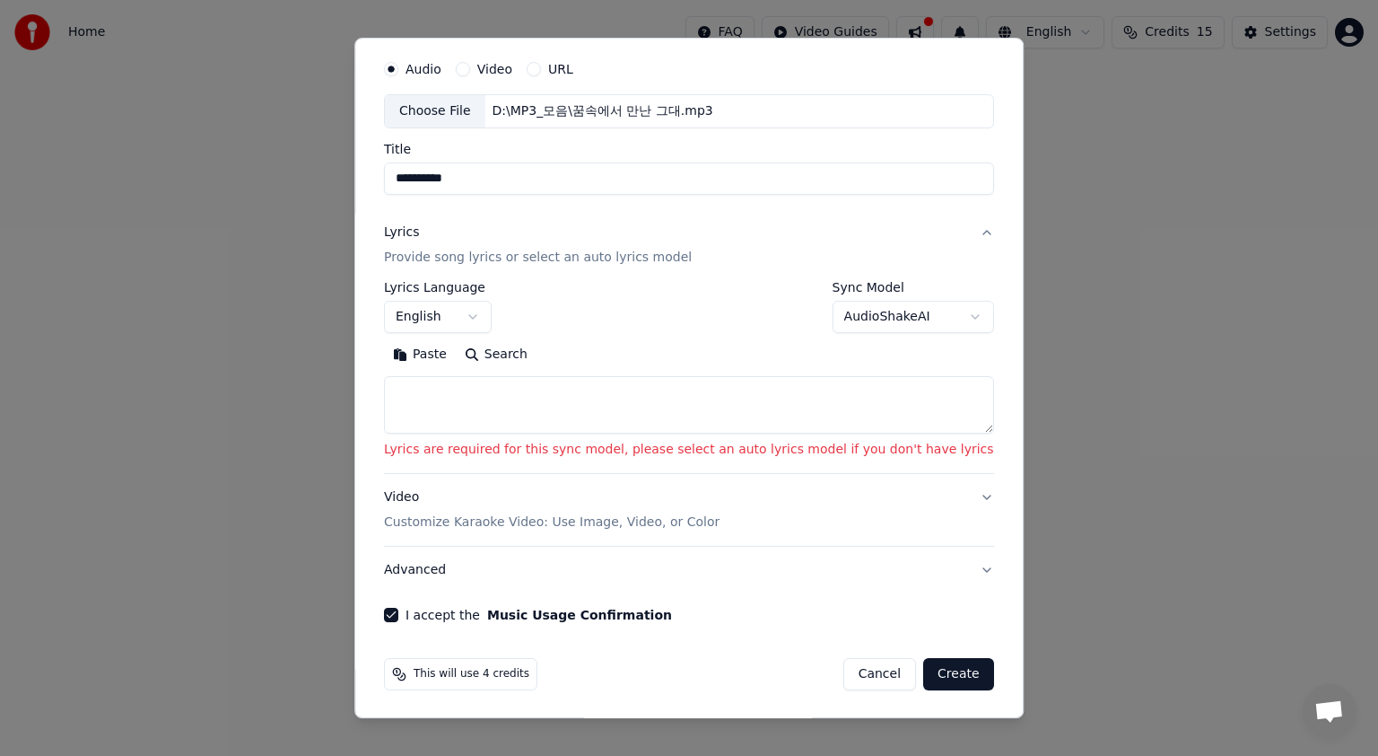
click at [923, 669] on button "Create" at bounding box center [958, 674] width 71 height 32
click at [926, 671] on button "Create" at bounding box center [958, 674] width 71 height 32
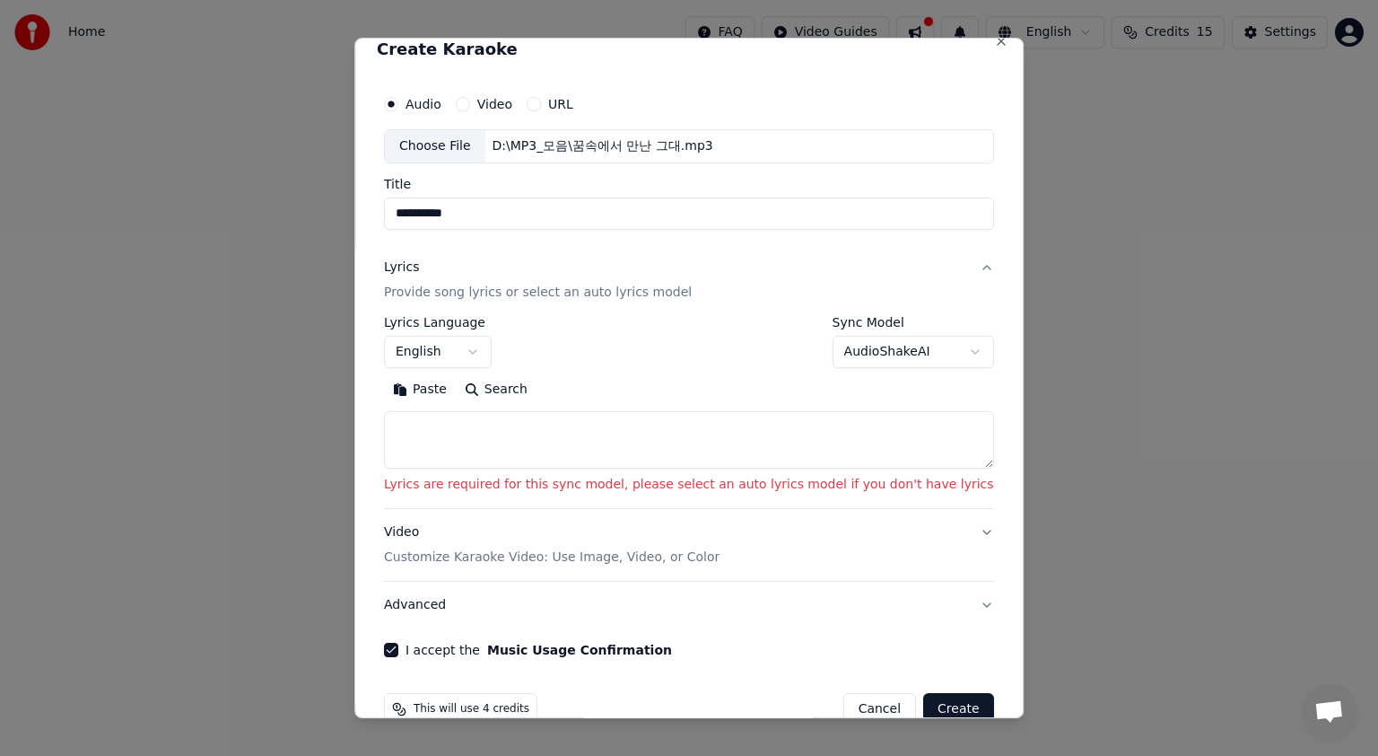
scroll to position [0, 0]
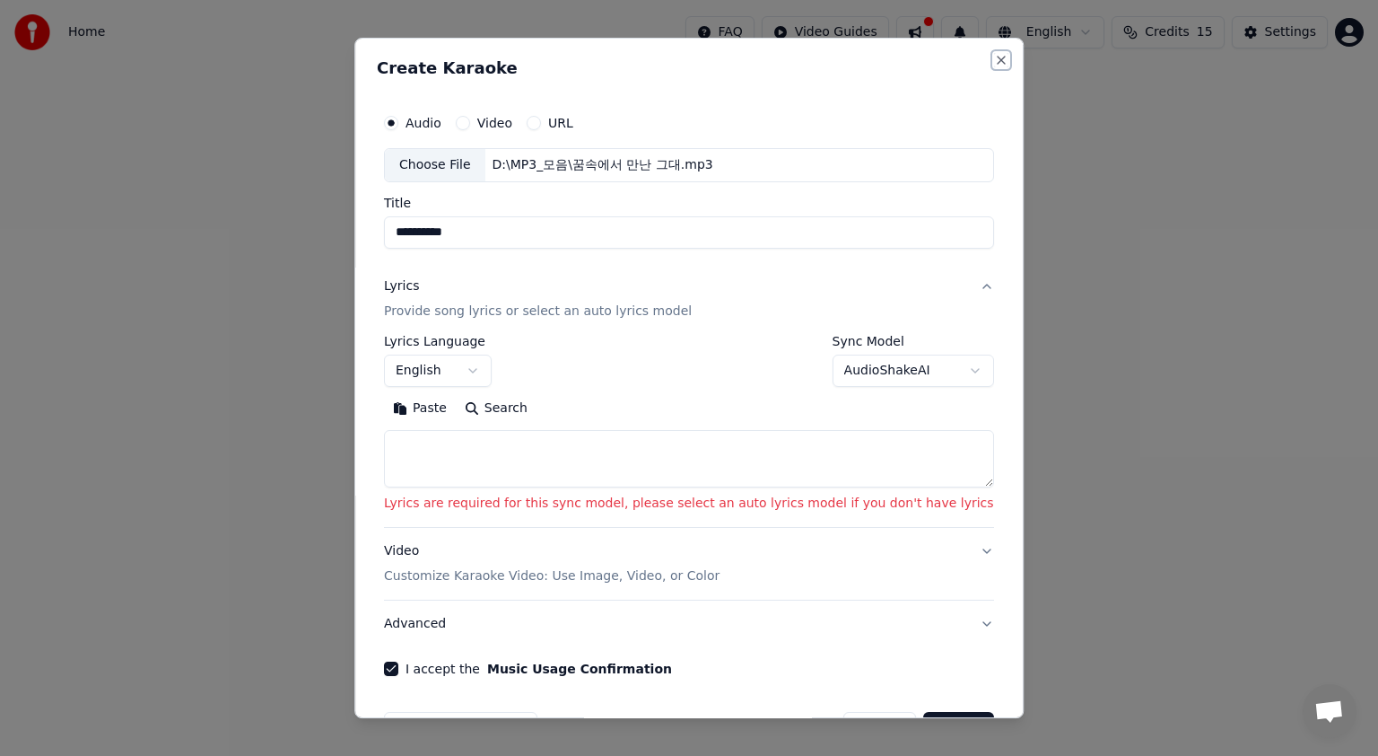
click at [994, 57] on button "Close" at bounding box center [1001, 60] width 14 height 14
select select
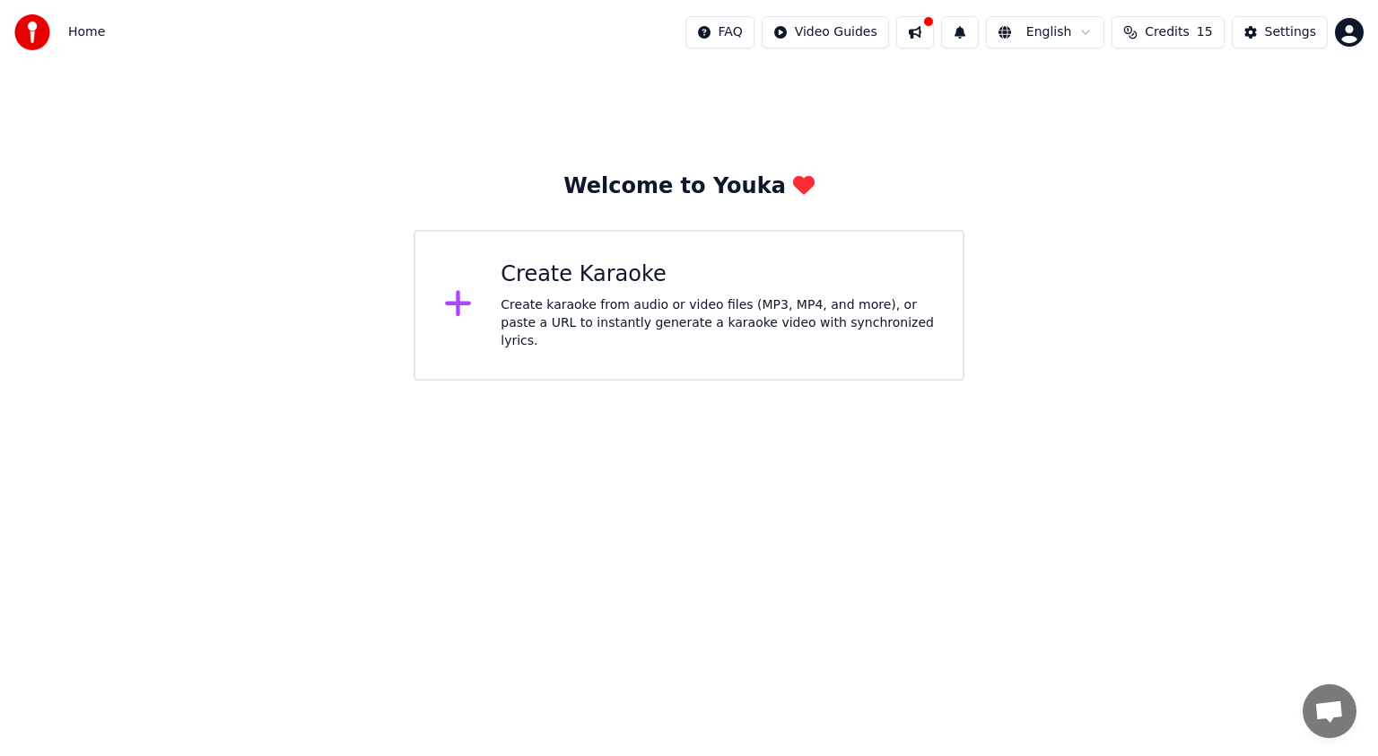
click at [930, 38] on button at bounding box center [915, 32] width 38 height 32
click at [839, 34] on html "Home FAQ Video Guides English Credits 15 Settings Welcome to Youka Create Karao…" at bounding box center [689, 190] width 1378 height 380
click at [1290, 34] on html "Home FAQ Video Guides English Credits 15 Settings Welcome to Youka Create Karao…" at bounding box center [689, 190] width 1378 height 380
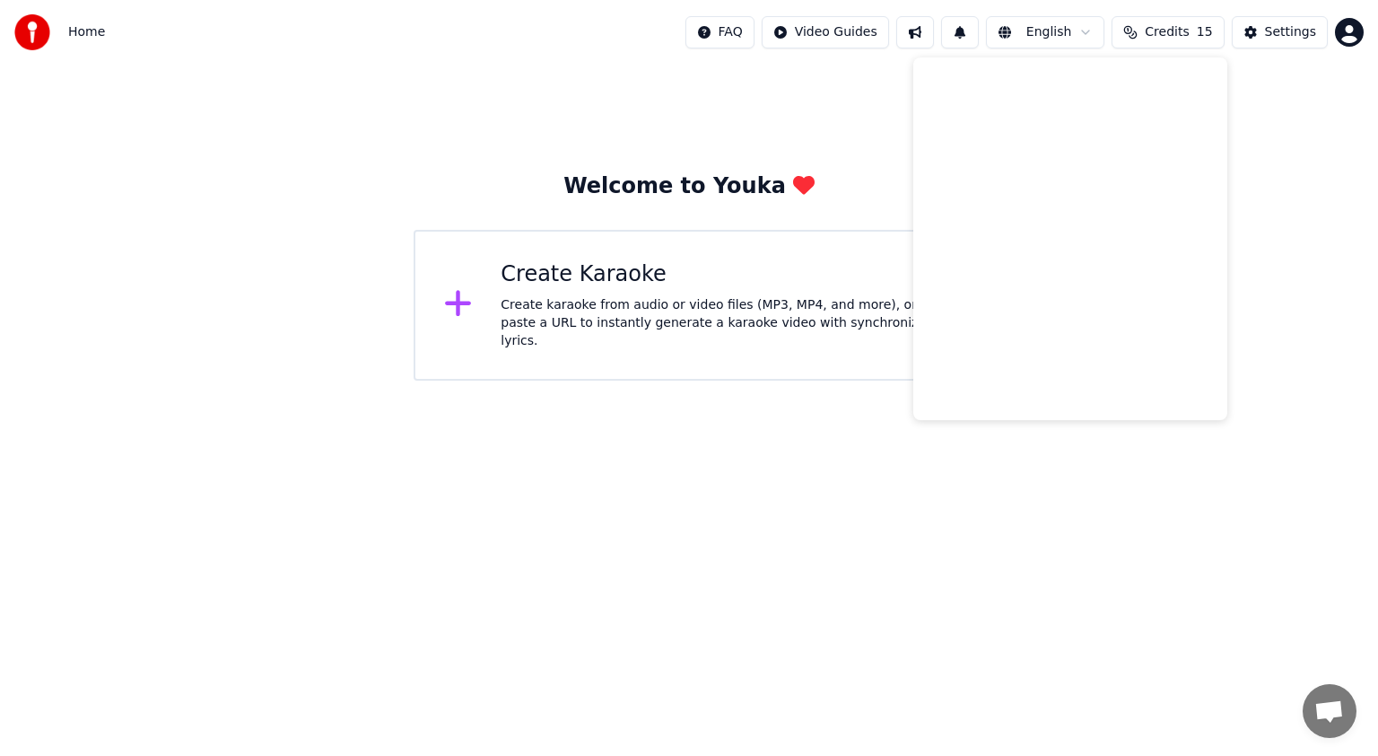
click at [1240, 345] on div "Welcome to Youka Create Karaoke Create karaoke from audio or video files (MP3, …" at bounding box center [689, 223] width 1378 height 316
click at [1259, 33] on button "Settings" at bounding box center [1280, 32] width 96 height 32
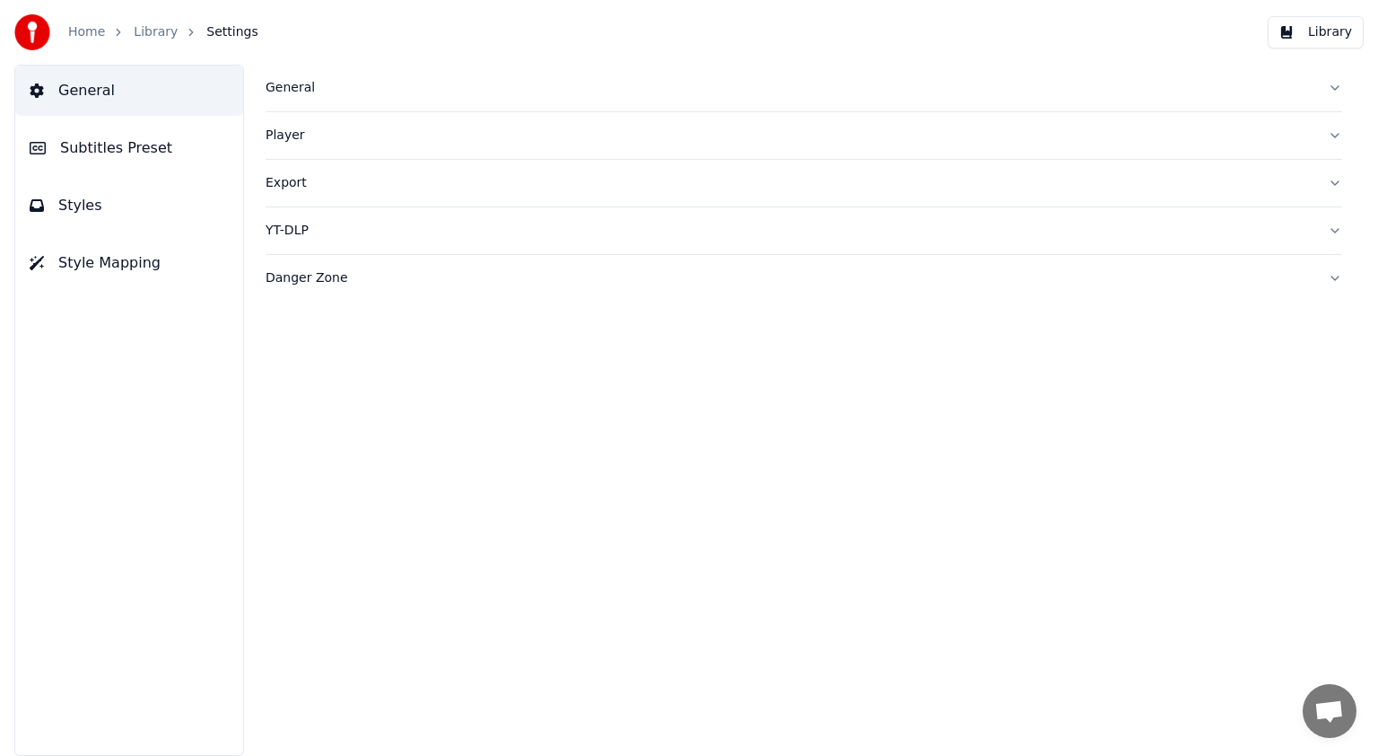
click at [993, 488] on div "General Player Export YT-DLP Danger Zone" at bounding box center [804, 410] width 1149 height 691
click at [1332, 36] on button "Library" at bounding box center [1316, 32] width 96 height 32
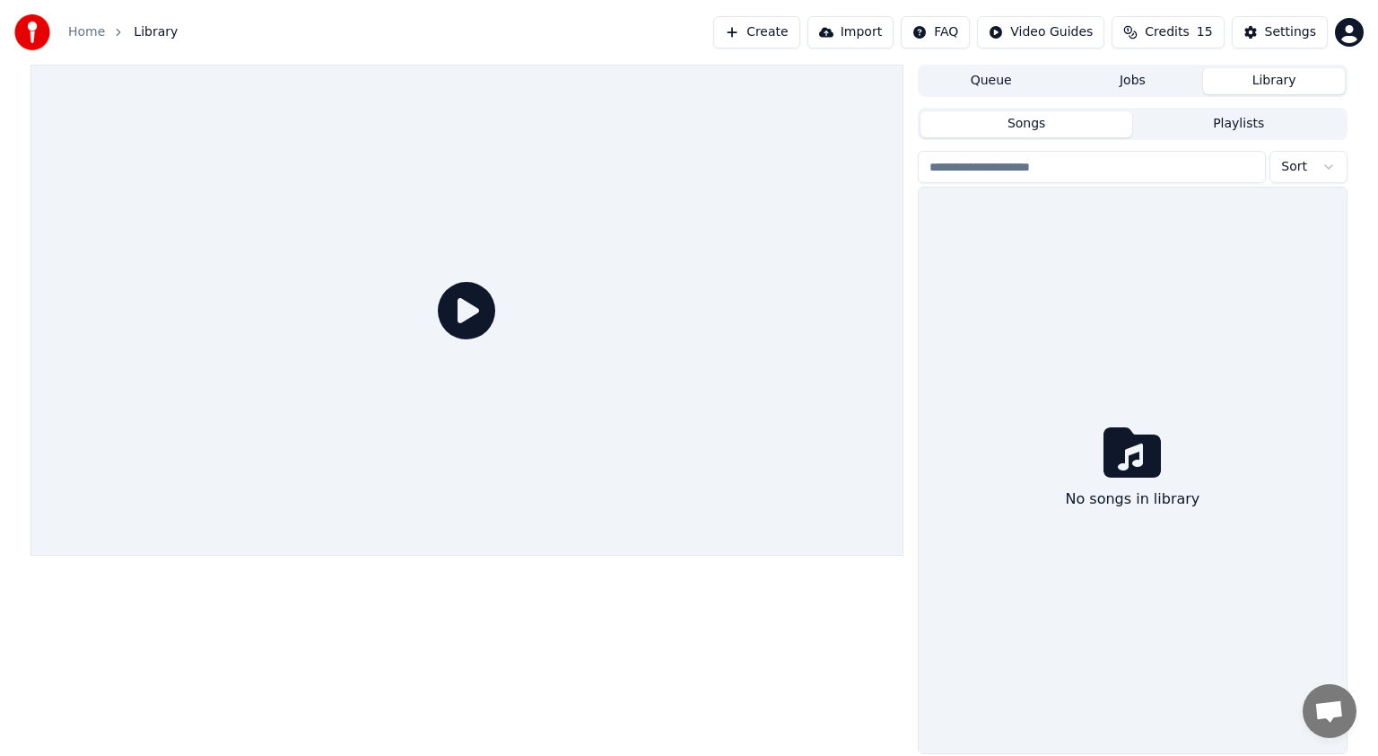
click at [474, 302] on icon at bounding box center [466, 310] width 57 height 57
click at [982, 79] on button "Queue" at bounding box center [992, 81] width 142 height 26
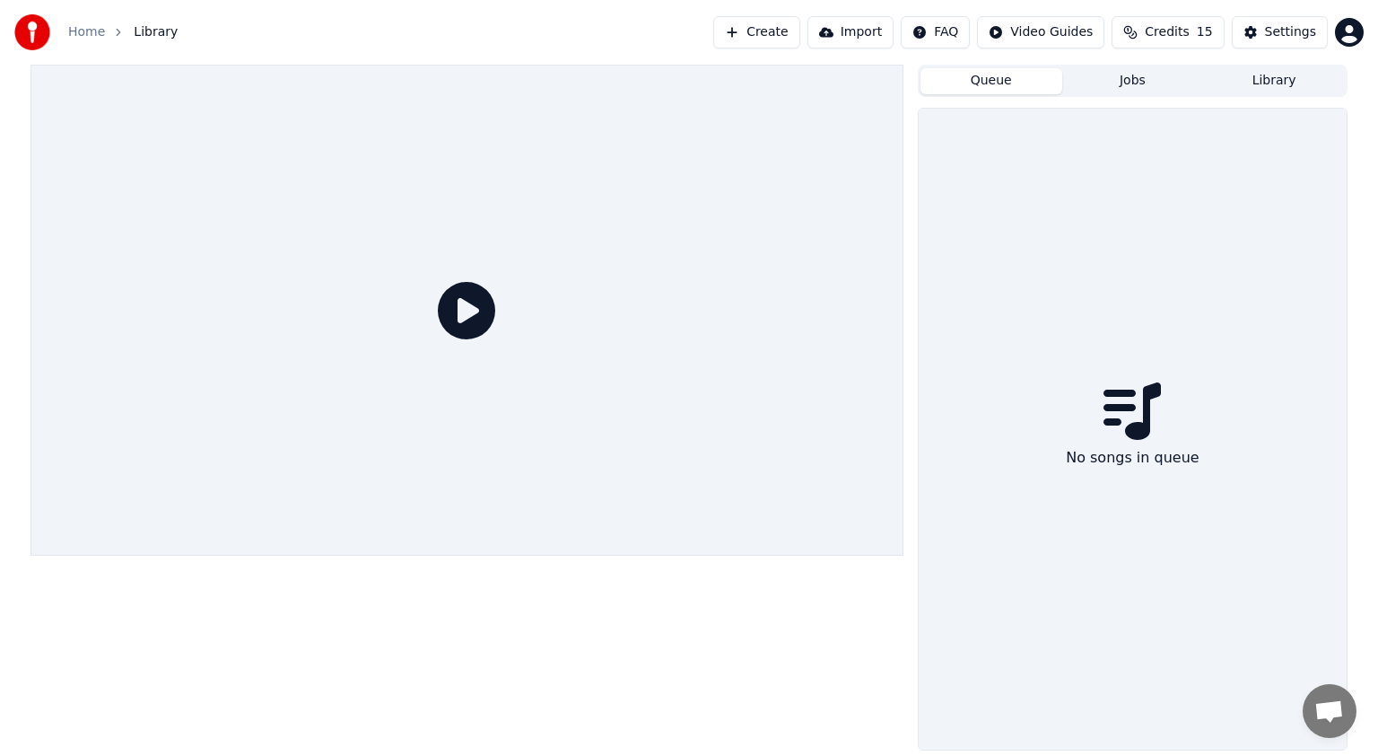
click at [1153, 86] on button "Jobs" at bounding box center [1133, 81] width 142 height 26
click at [1272, 82] on button "Library" at bounding box center [1274, 81] width 142 height 26
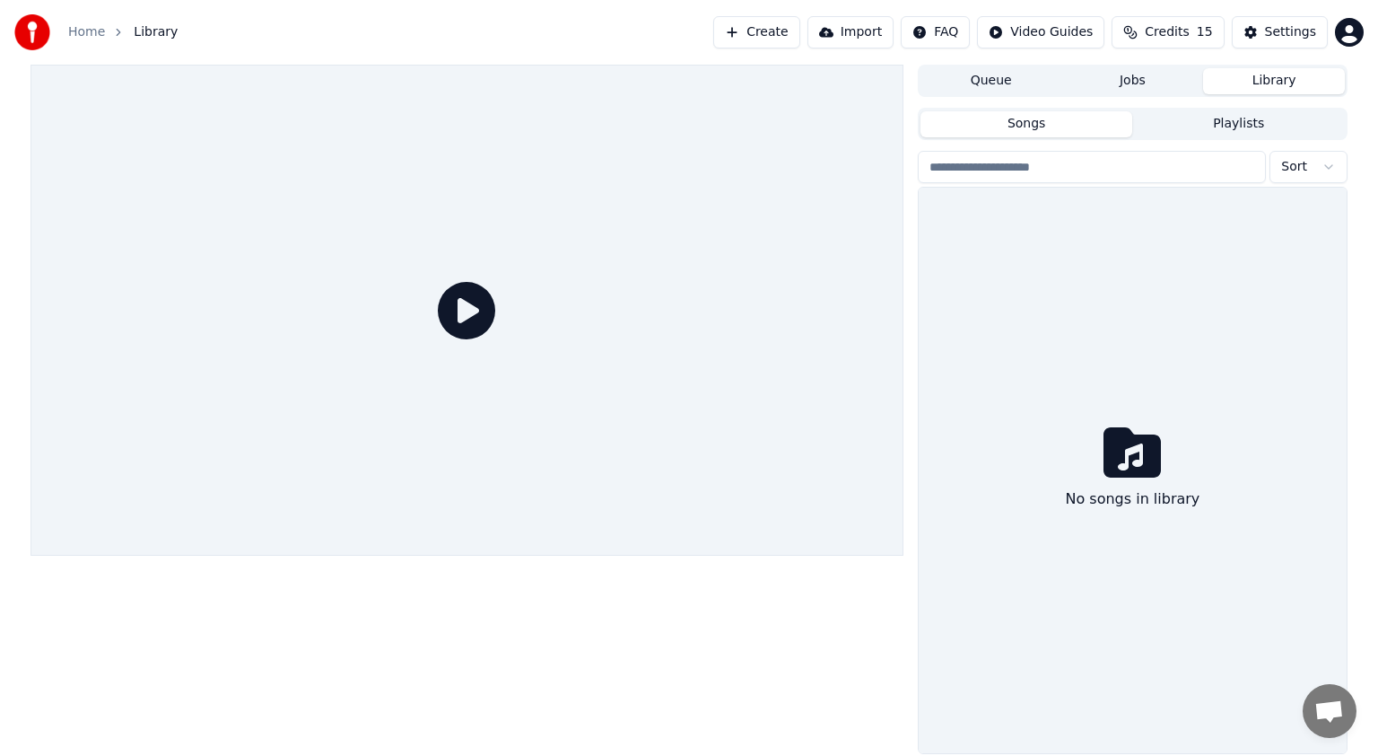
click at [1012, 182] on input "search" at bounding box center [1092, 167] width 348 height 32
click at [1127, 348] on div "No songs in library" at bounding box center [1133, 470] width 428 height 565
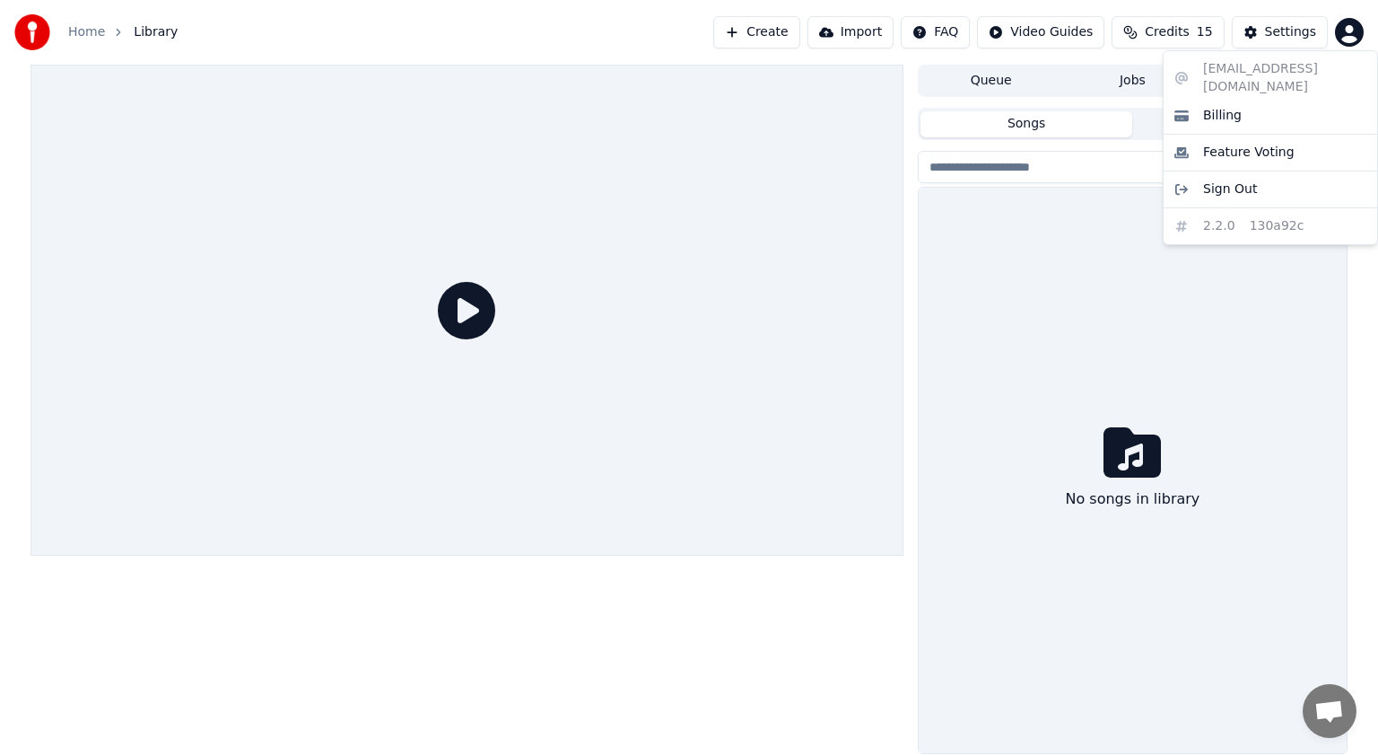
click at [1347, 31] on html "Home Library Create Import FAQ Video Guides Credits 15 Settings Queue Jobs Libr…" at bounding box center [689, 378] width 1378 height 756
click at [1246, 66] on div "[EMAIL_ADDRESS][DOMAIN_NAME] Billing Feature Voting Sign Out 2.2.0 130a92c" at bounding box center [1270, 147] width 215 height 195
click at [1244, 65] on div "[EMAIL_ADDRESS][DOMAIN_NAME] Billing Feature Voting Sign Out 2.2.0 130a92c" at bounding box center [1270, 147] width 215 height 195
click at [1228, 207] on div "[EMAIL_ADDRESS][DOMAIN_NAME] Billing Feature Voting Sign Out 2.2.0 130a92c" at bounding box center [1270, 147] width 215 height 195
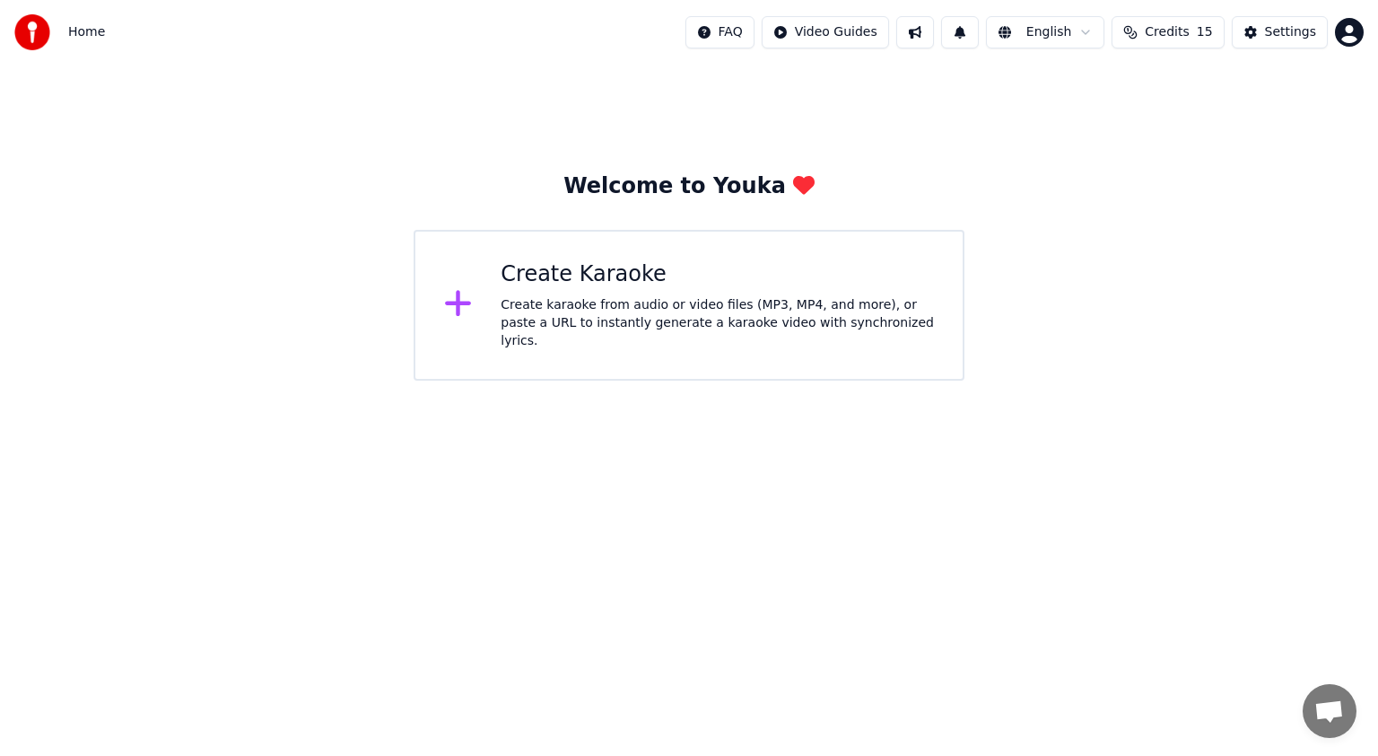
click at [456, 293] on icon at bounding box center [458, 304] width 26 height 26
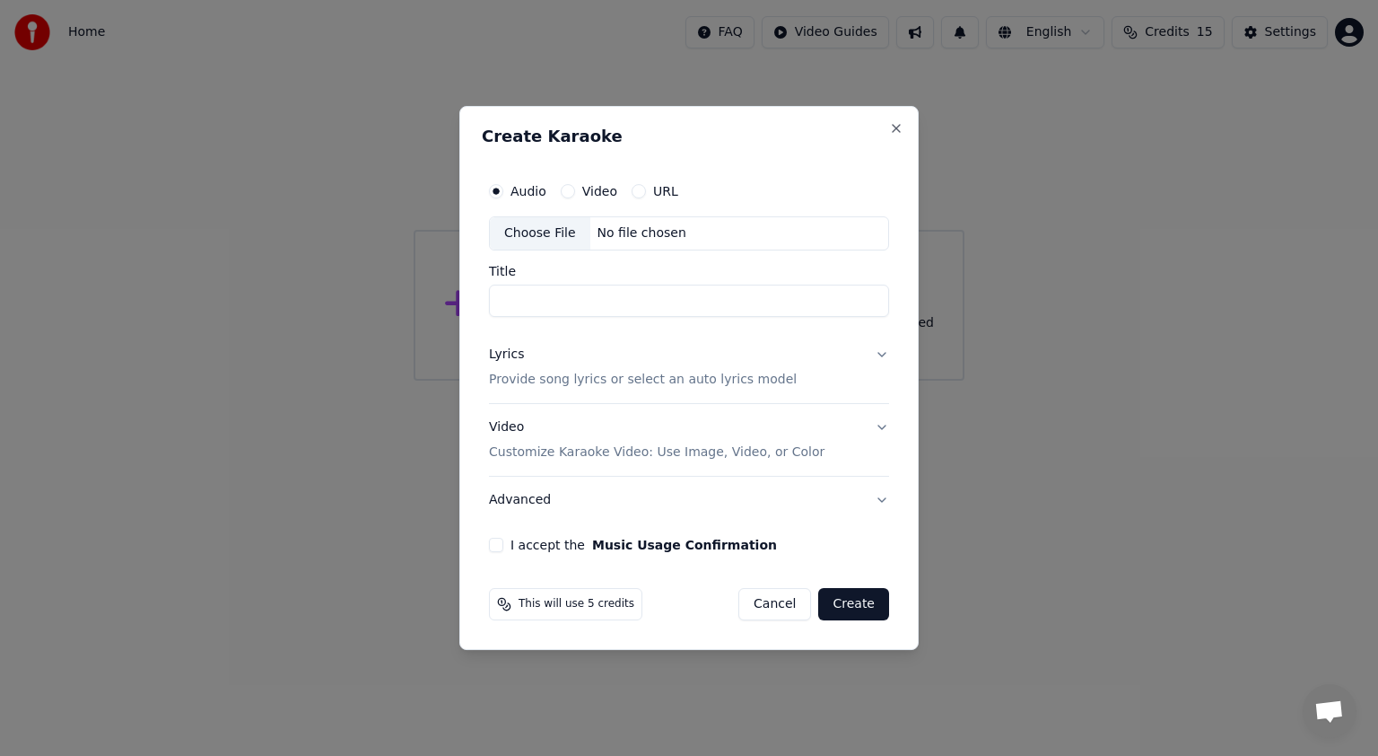
click at [541, 225] on div "Choose File" at bounding box center [540, 233] width 101 height 32
type input "********"
click at [879, 354] on button "Lyrics Provide song lyrics or select an auto lyrics model" at bounding box center [689, 367] width 400 height 72
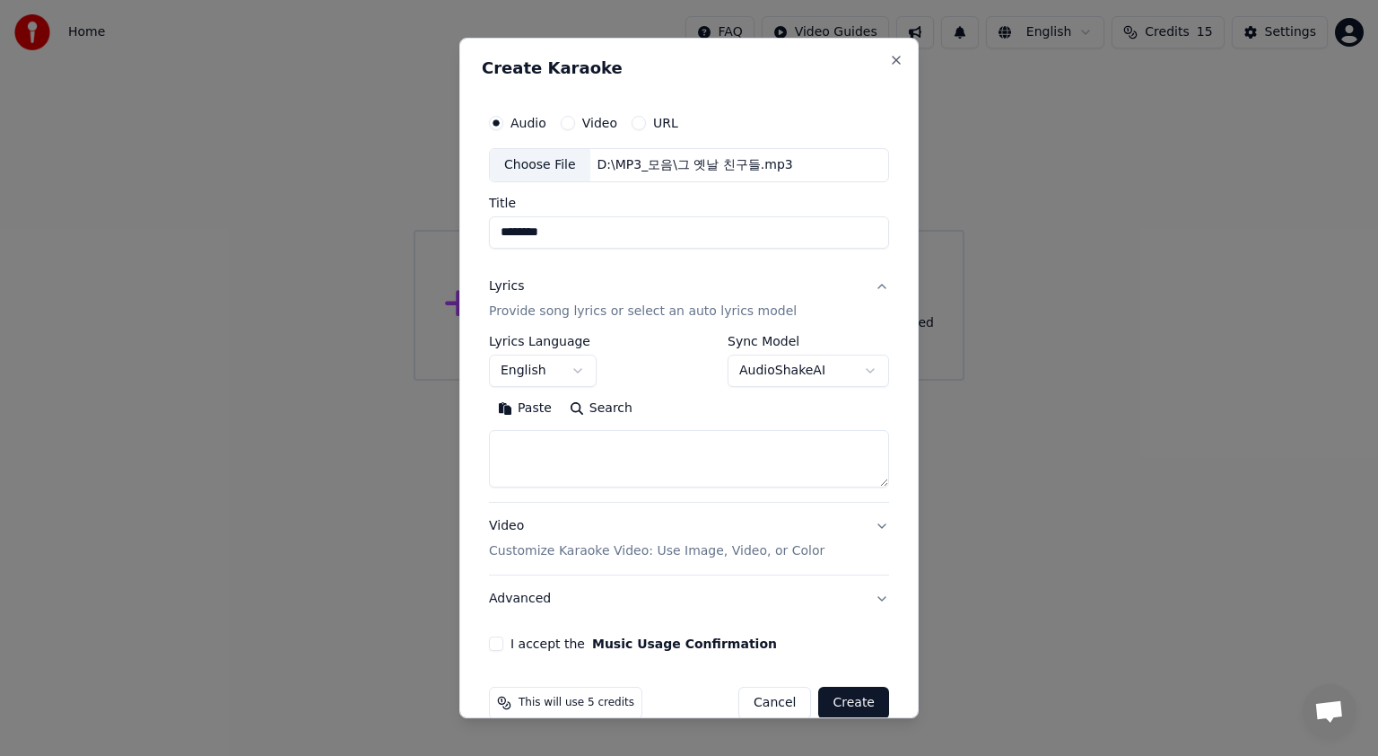
click at [574, 369] on body "**********" at bounding box center [689, 190] width 1378 height 380
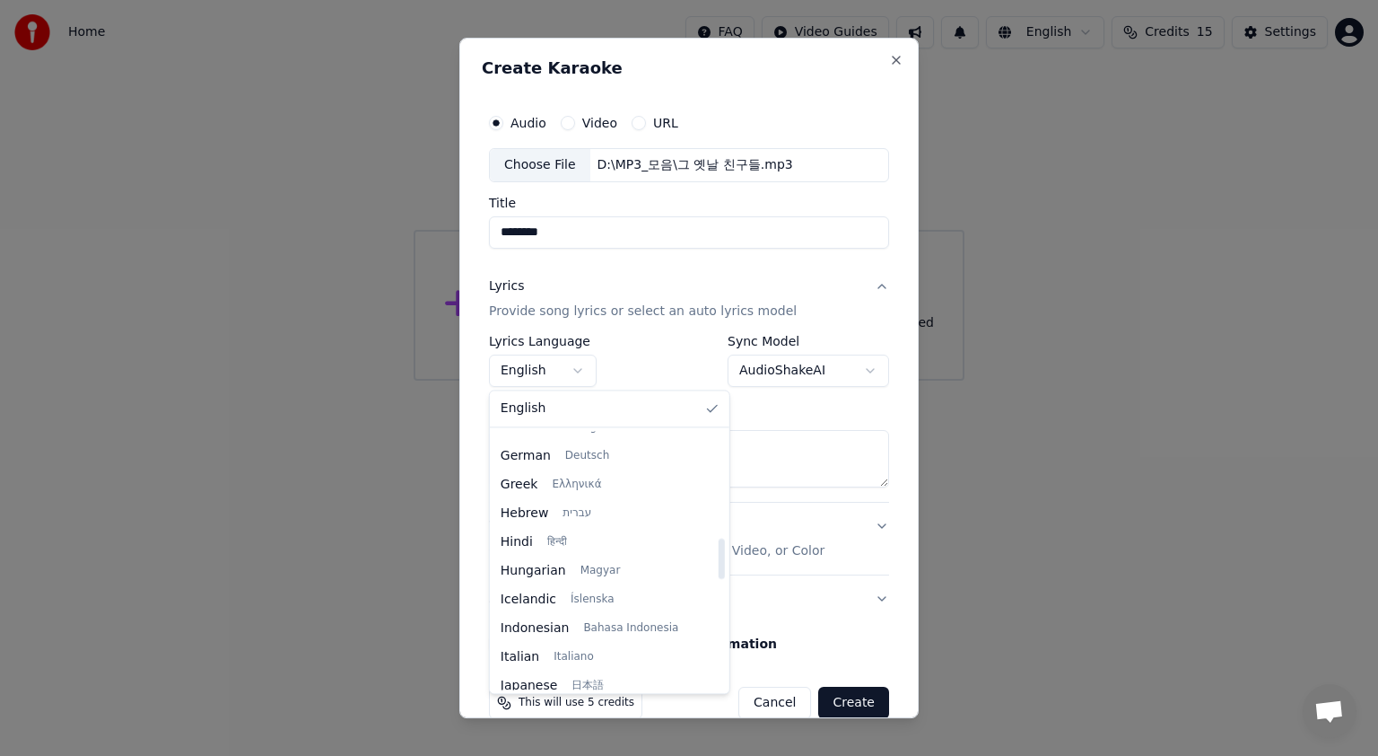
scroll to position [718, 0]
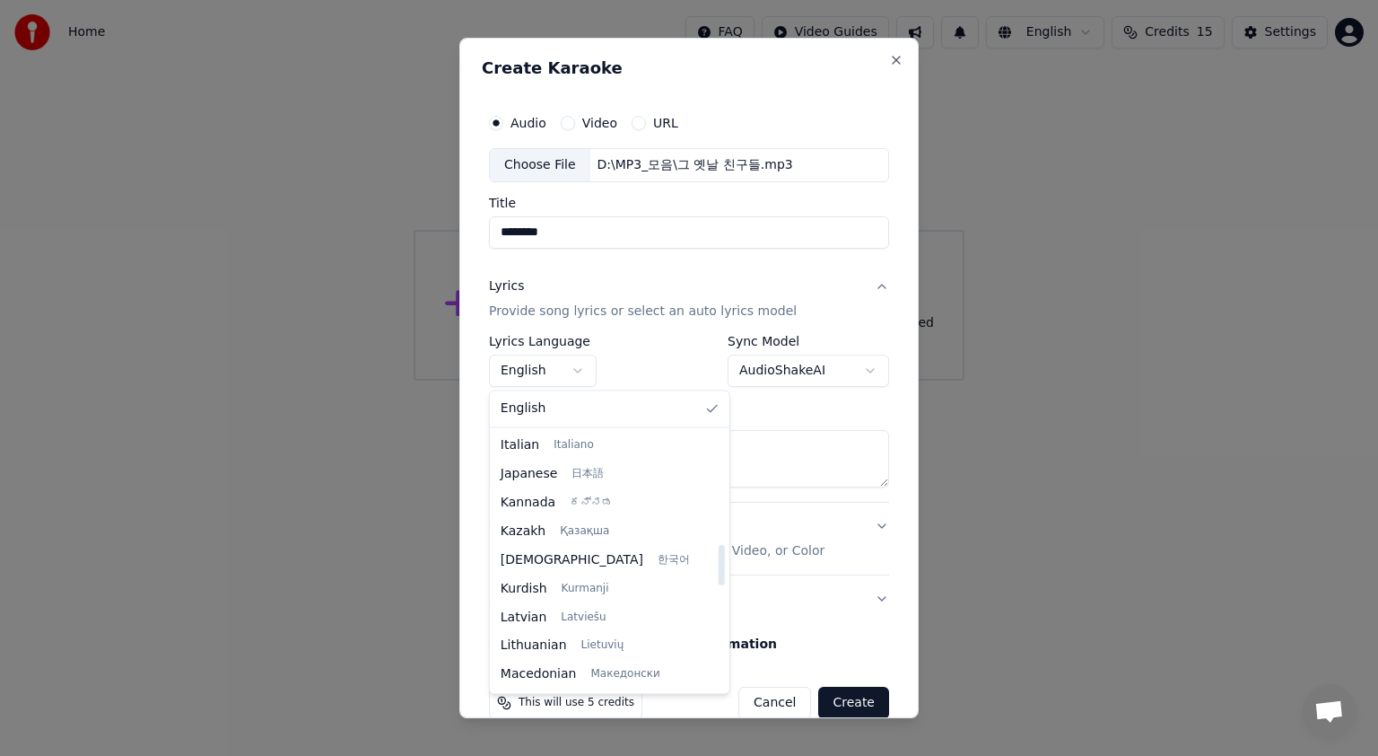
select select "**"
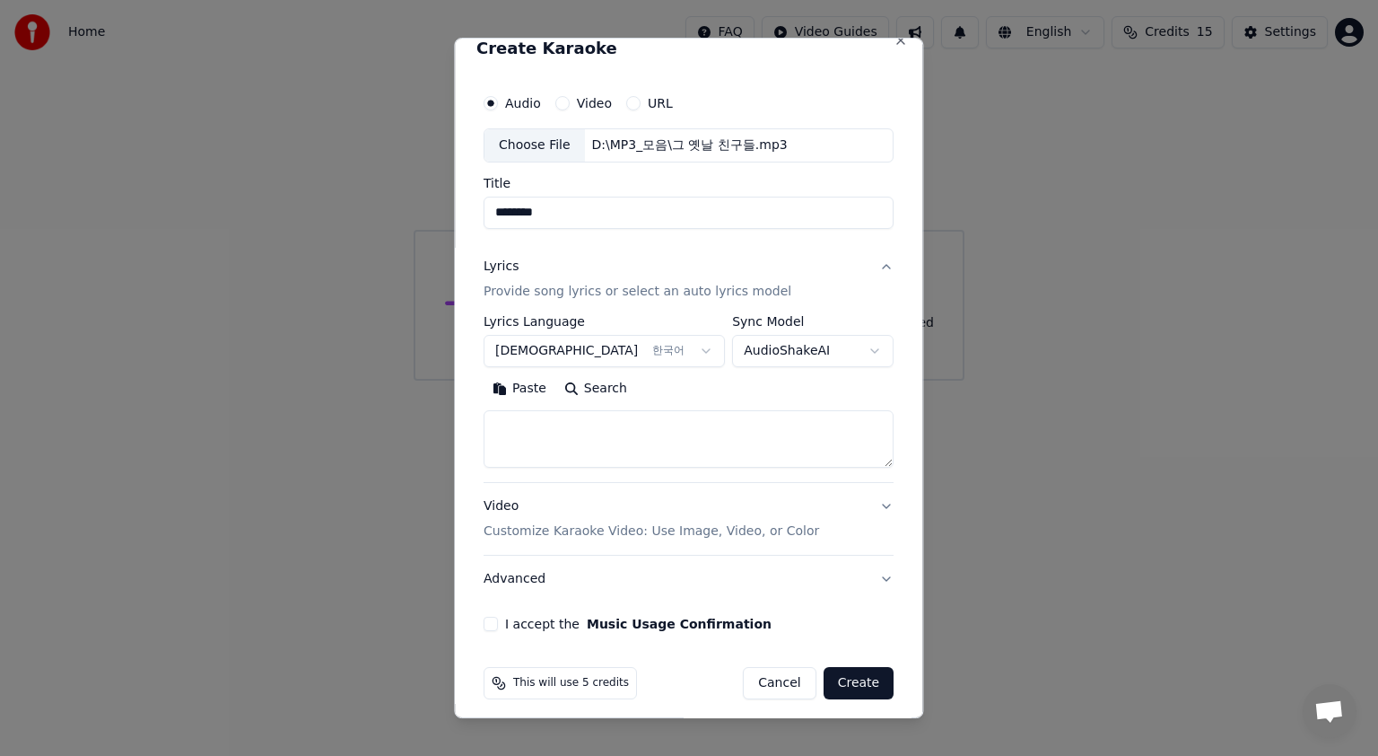
scroll to position [29, 0]
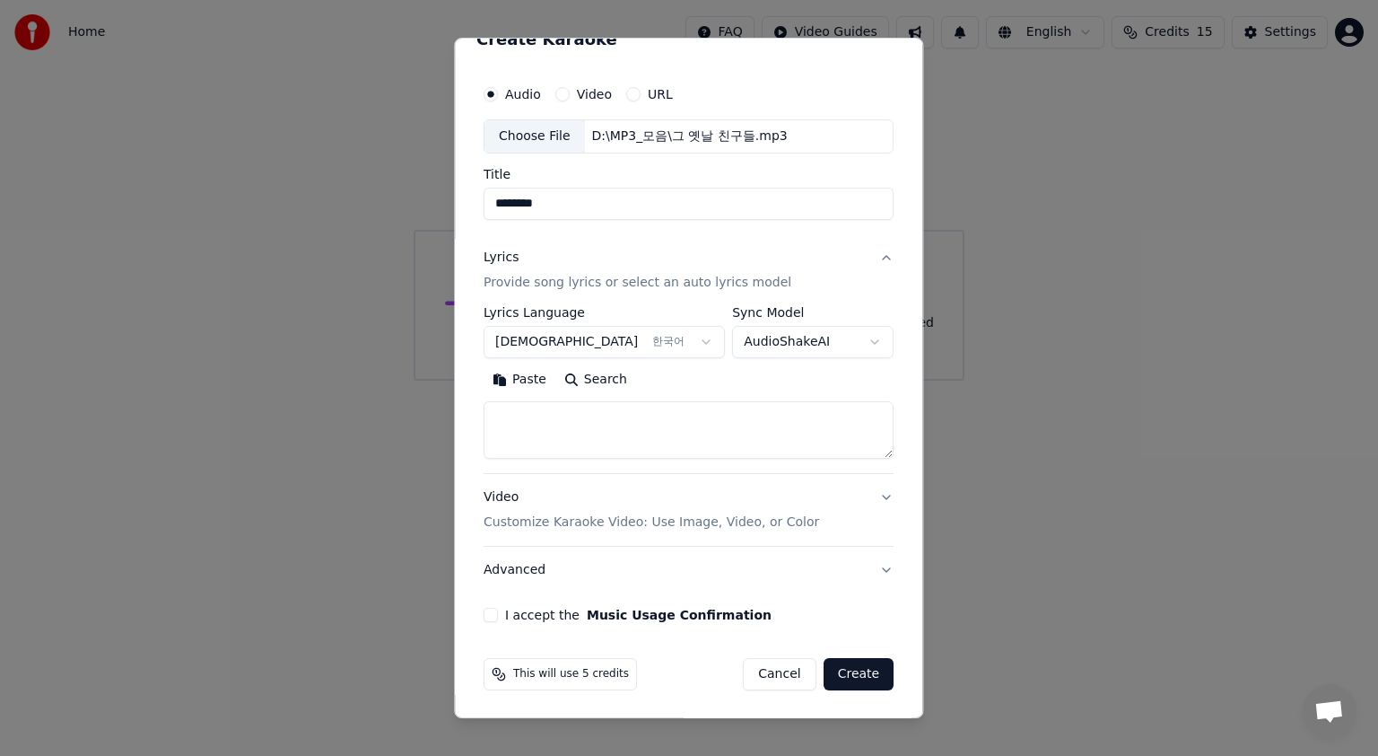
click at [865, 495] on button "Video Customize Karaoke Video: Use Image, Video, or Color" at bounding box center [689, 510] width 410 height 72
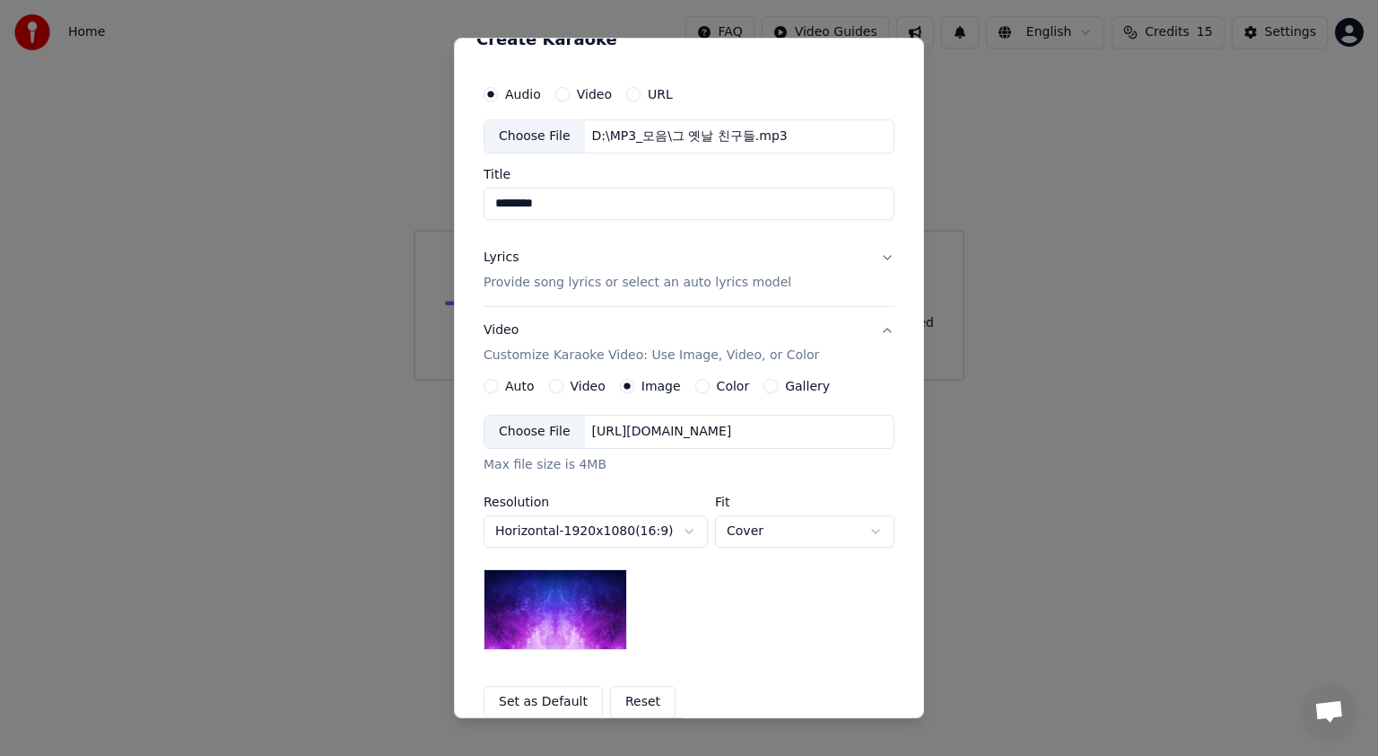
click at [524, 622] on img at bounding box center [556, 609] width 144 height 81
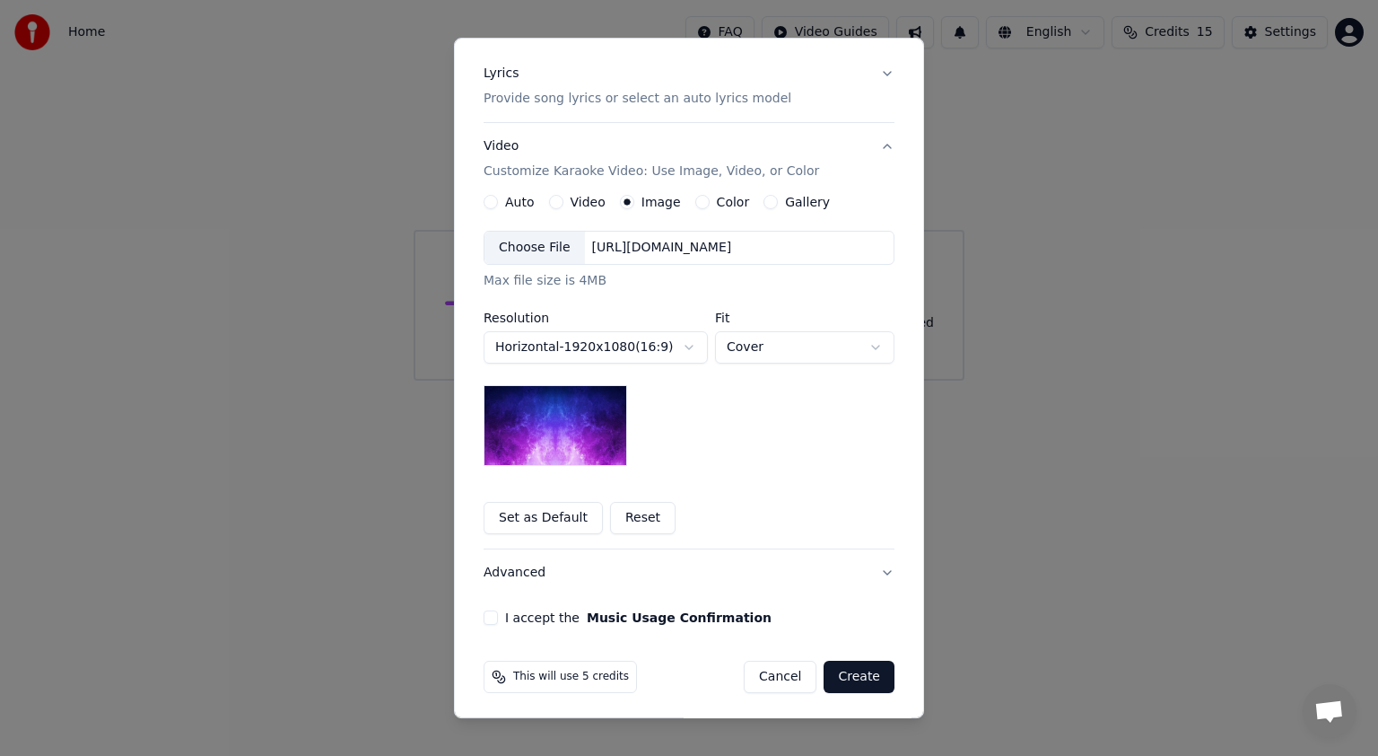
scroll to position [215, 0]
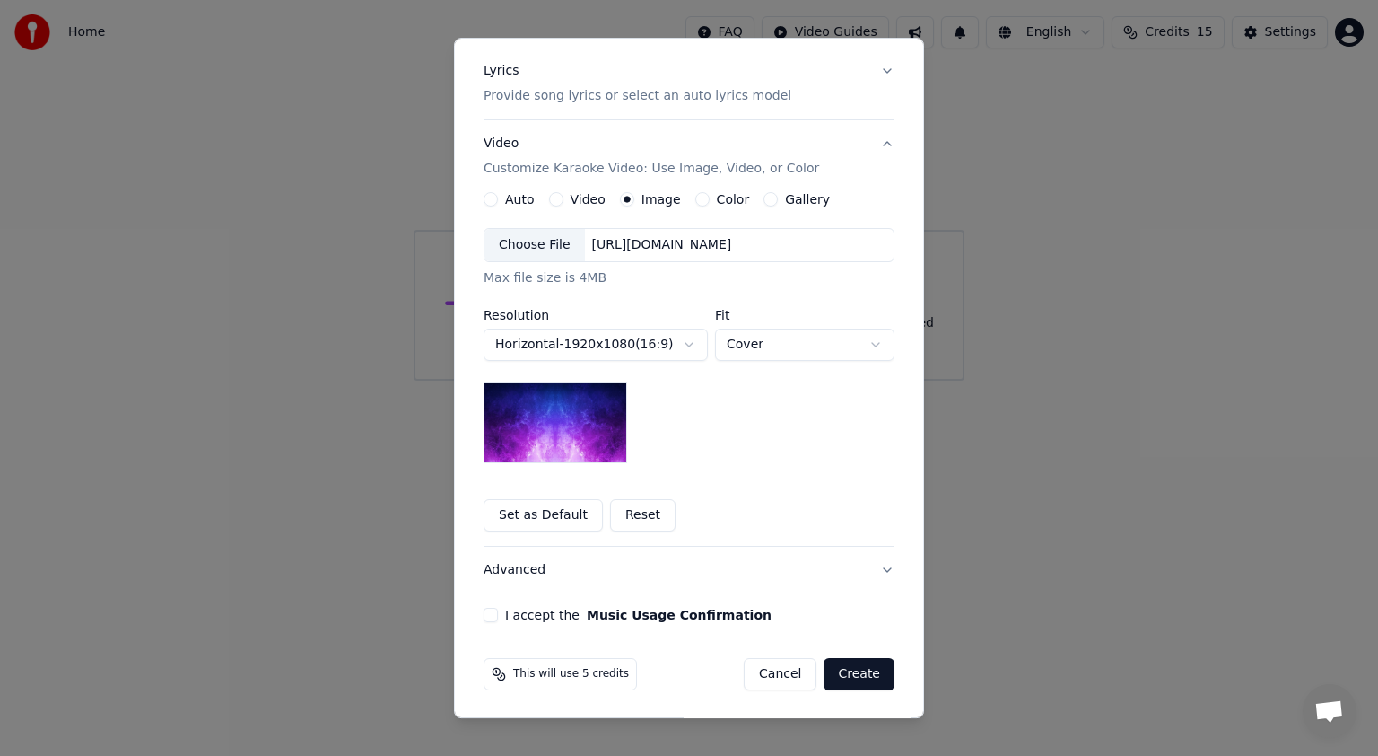
click at [502, 515] on button "Set as Default" at bounding box center [543, 515] width 119 height 32
click at [853, 672] on button "Create" at bounding box center [859, 674] width 71 height 32
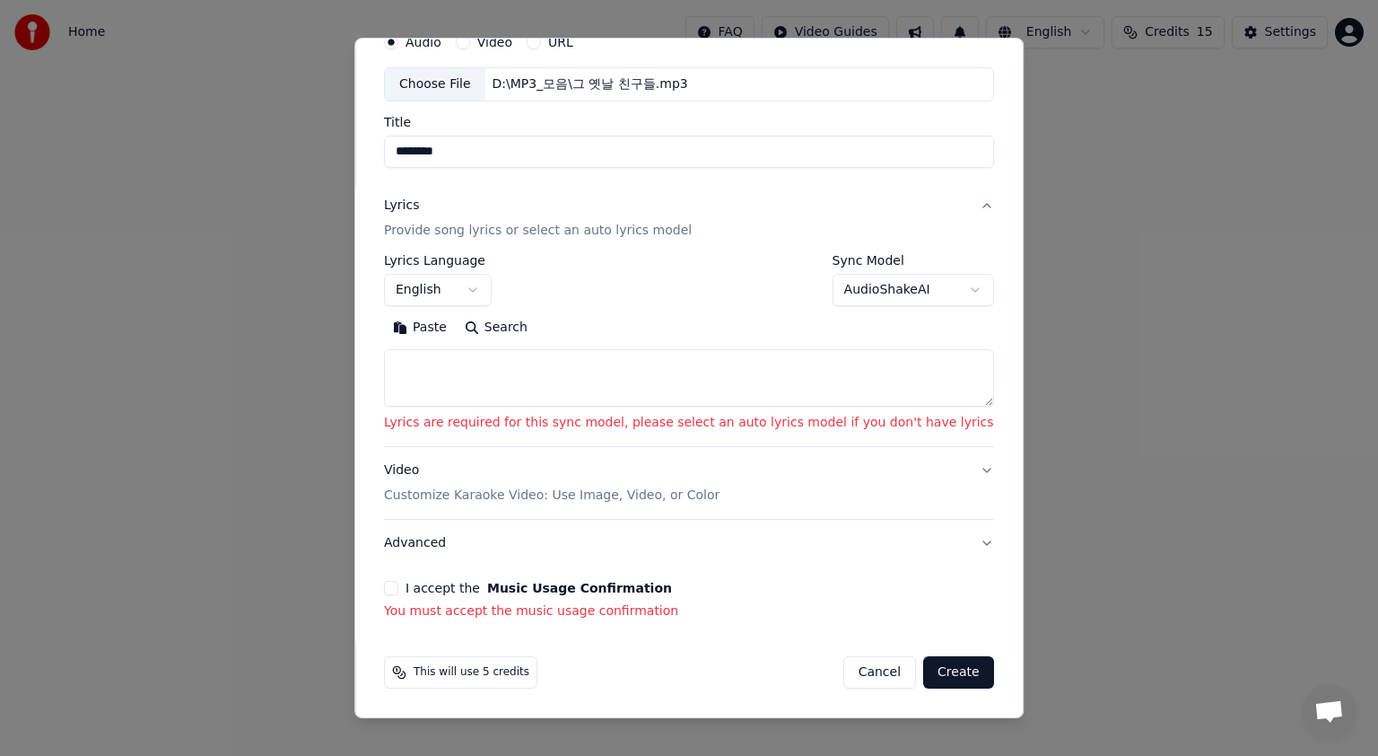
scroll to position [79, 0]
click at [398, 587] on button "I accept the Music Usage Confirmation" at bounding box center [391, 589] width 14 height 14
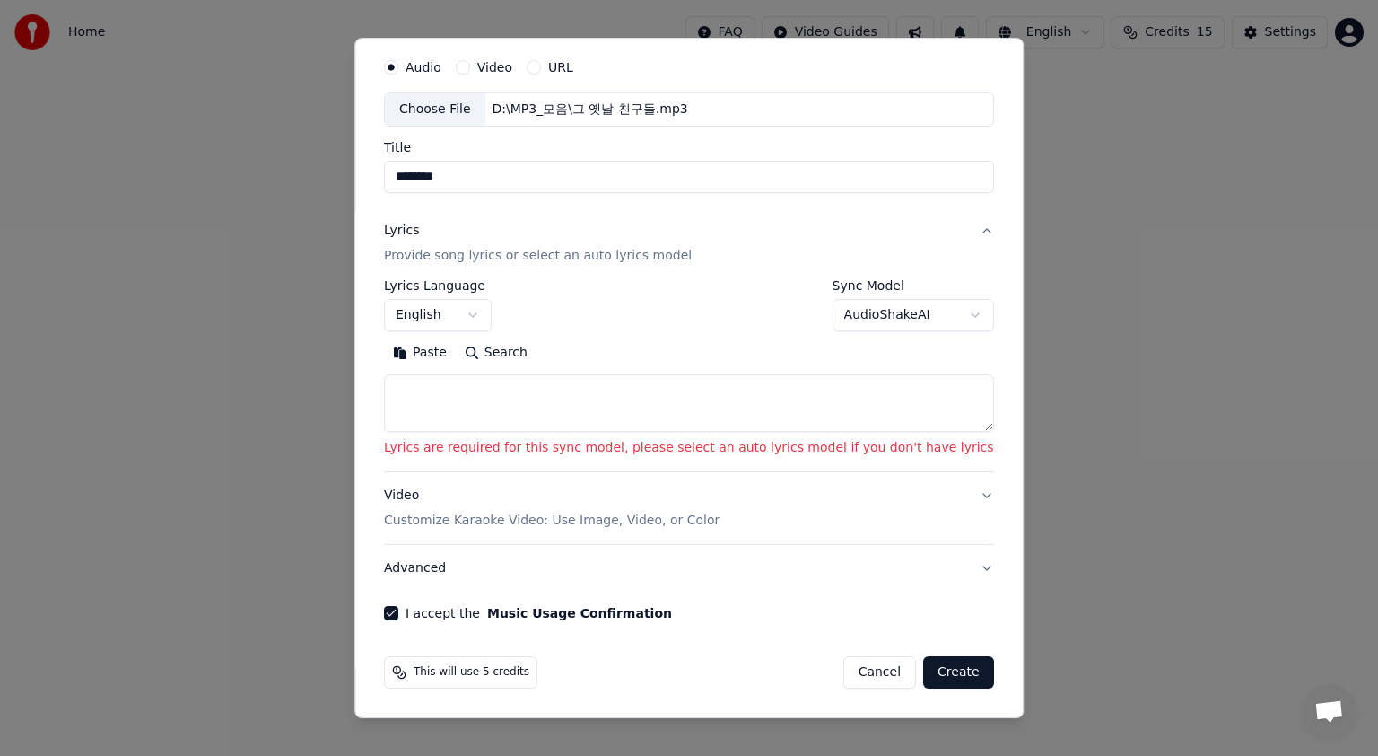
scroll to position [54, 0]
click at [928, 671] on button "Create" at bounding box center [958, 674] width 71 height 32
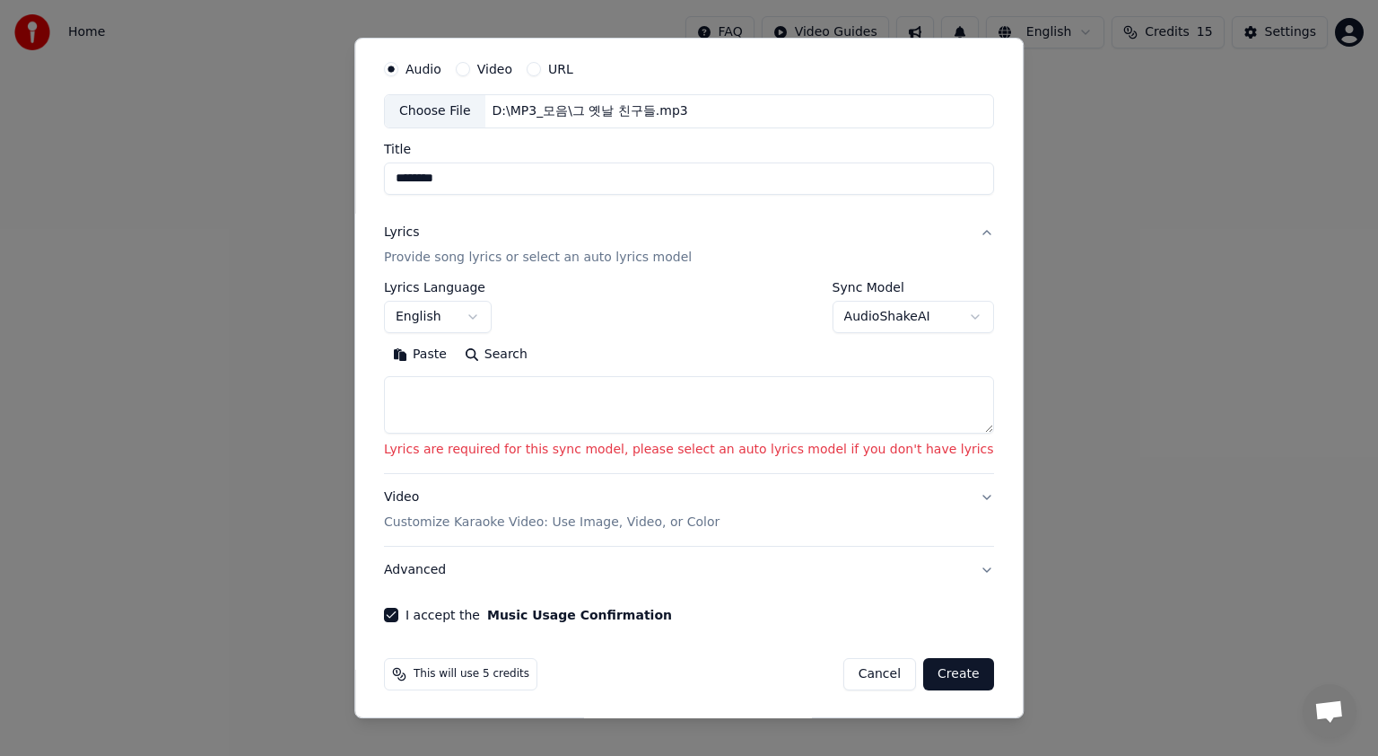
click at [928, 671] on button "Create" at bounding box center [958, 674] width 71 height 32
click at [528, 392] on textarea at bounding box center [689, 404] width 610 height 57
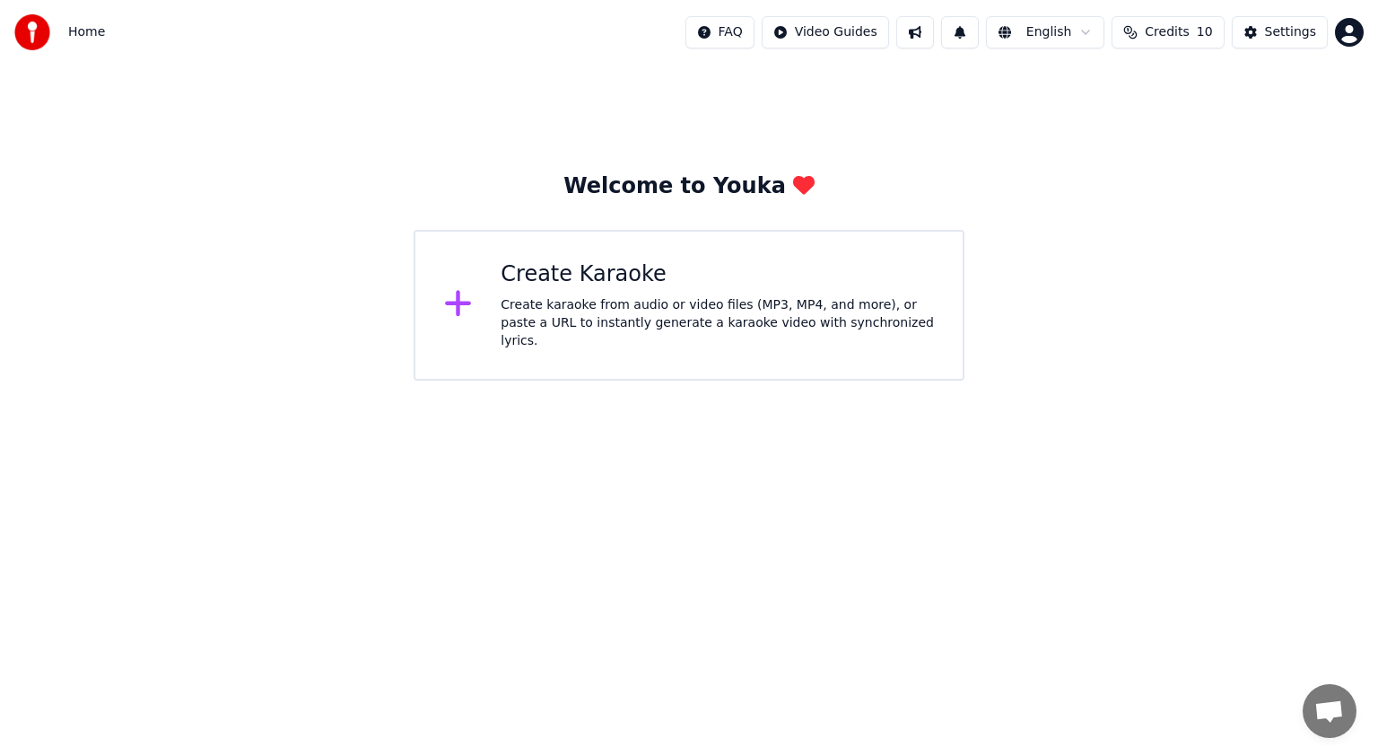
click at [90, 31] on span "Home" at bounding box center [86, 32] width 37 height 18
click at [934, 37] on button at bounding box center [915, 32] width 38 height 32
click at [1093, 31] on html "Home FAQ Video Guides English Credits 10 Settings Welcome to Youka Create Karao…" at bounding box center [689, 190] width 1378 height 380
click at [1284, 34] on html "Home FAQ Video Guides English Credits 10 Settings Welcome to Youka Create Karao…" at bounding box center [689, 190] width 1378 height 380
click at [1266, 33] on button "Settings" at bounding box center [1280, 32] width 96 height 32
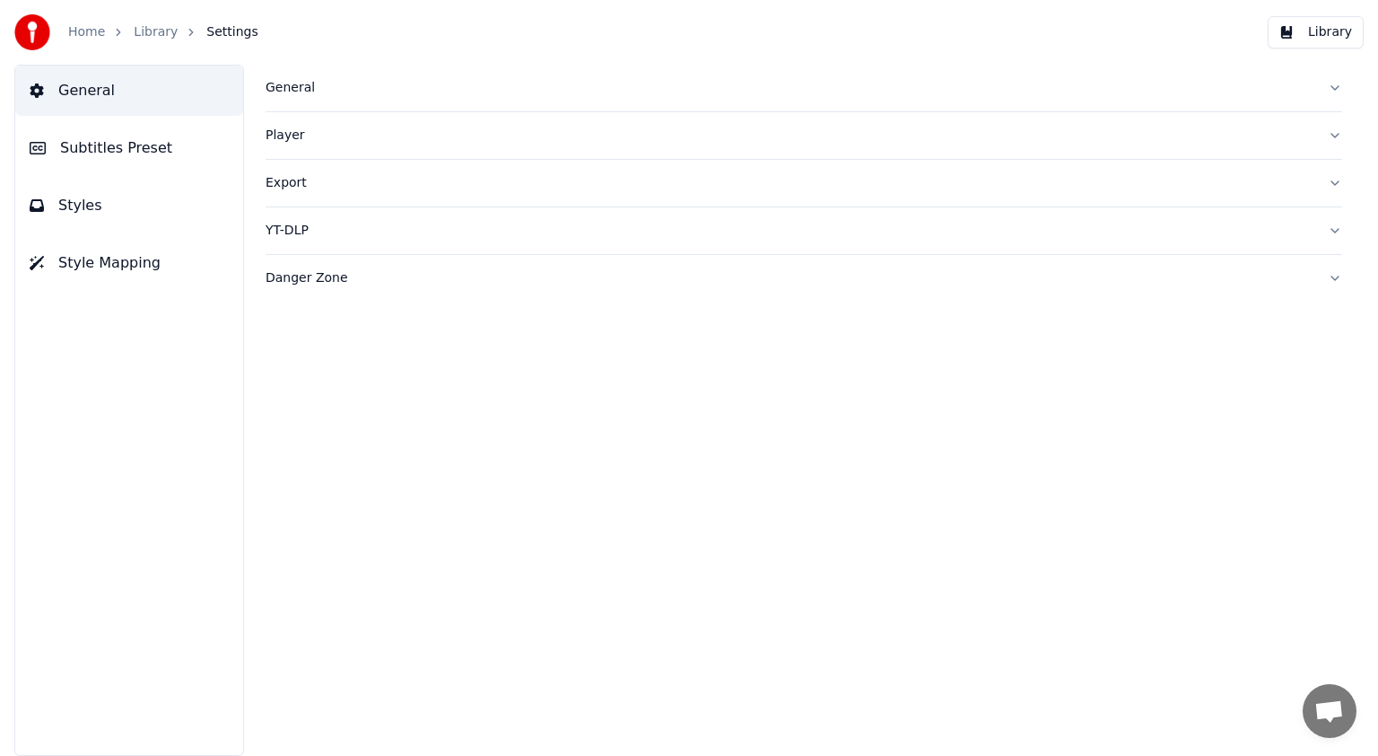
click at [96, 92] on span "General" at bounding box center [86, 91] width 57 height 22
click at [357, 94] on div "General" at bounding box center [790, 88] width 1048 height 18
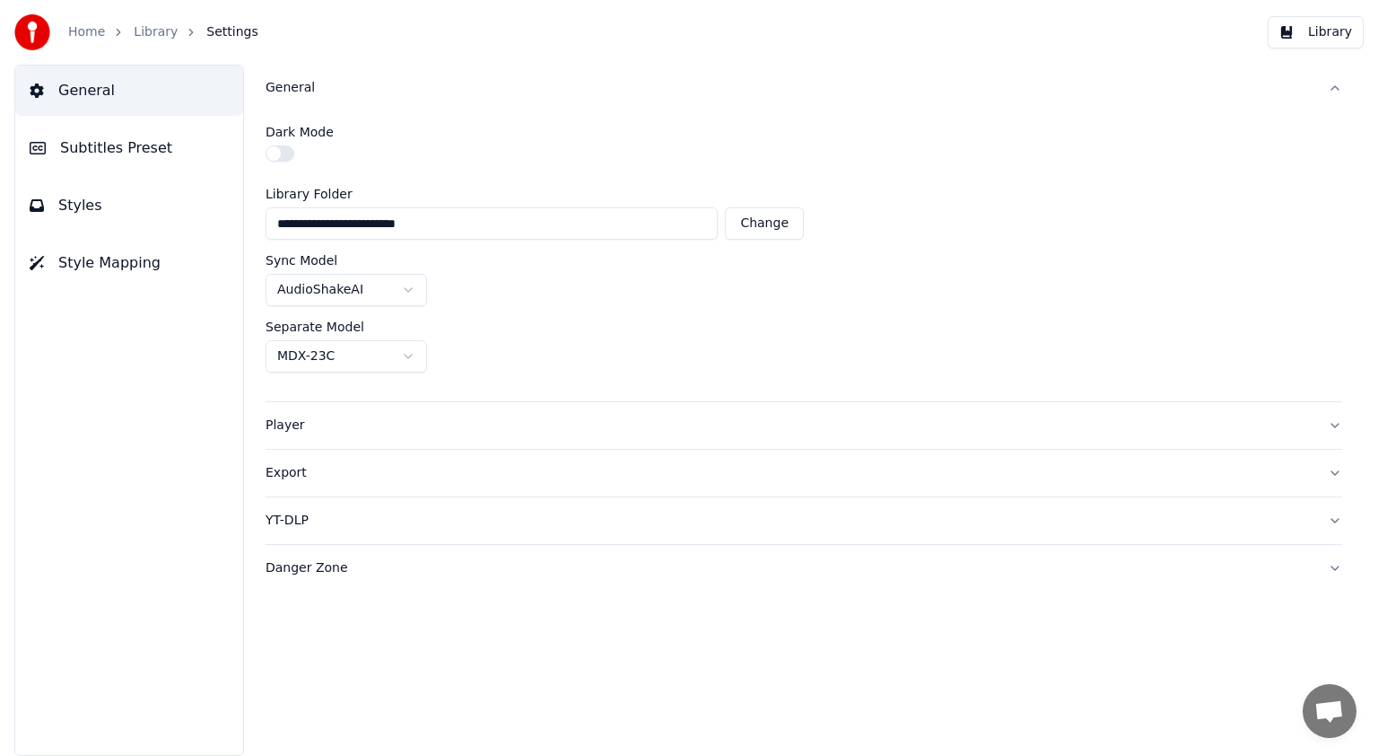
click at [110, 147] on span "Subtitles Preset" at bounding box center [116, 148] width 112 height 22
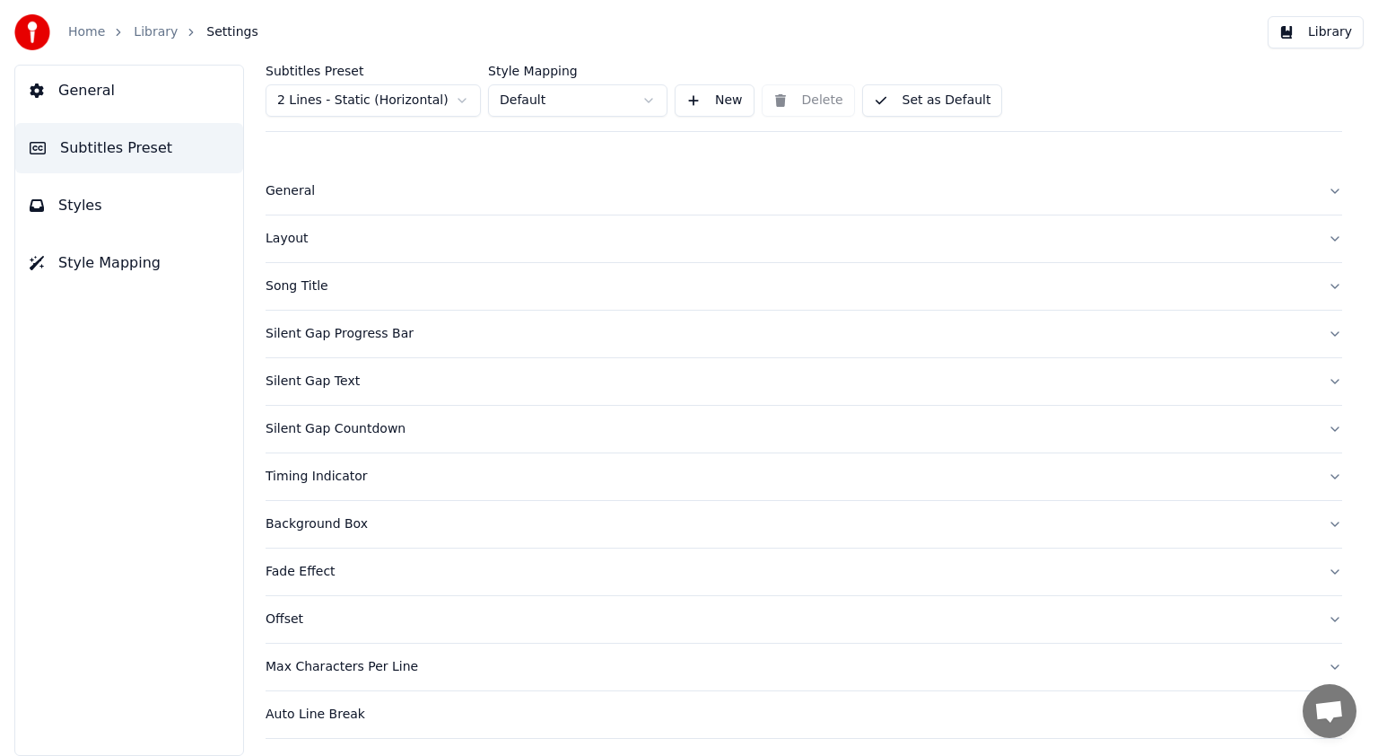
click at [87, 201] on span "Styles" at bounding box center [80, 206] width 44 height 22
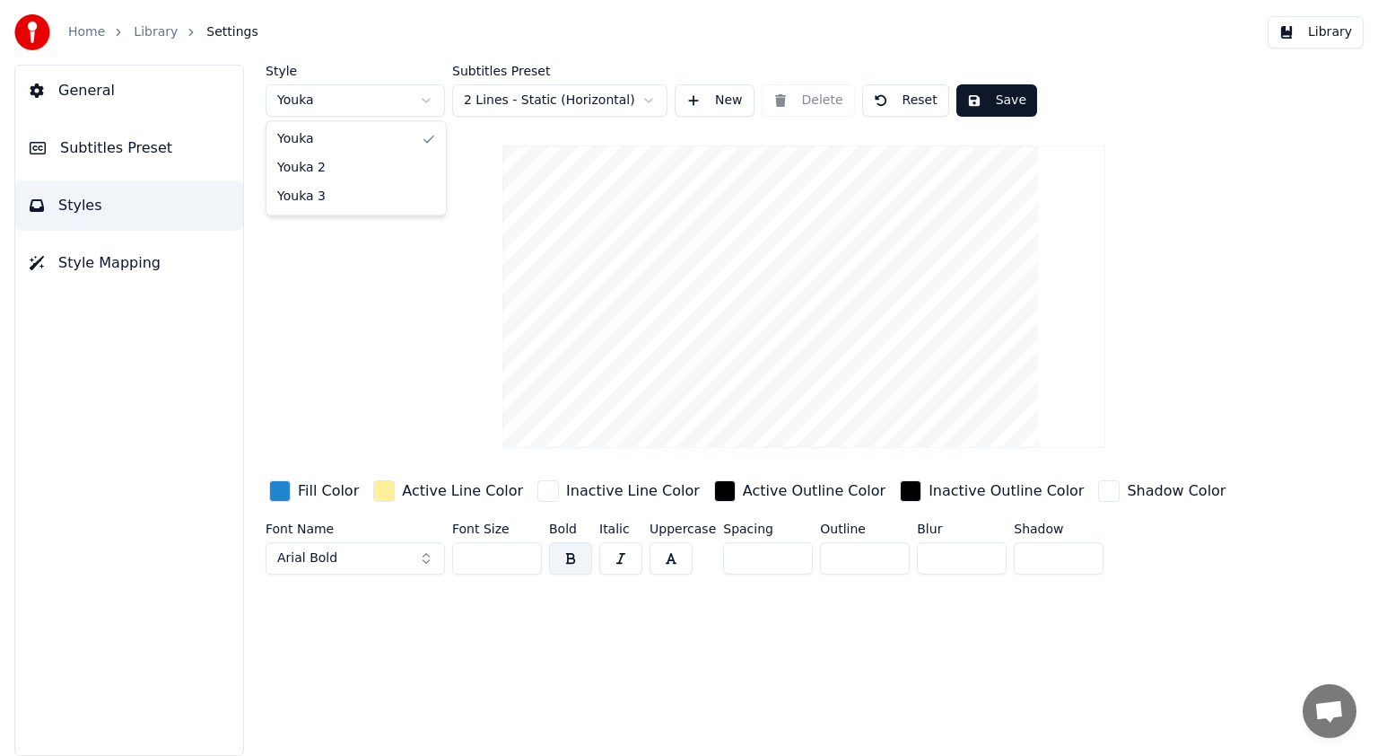
click at [423, 100] on html "Home Library Settings Library General Subtitles Preset Styles Style Mapping Sty…" at bounding box center [689, 378] width 1378 height 756
click at [94, 265] on span "Style Mapping" at bounding box center [109, 263] width 102 height 22
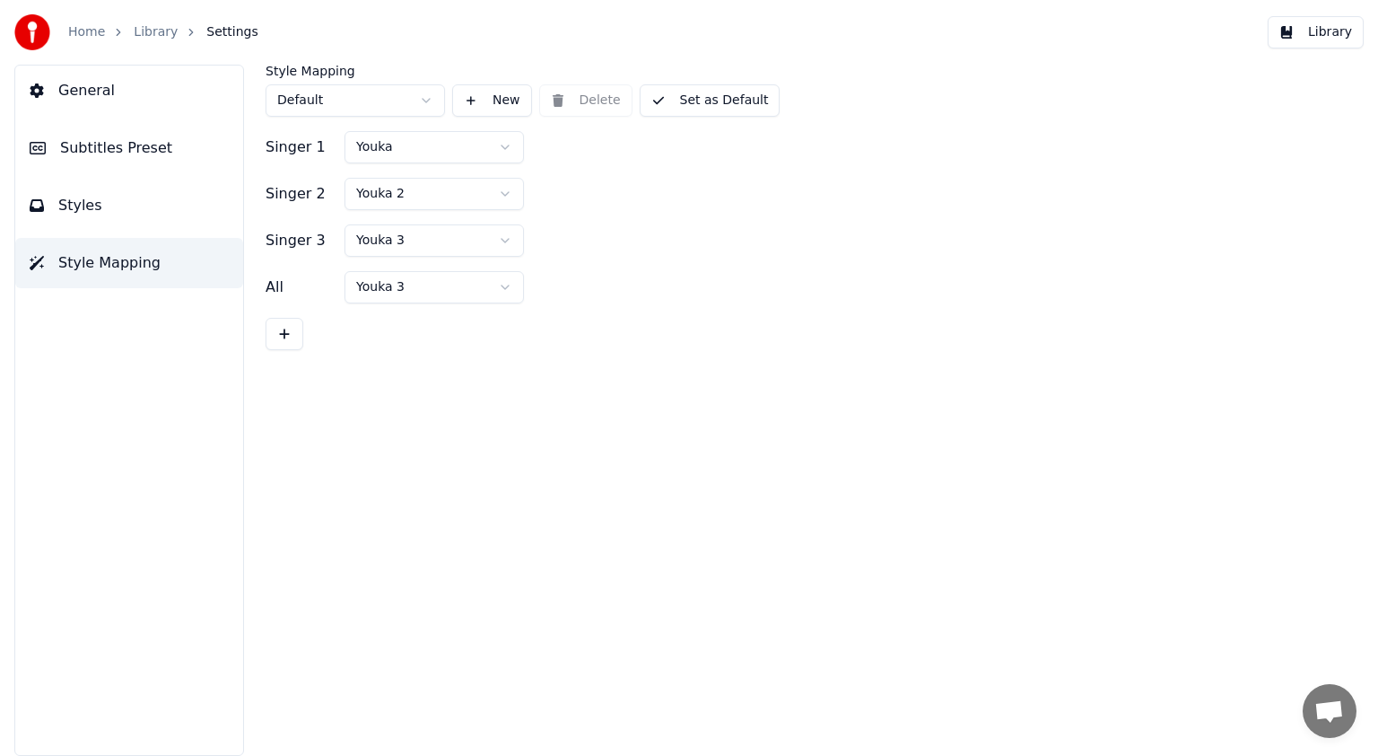
click at [1313, 37] on button "Library" at bounding box center [1316, 32] width 96 height 32
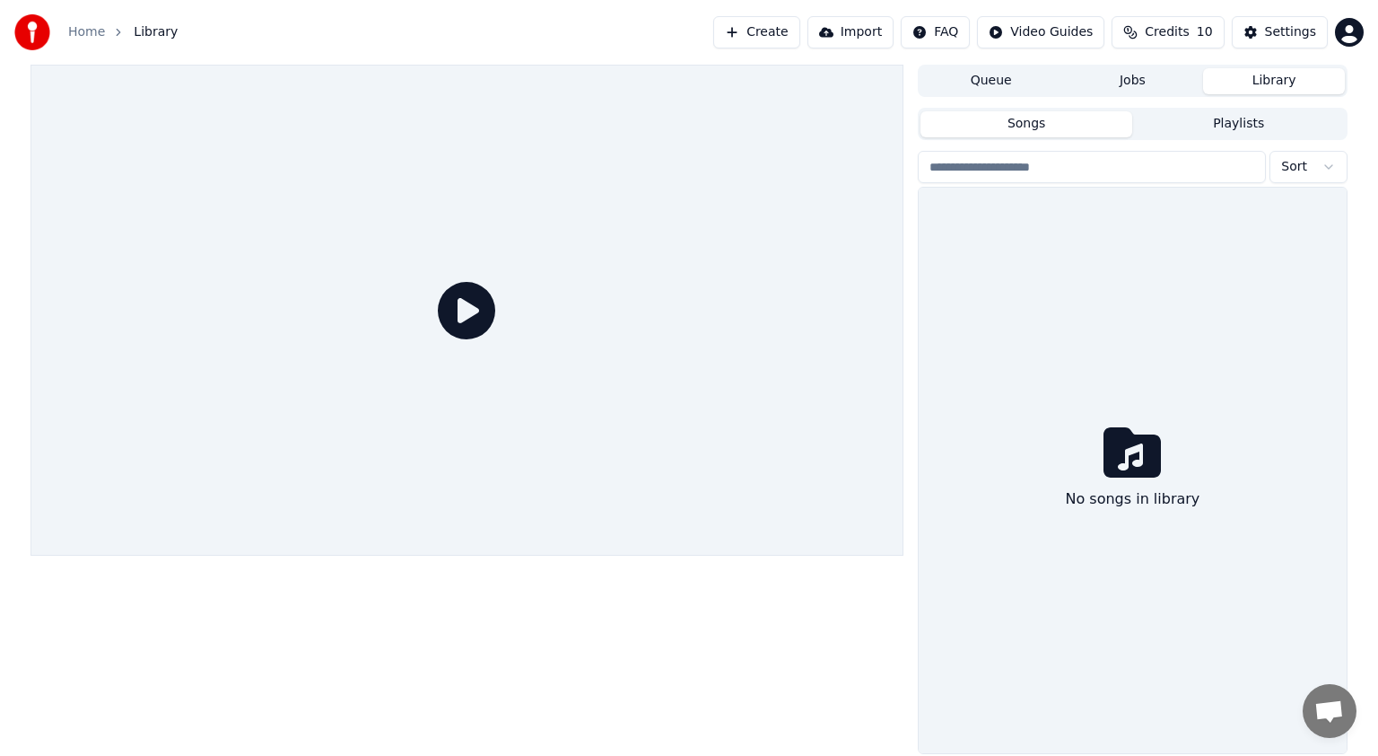
click at [474, 310] on icon at bounding box center [466, 310] width 57 height 57
click at [463, 310] on icon at bounding box center [466, 310] width 57 height 57
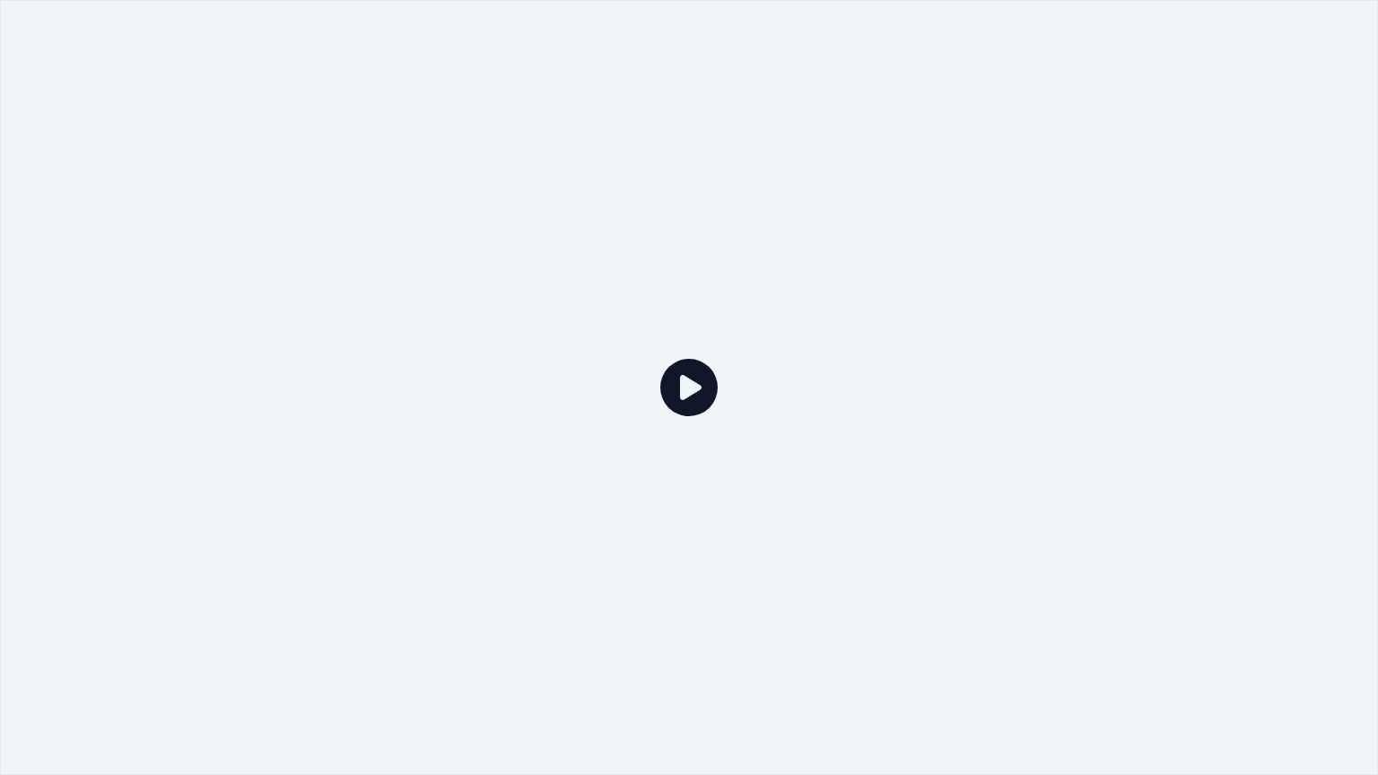
click at [690, 388] on icon at bounding box center [688, 387] width 57 height 57
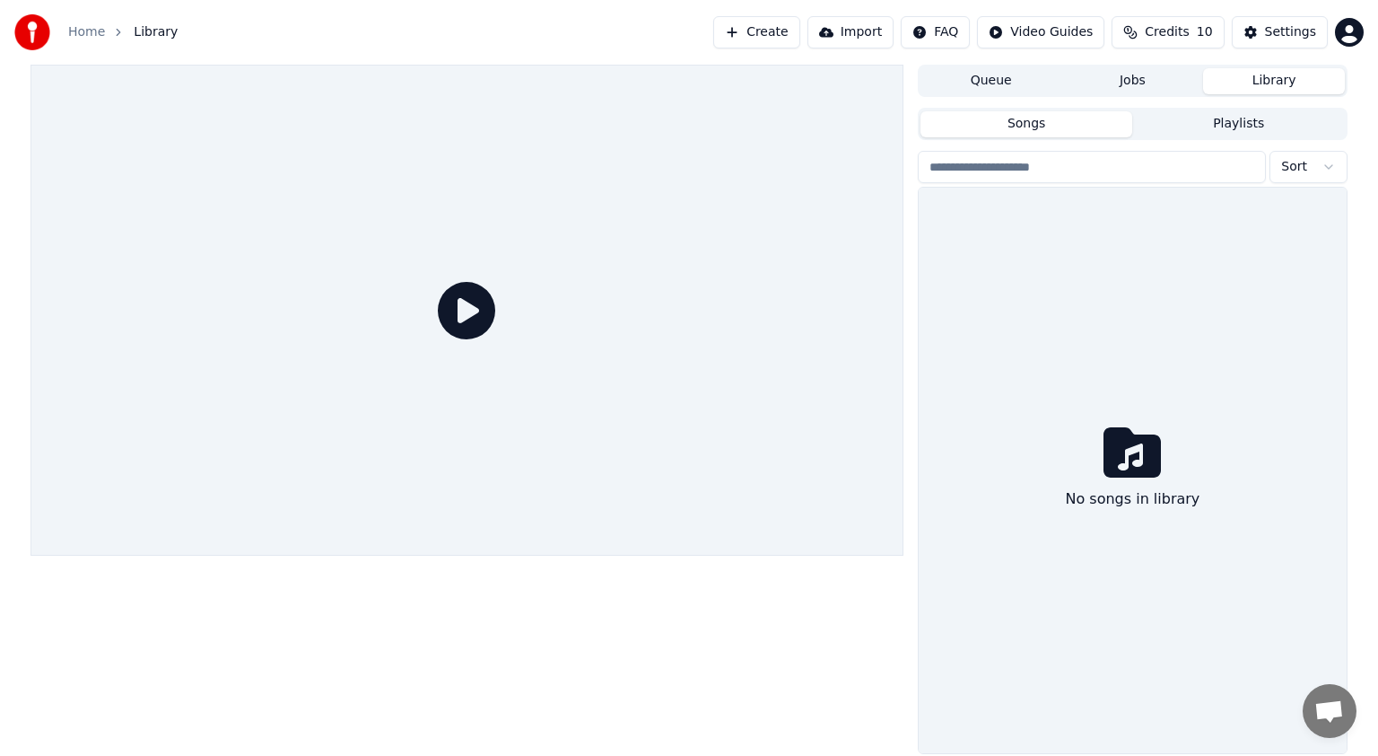
click at [971, 176] on input "search" at bounding box center [1092, 167] width 348 height 32
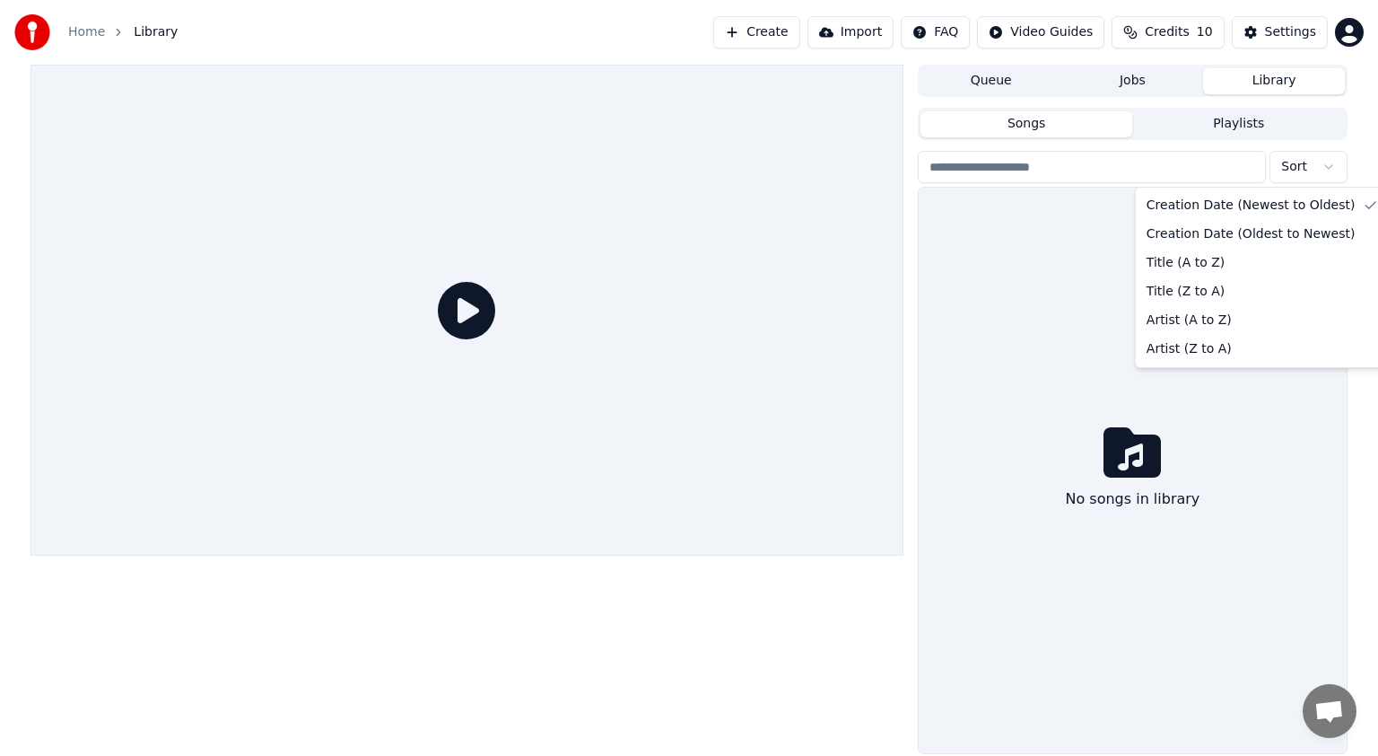
click at [1332, 165] on html "Home Library Create Import FAQ Video Guides Credits 10 Settings Queue Jobs Libr…" at bounding box center [689, 378] width 1378 height 756
click at [1028, 249] on html "Home Library Create Import FAQ Video Guides Credits 10 Settings Queue Jobs Libr…" at bounding box center [689, 378] width 1378 height 756
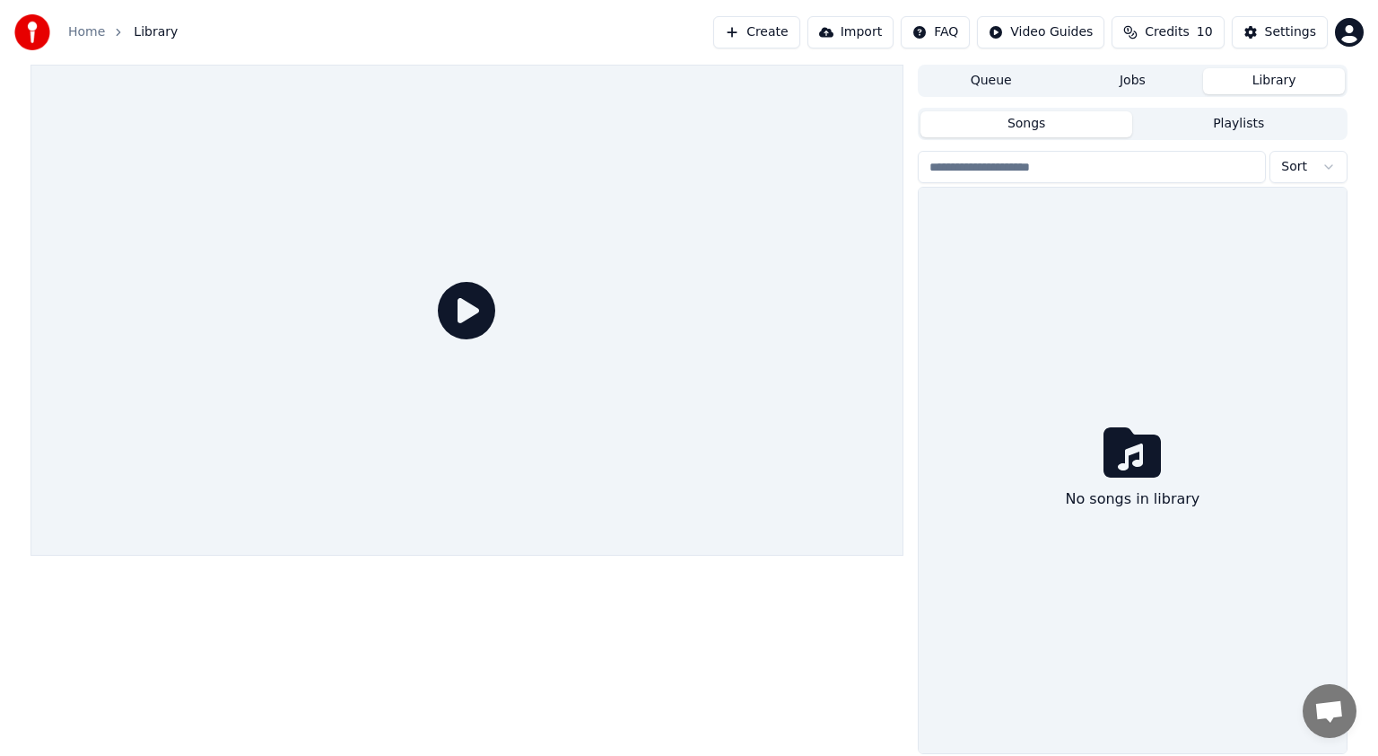
click at [1208, 132] on button "Playlists" at bounding box center [1238, 124] width 213 height 26
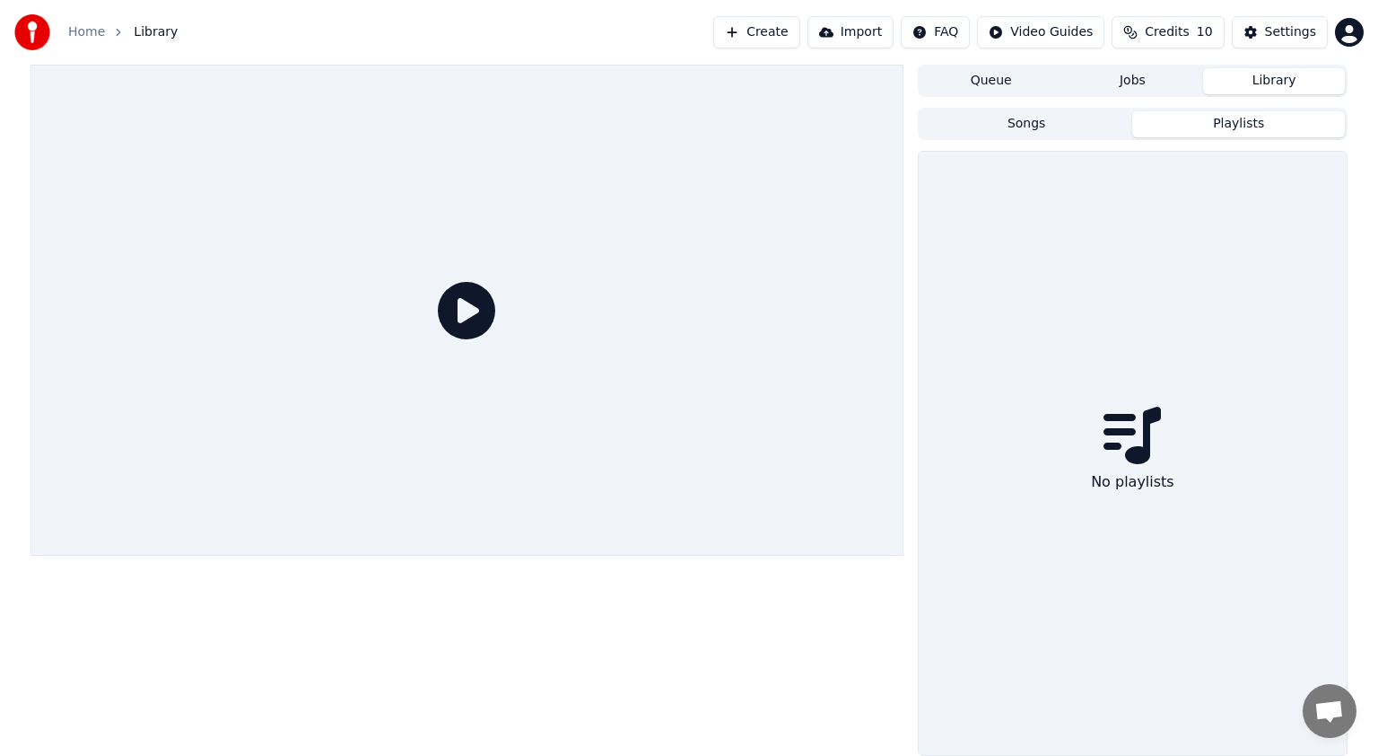
click at [1208, 132] on button "Playlists" at bounding box center [1238, 124] width 213 height 26
click at [1150, 433] on icon at bounding box center [1132, 435] width 57 height 57
click at [996, 90] on button "Queue" at bounding box center [992, 81] width 142 height 26
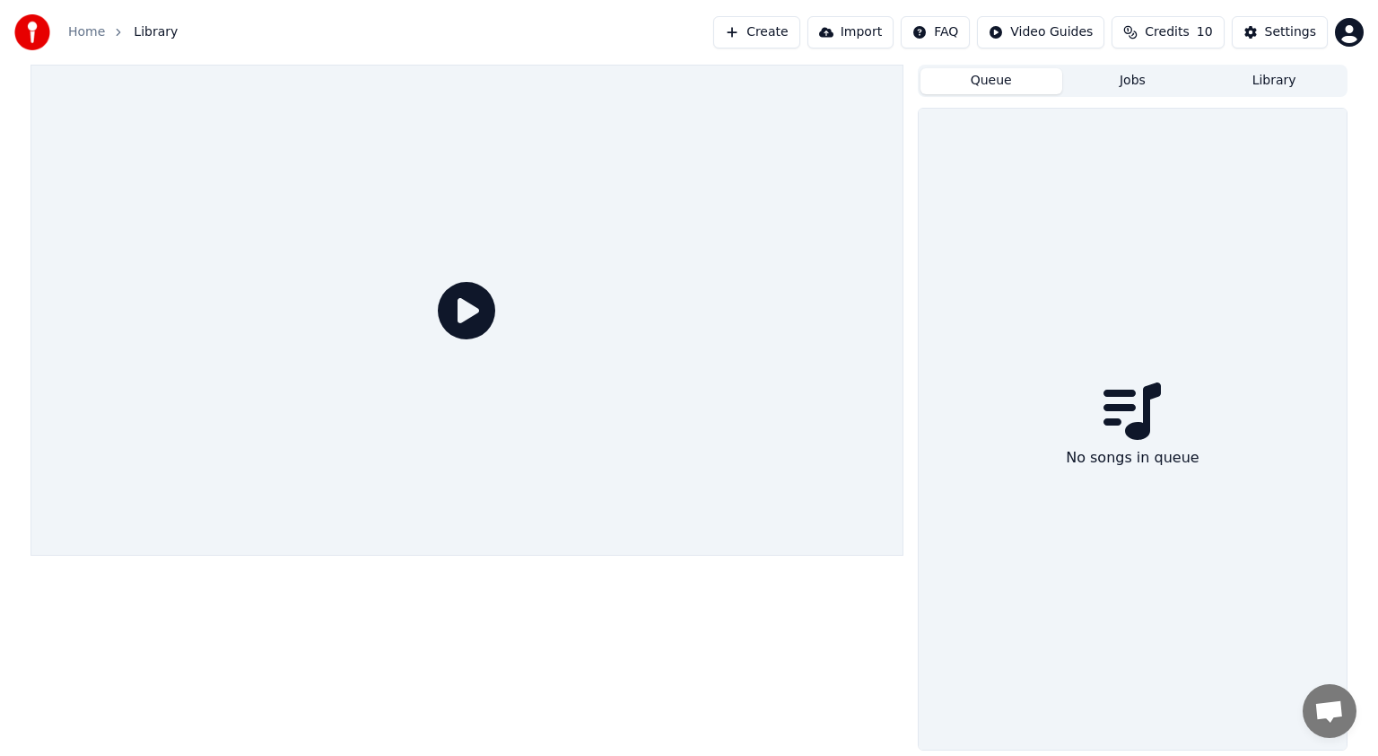
click at [1149, 84] on button "Jobs" at bounding box center [1133, 81] width 142 height 26
drag, startPoint x: 1307, startPoint y: 75, endPoint x: 1285, endPoint y: 75, distance: 22.4
click at [1299, 75] on button "Library" at bounding box center [1274, 81] width 142 height 26
click at [991, 86] on button "Queue" at bounding box center [992, 81] width 142 height 26
click at [765, 32] on button "Create" at bounding box center [756, 32] width 87 height 32
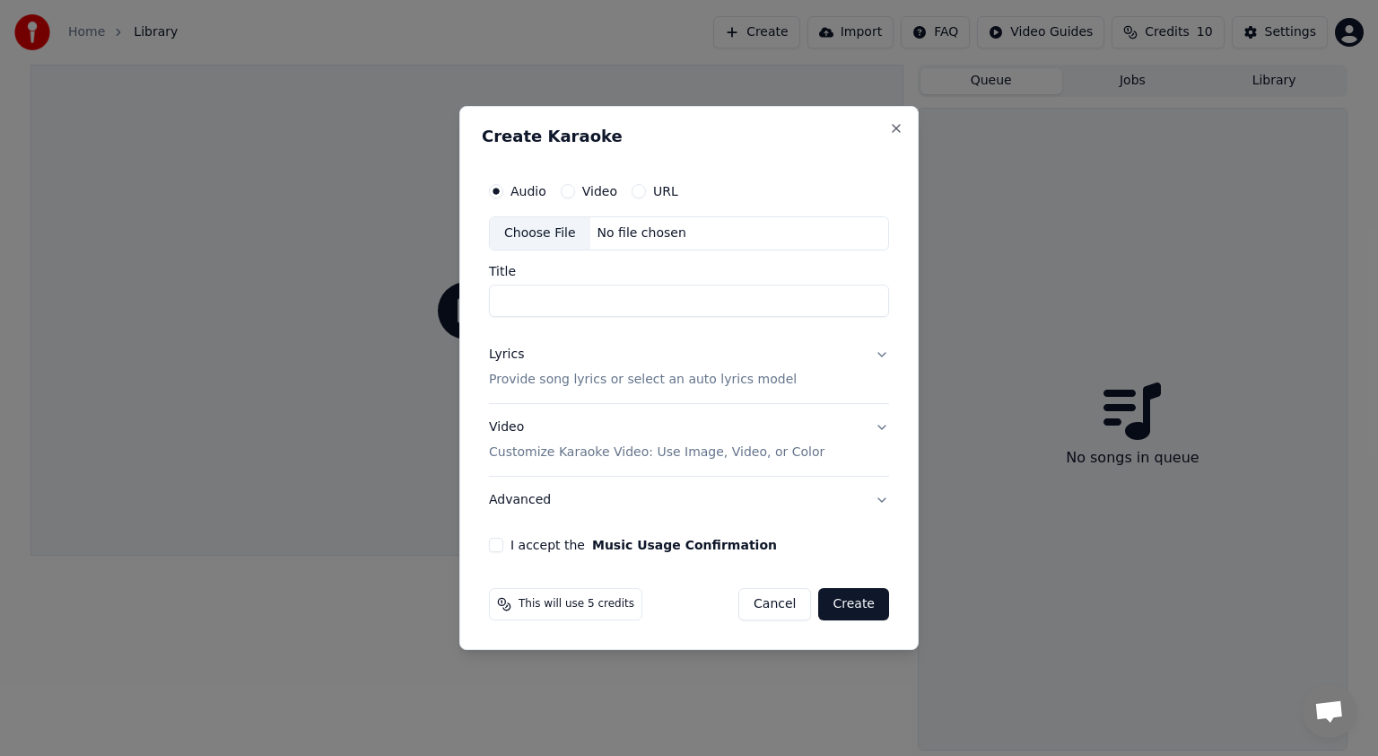
click at [520, 232] on div "Choose File" at bounding box center [540, 233] width 101 height 32
type input "********"
click at [883, 355] on button "Lyrics Provide song lyrics or select an auto lyrics model" at bounding box center [689, 367] width 400 height 72
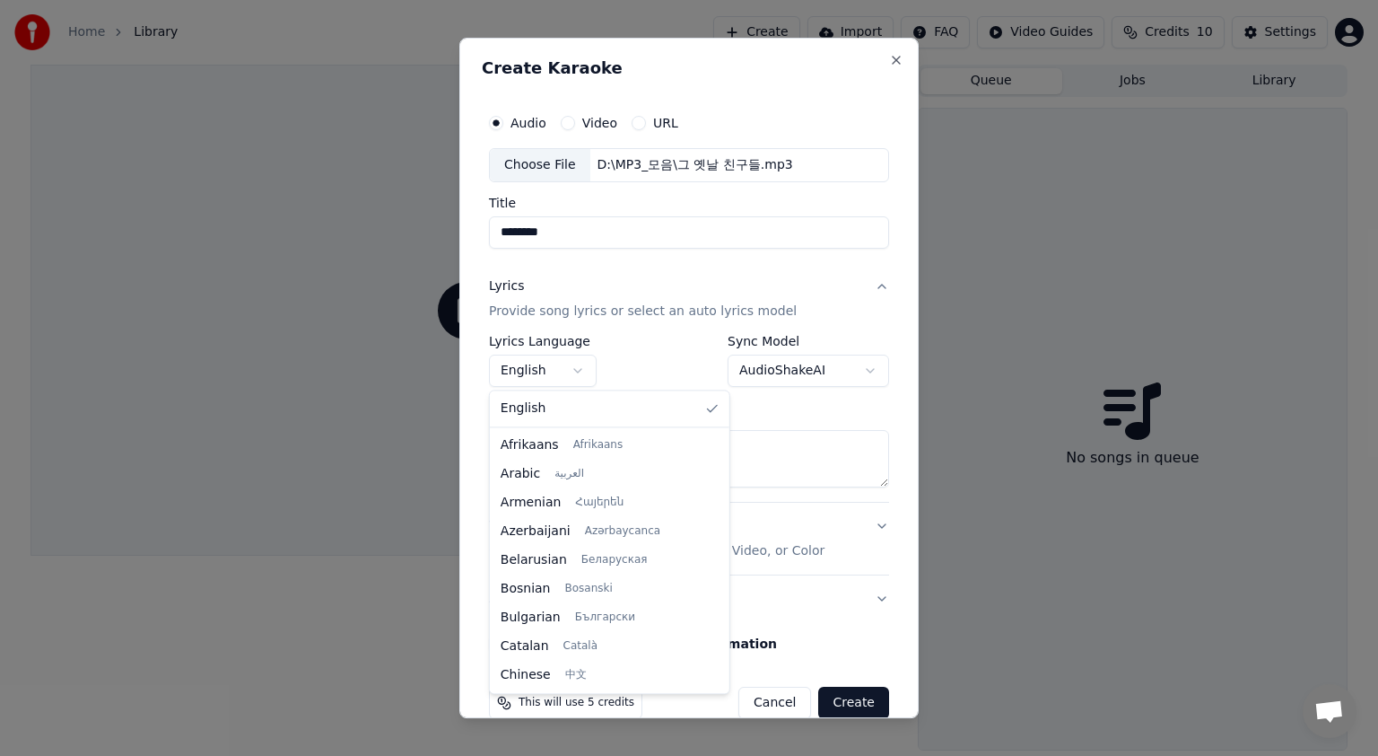
click at [577, 366] on body "**********" at bounding box center [689, 378] width 1378 height 756
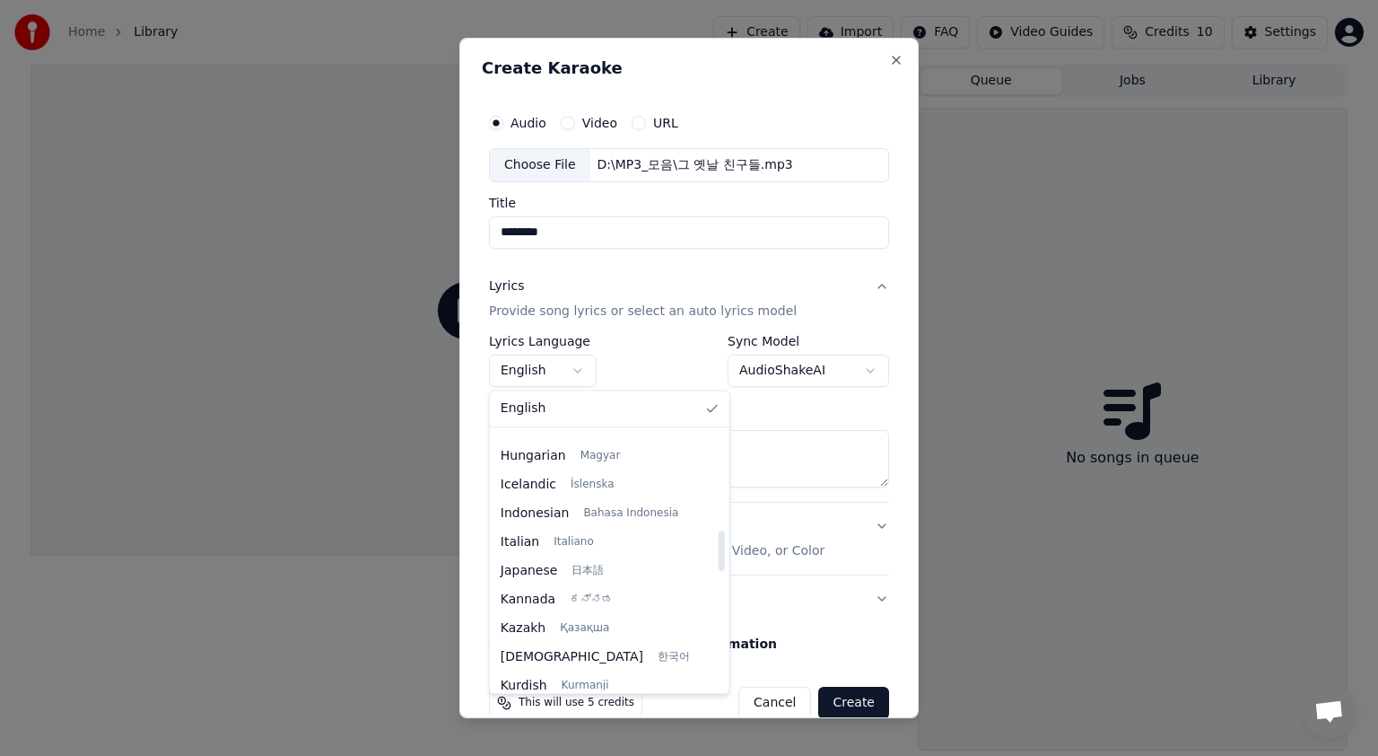
scroll to position [628, 0]
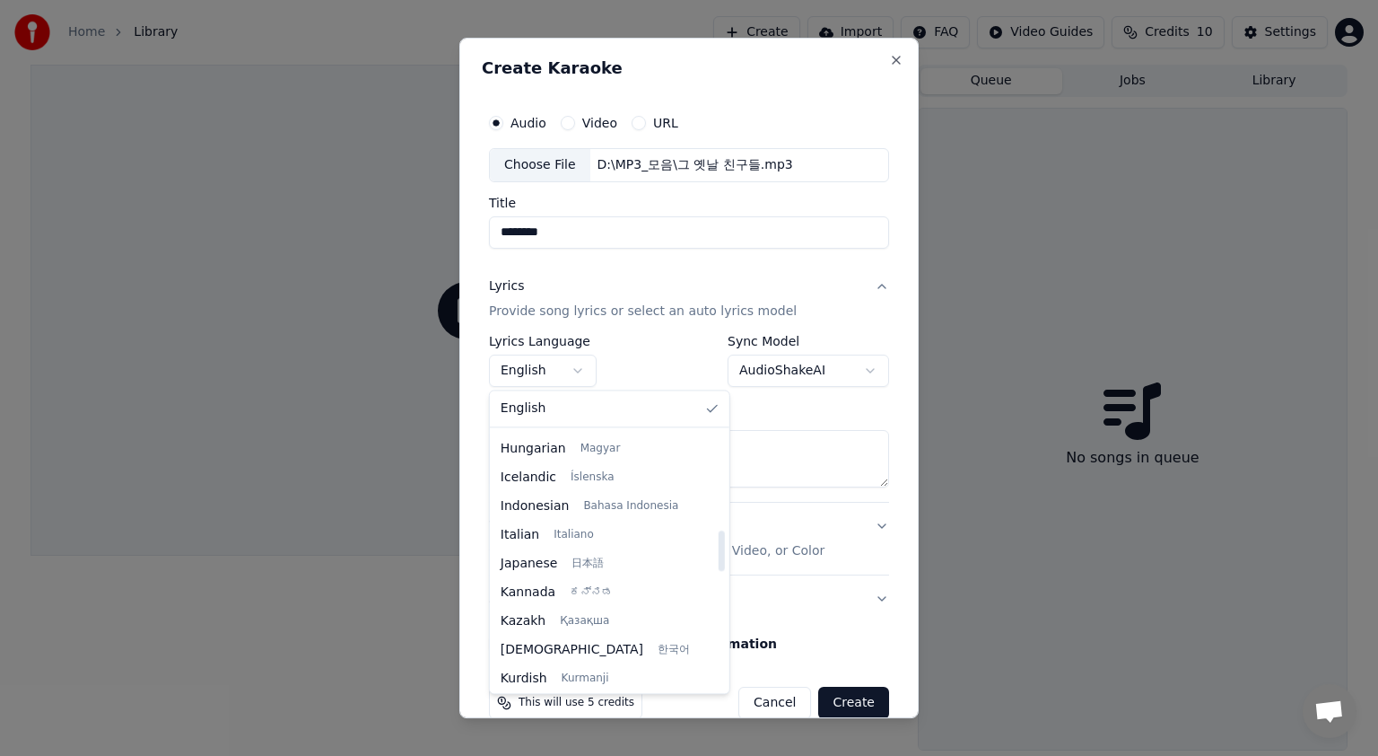
select select "**"
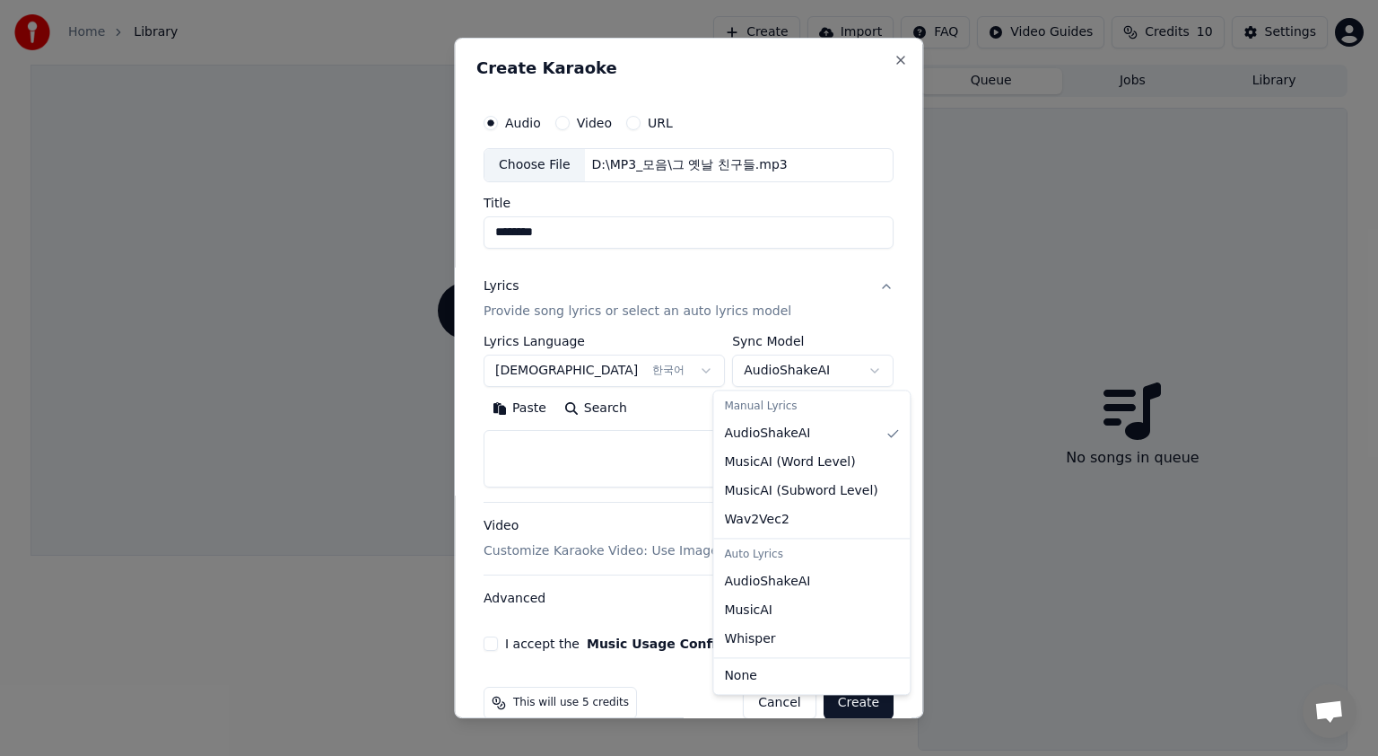
click at [856, 372] on body "**********" at bounding box center [689, 378] width 1378 height 756
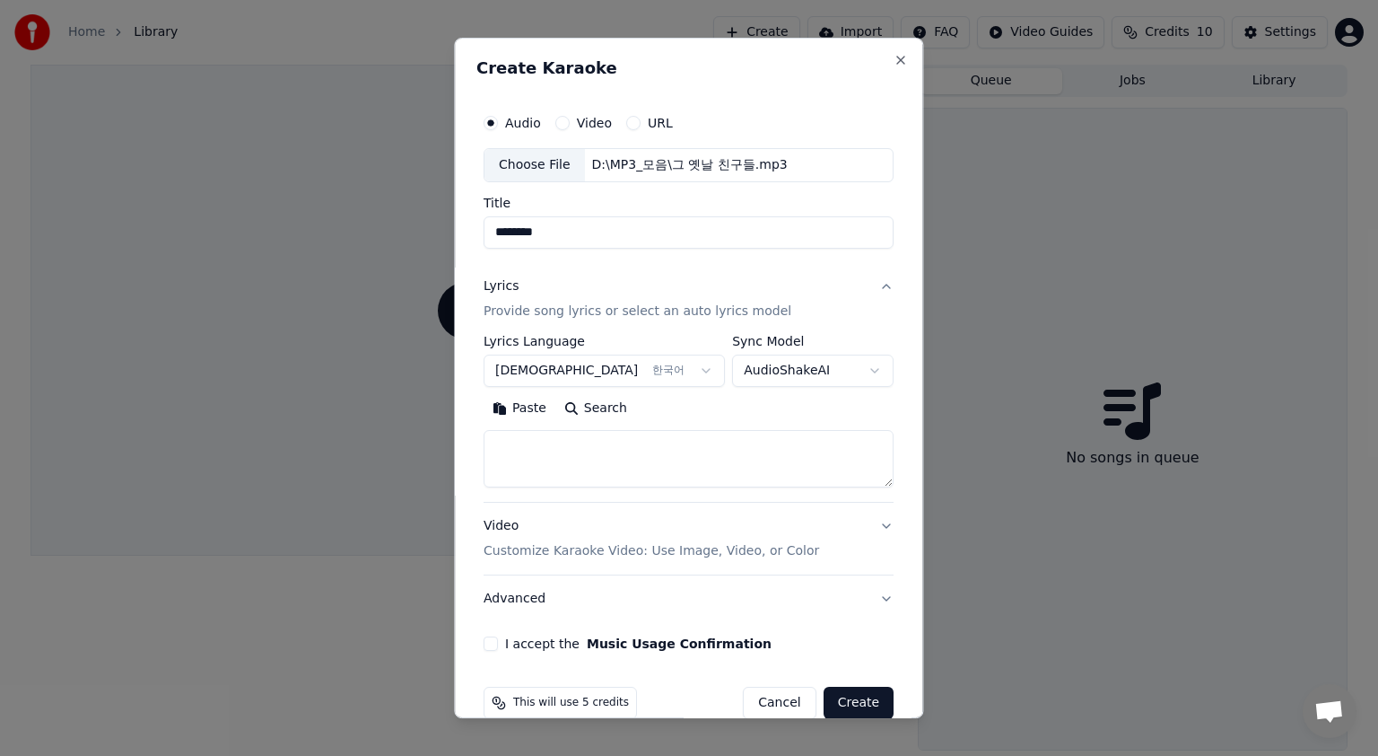
click at [818, 370] on body "**********" at bounding box center [689, 378] width 1378 height 756
click at [546, 460] on textarea at bounding box center [689, 458] width 410 height 57
click at [542, 444] on textarea at bounding box center [689, 458] width 410 height 57
click at [528, 410] on button "Paste" at bounding box center [520, 408] width 72 height 29
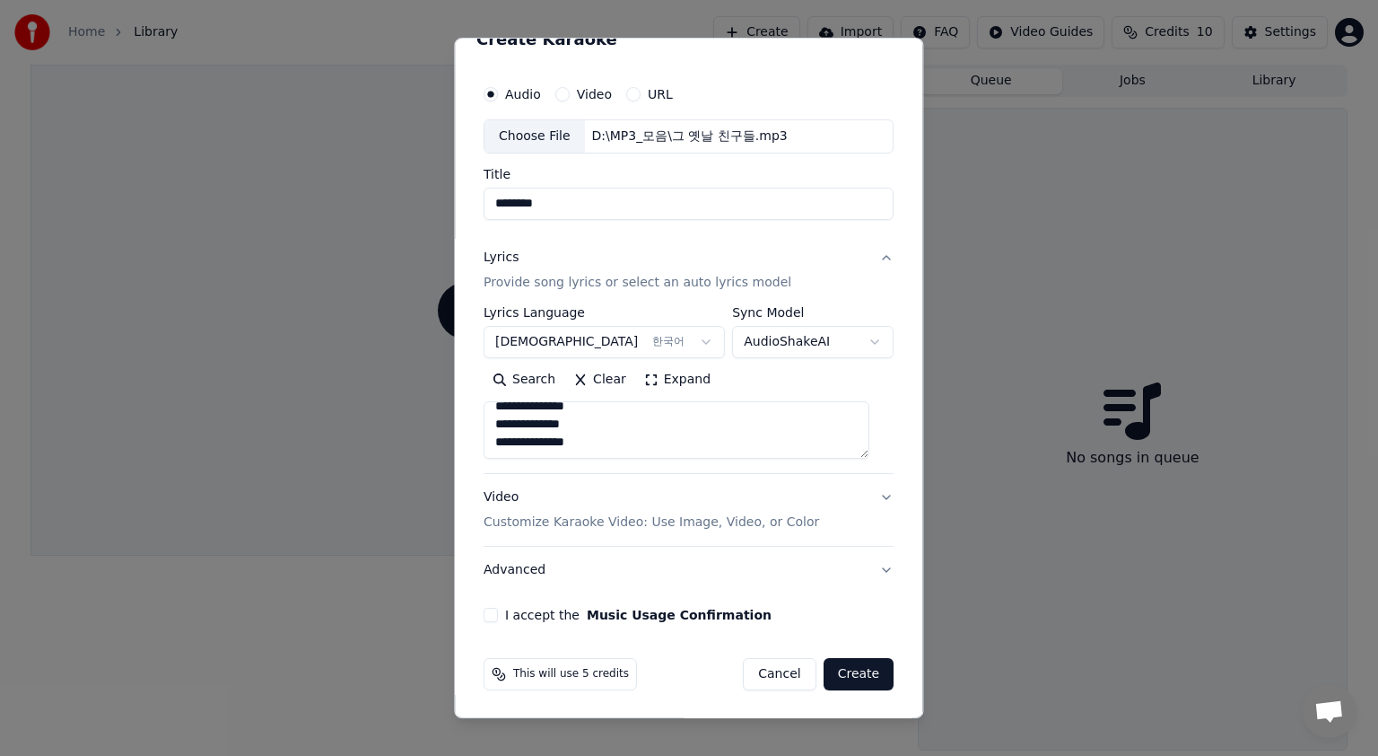
click at [865, 495] on button "Video Customize Karaoke Video: Use Image, Video, or Color" at bounding box center [689, 510] width 410 height 72
type textarea "**********"
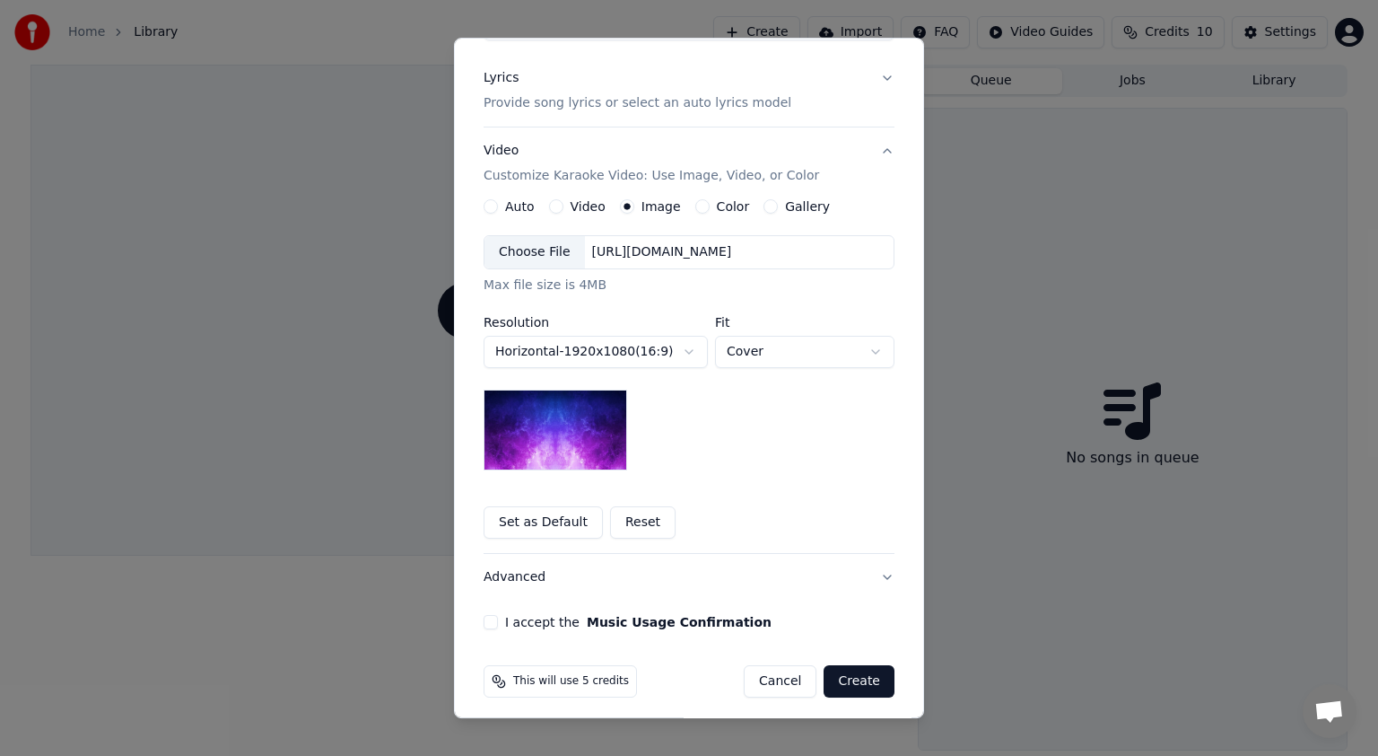
scroll to position [208, 0]
click at [545, 520] on button "Set as Default" at bounding box center [543, 522] width 119 height 32
click at [564, 431] on img at bounding box center [556, 429] width 144 height 81
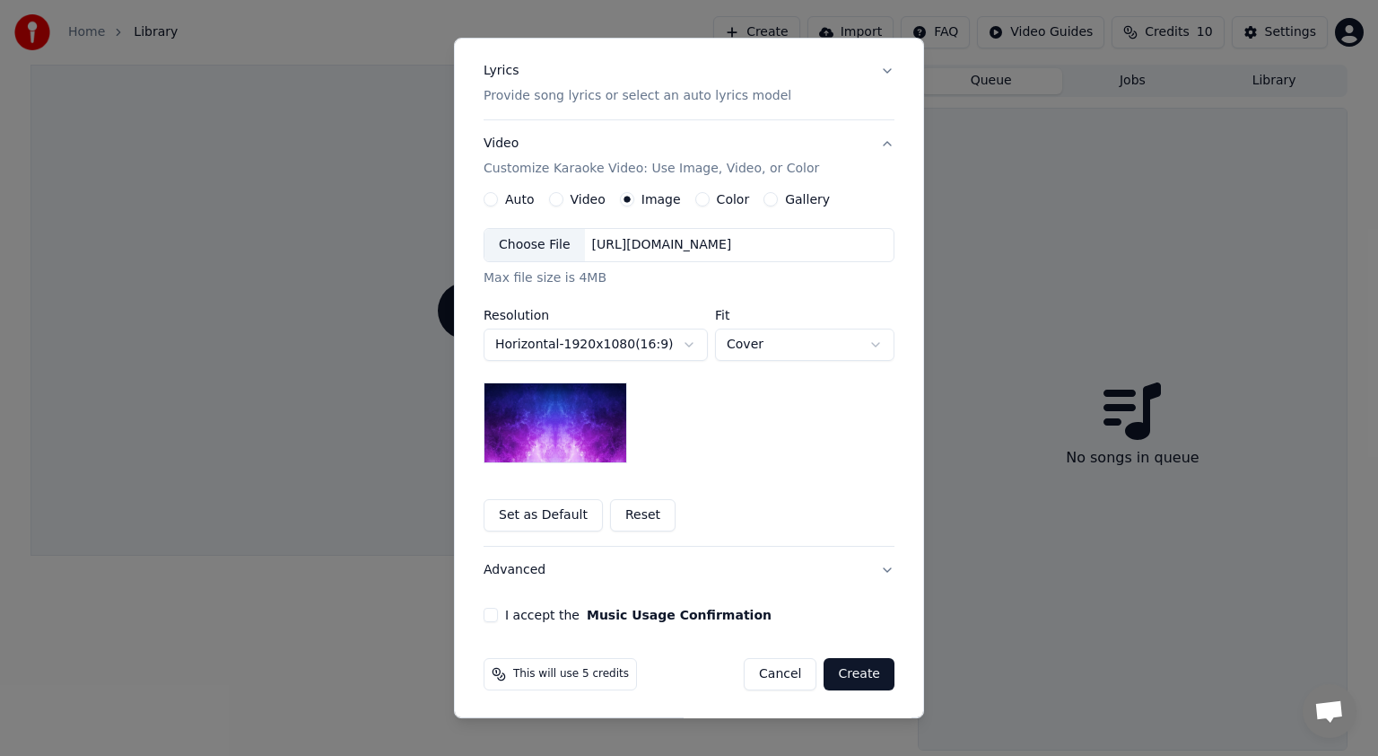
click at [484, 613] on button "I accept the Music Usage Confirmation" at bounding box center [491, 615] width 14 height 14
click at [880, 567] on button "Advanced" at bounding box center [689, 570] width 411 height 47
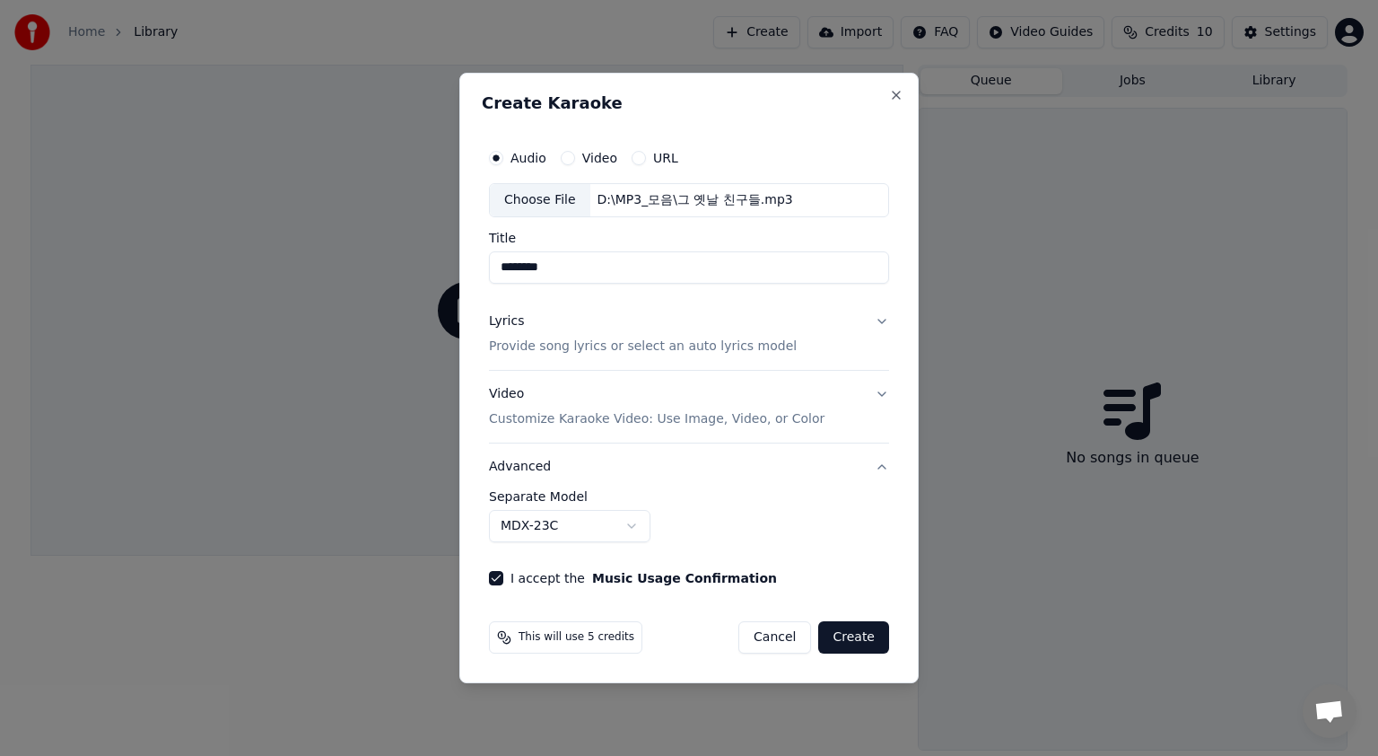
click at [879, 463] on button "Advanced" at bounding box center [689, 466] width 400 height 47
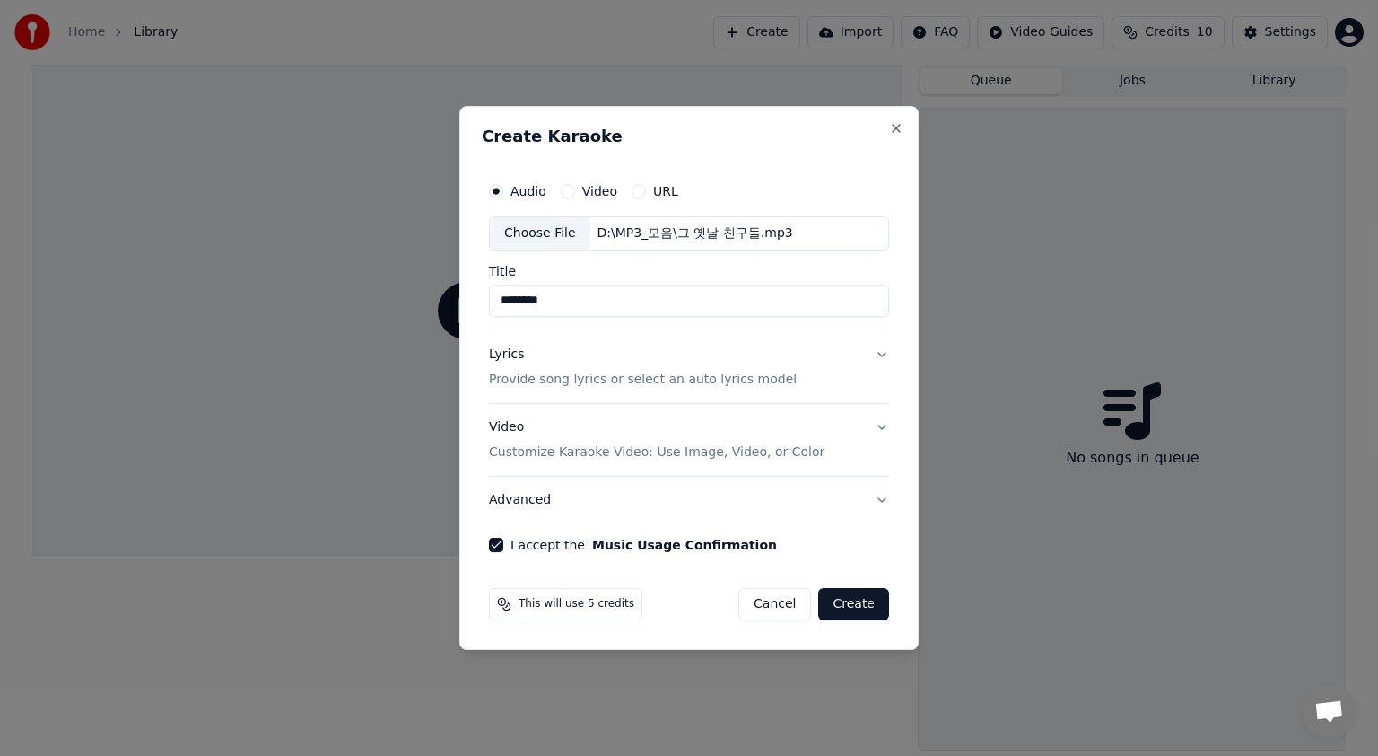
click at [881, 354] on button "Lyrics Provide song lyrics or select an auto lyrics model" at bounding box center [689, 367] width 400 height 72
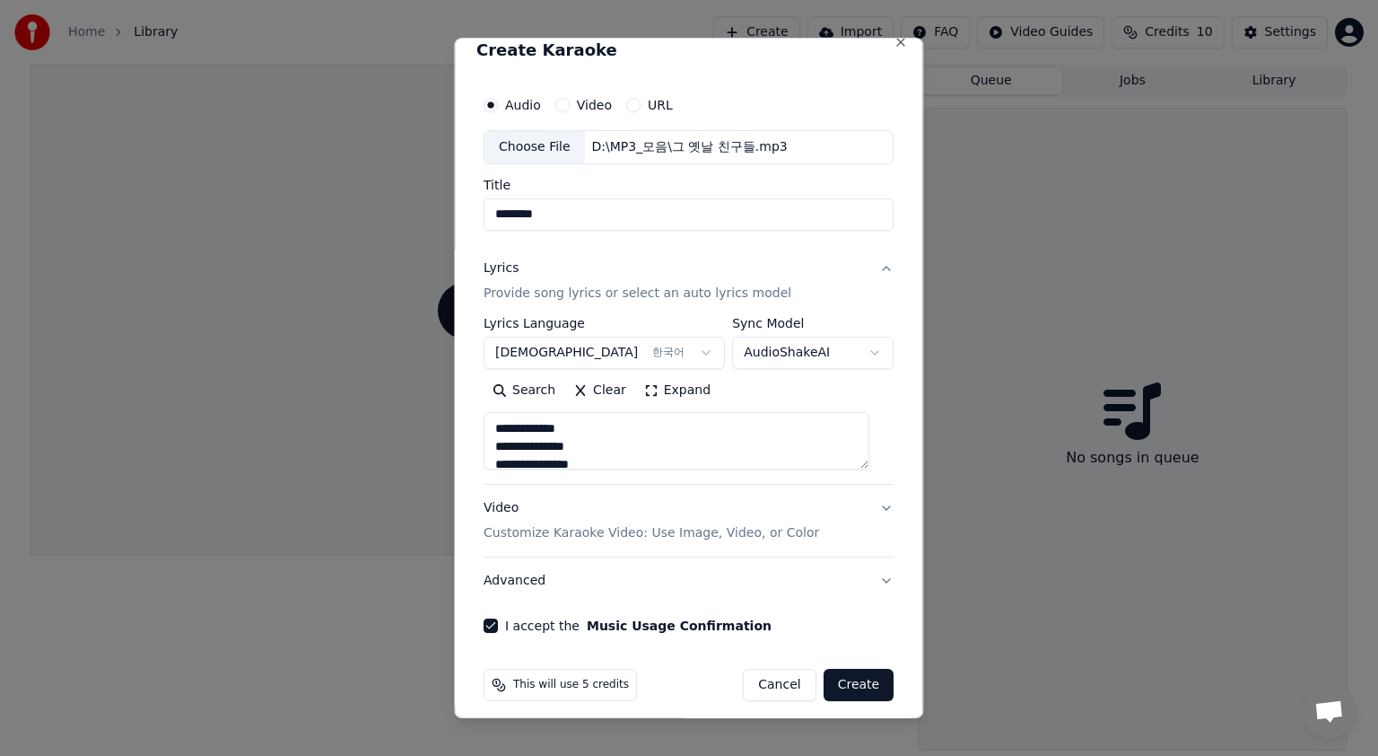
scroll to position [29, 0]
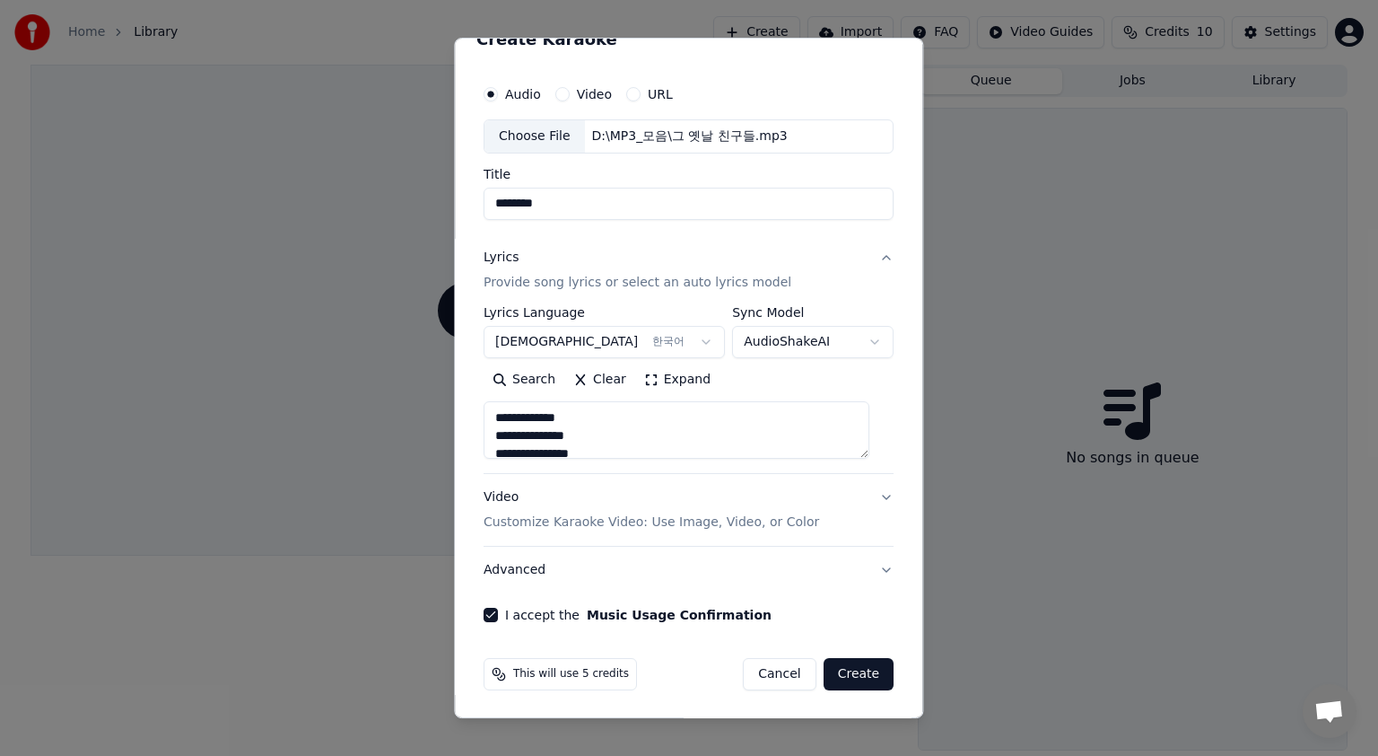
click at [835, 674] on button "Create" at bounding box center [859, 674] width 71 height 32
type textarea "**********"
select select
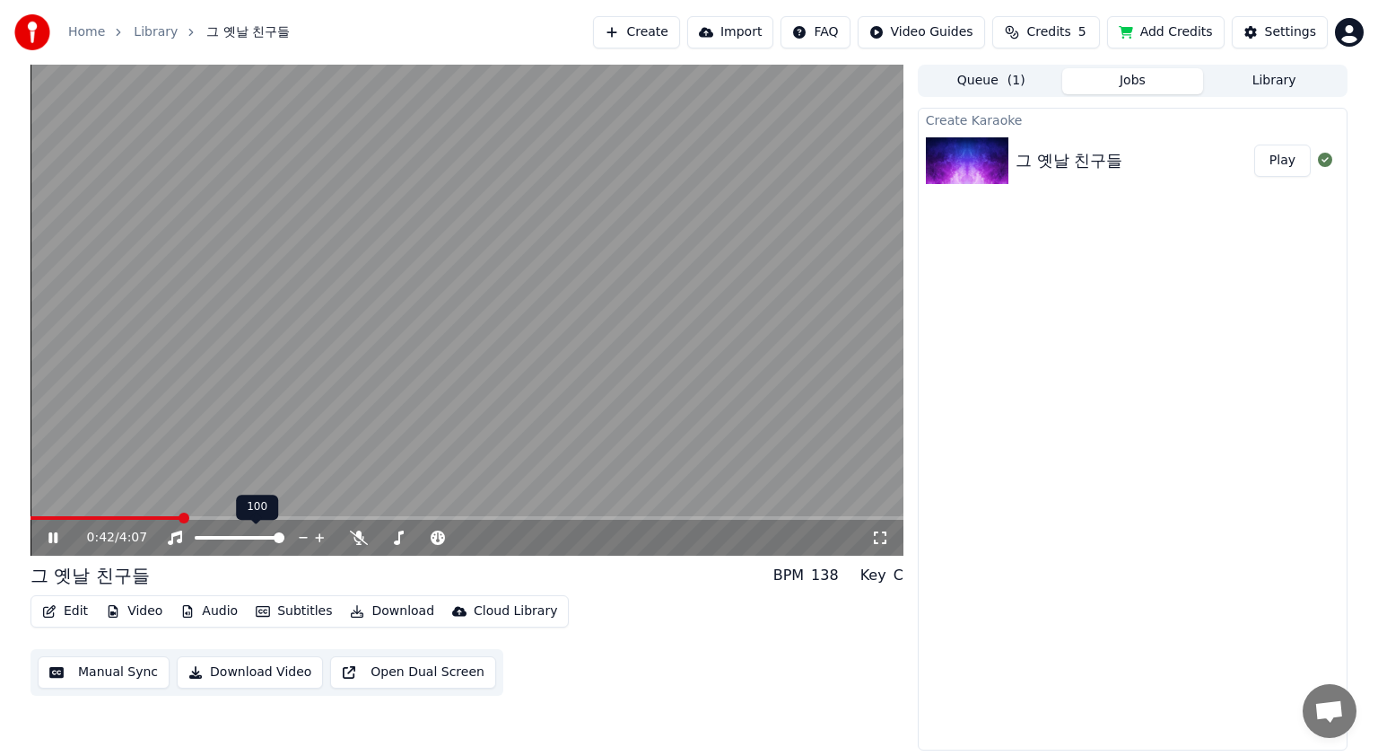
click at [284, 538] on span at bounding box center [279, 537] width 11 height 11
click at [360, 538] on icon at bounding box center [359, 537] width 18 height 14
click at [508, 542] on span at bounding box center [502, 537] width 11 height 11
click at [492, 538] on span at bounding box center [492, 537] width 11 height 11
click at [484, 538] on span at bounding box center [486, 537] width 11 height 11
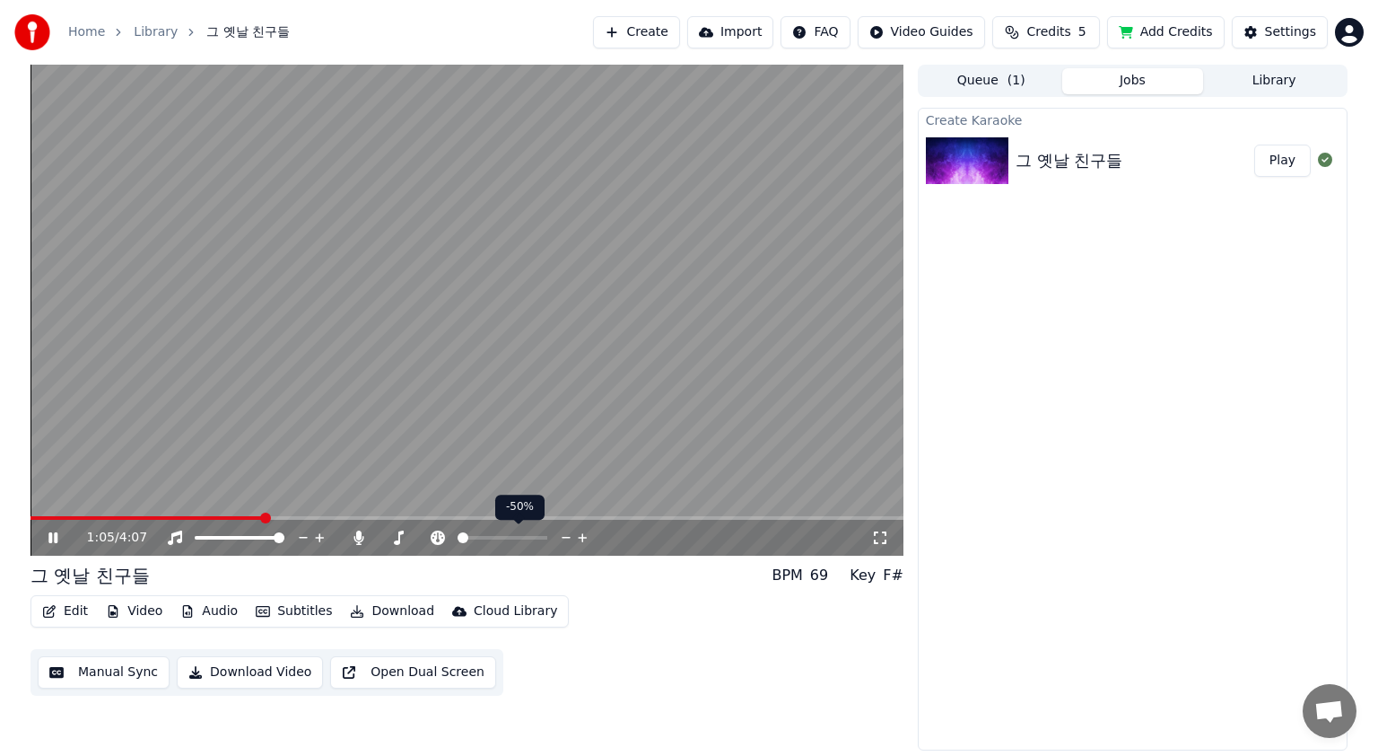
click at [458, 538] on span at bounding box center [463, 537] width 11 height 11
click at [434, 538] on icon at bounding box center [438, 537] width 14 height 14
click at [467, 536] on span at bounding box center [444, 538] width 52 height 4
click at [460, 538] on span at bounding box center [444, 538] width 52 height 4
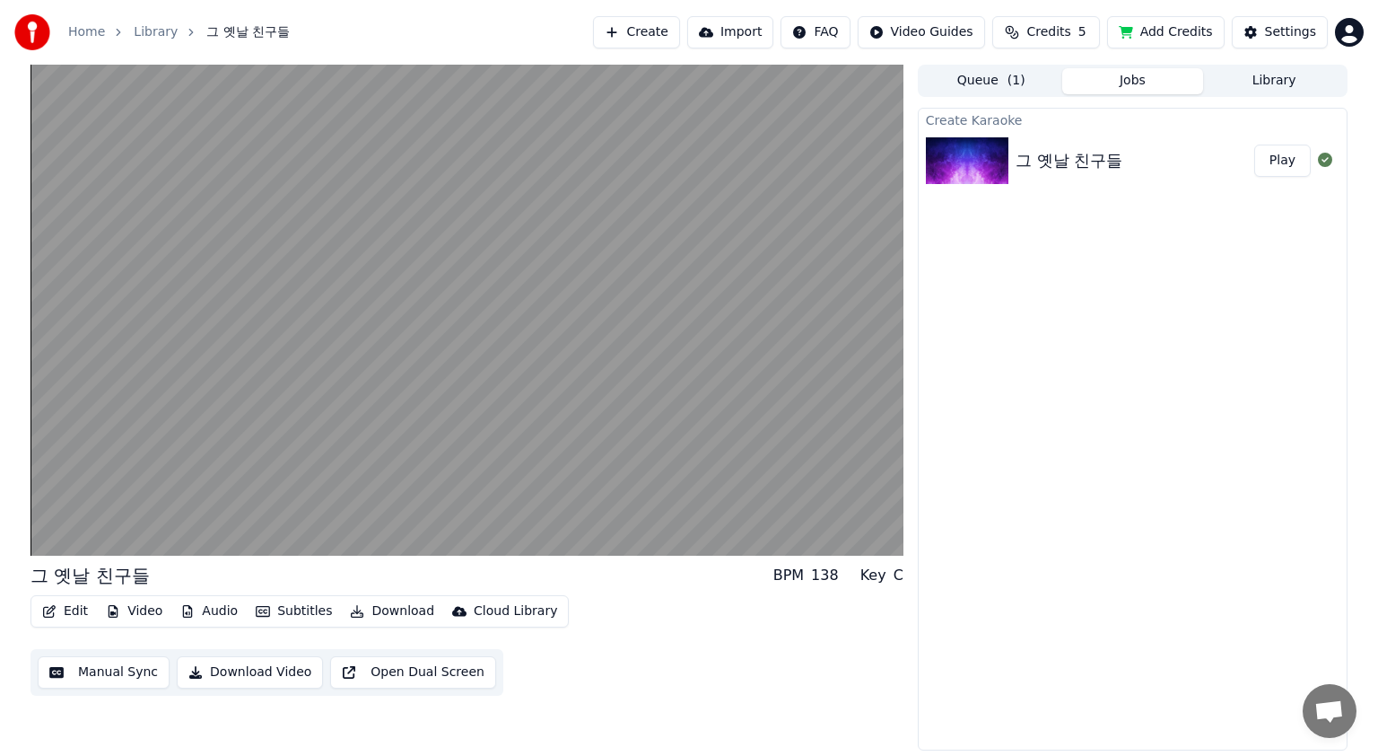
click at [268, 673] on button "Download Video" at bounding box center [250, 672] width 146 height 32
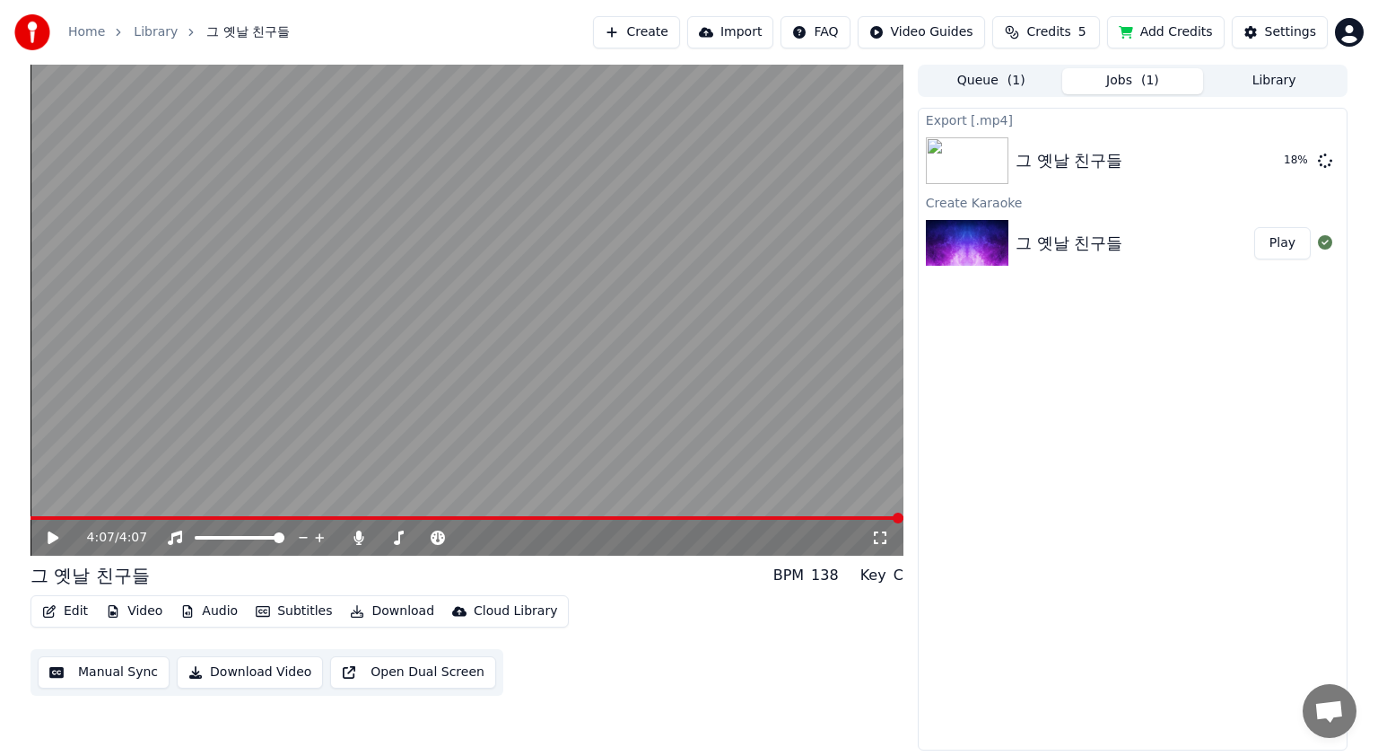
click at [54, 536] on icon at bounding box center [53, 537] width 11 height 13
click at [465, 537] on span at bounding box center [463, 537] width 11 height 11
click at [467, 537] on span at bounding box center [463, 537] width 11 height 11
click at [469, 536] on span at bounding box center [463, 538] width 90 height 4
click at [474, 536] on span at bounding box center [469, 537] width 11 height 11
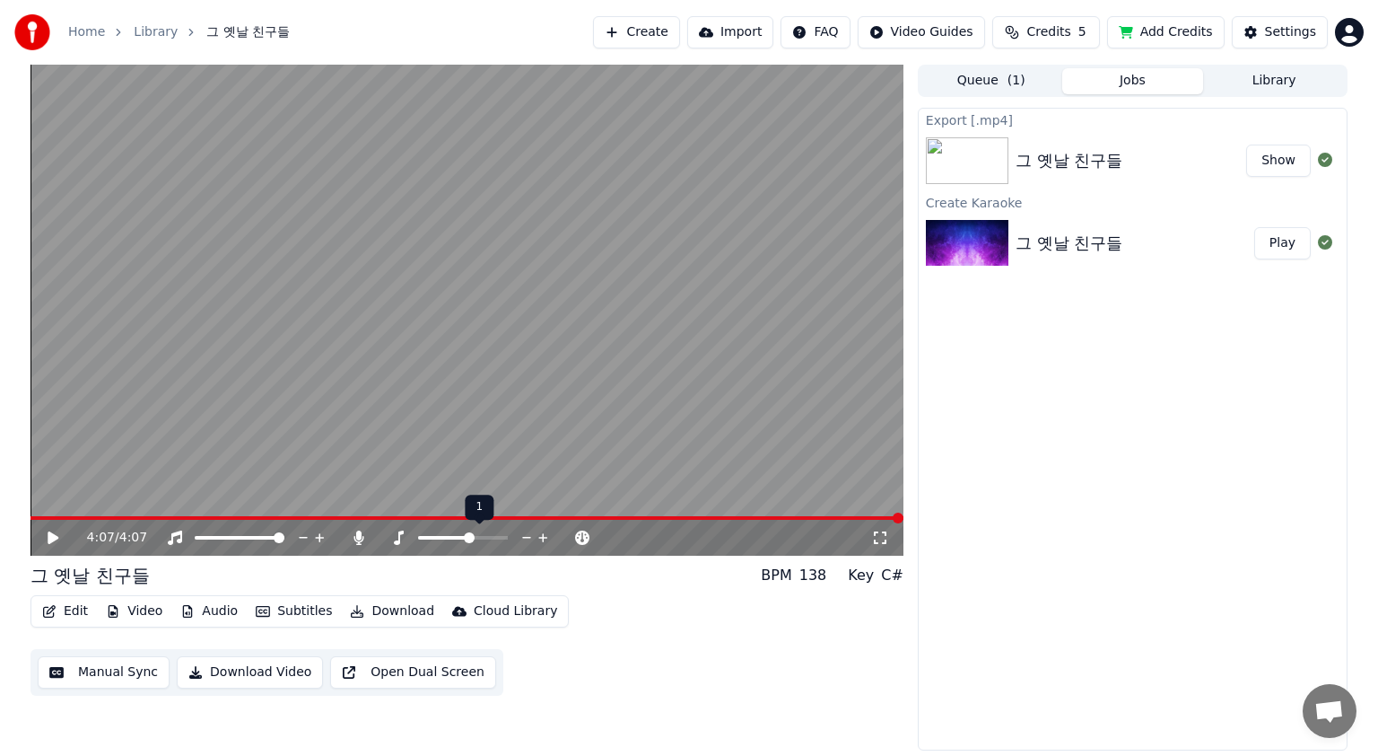
click at [477, 537] on span at bounding box center [463, 538] width 90 height 4
click at [51, 535] on icon at bounding box center [53, 537] width 11 height 13
click at [51, 538] on icon at bounding box center [52, 537] width 9 height 11
click at [468, 538] on span at bounding box center [444, 538] width 52 height 4
click at [464, 538] on span at bounding box center [469, 537] width 11 height 11
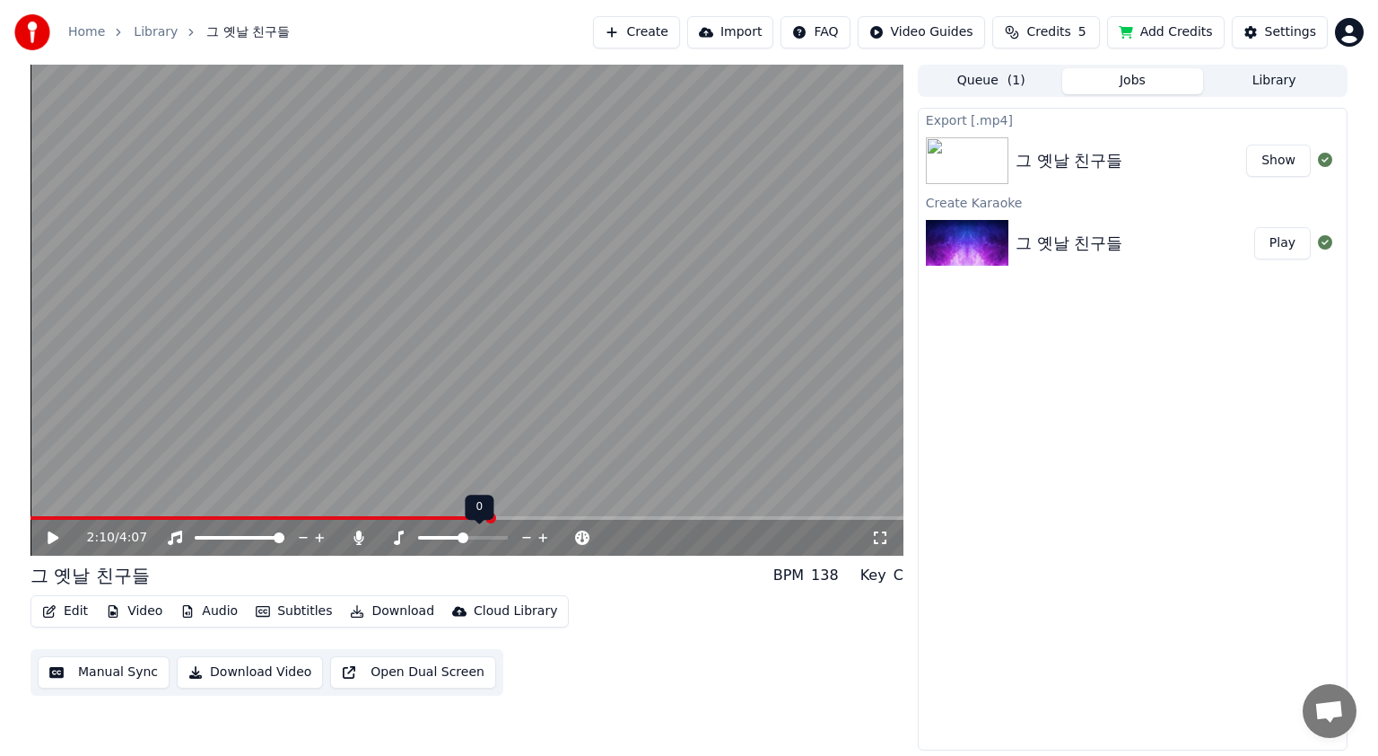
click at [460, 538] on span at bounding box center [440, 538] width 45 height 4
click at [455, 538] on span at bounding box center [437, 538] width 38 height 4
click at [448, 538] on span at bounding box center [437, 538] width 38 height 4
click at [48, 537] on icon at bounding box center [53, 537] width 11 height 13
